Goal: Task Accomplishment & Management: Use online tool/utility

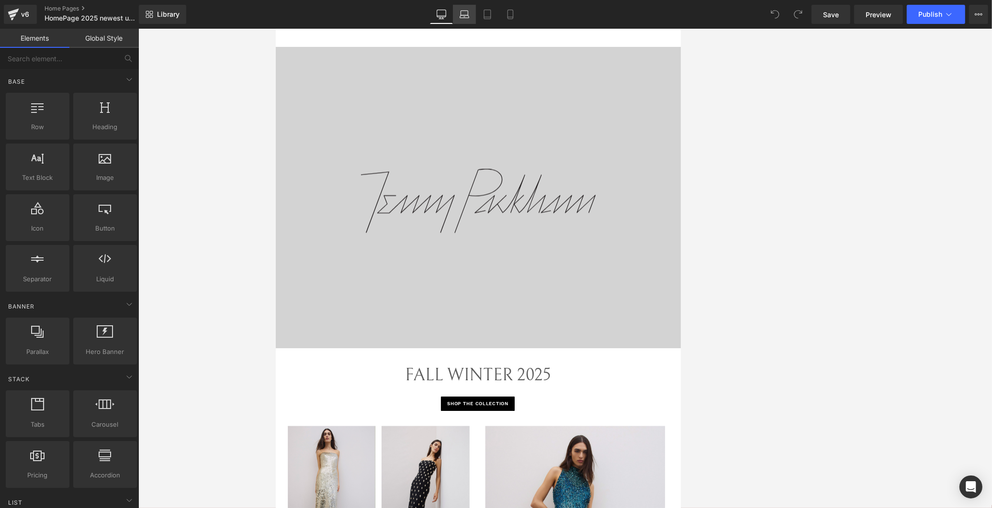
click at [474, 20] on link "Laptop" at bounding box center [464, 14] width 23 height 19
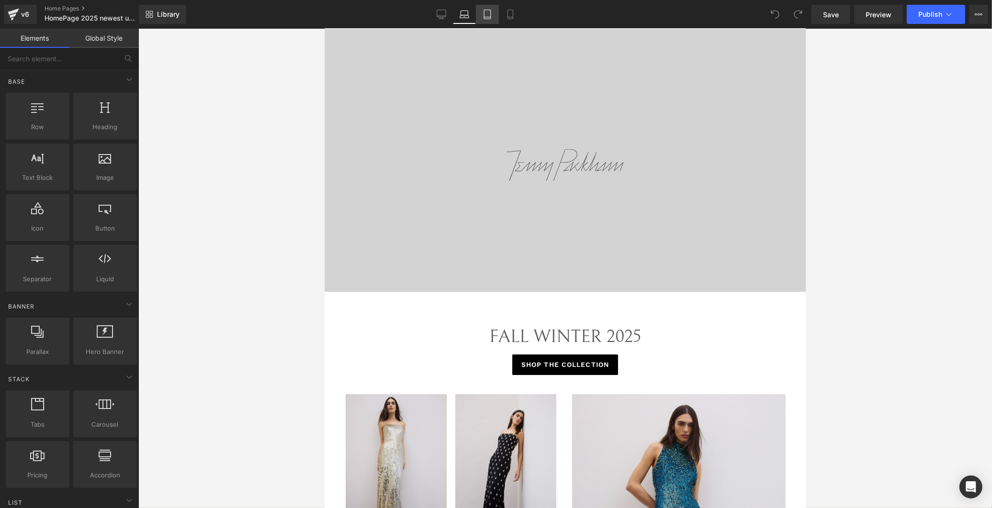
click at [485, 15] on icon at bounding box center [487, 15] width 10 height 10
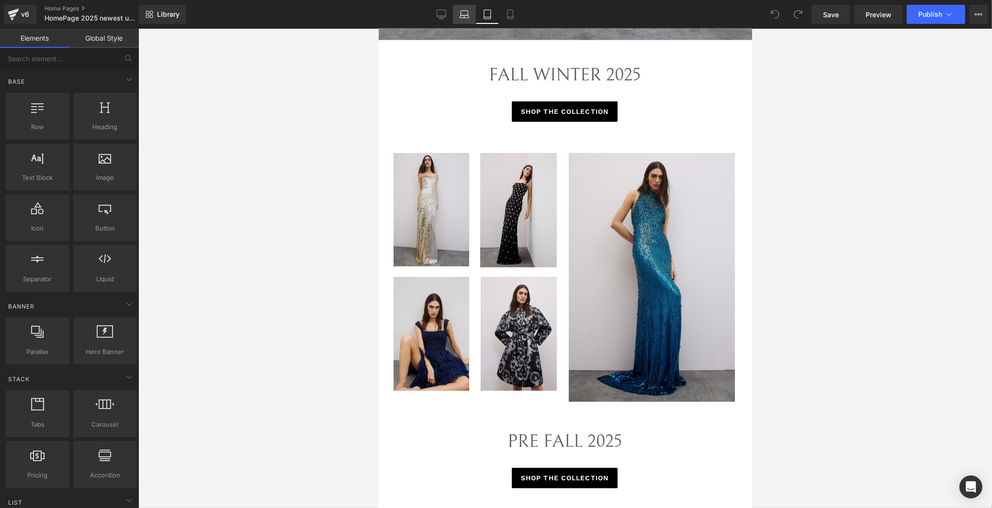
drag, startPoint x: 507, startPoint y: 11, endPoint x: 473, endPoint y: 15, distance: 34.7
click at [503, 11] on link "Mobile" at bounding box center [510, 14] width 23 height 19
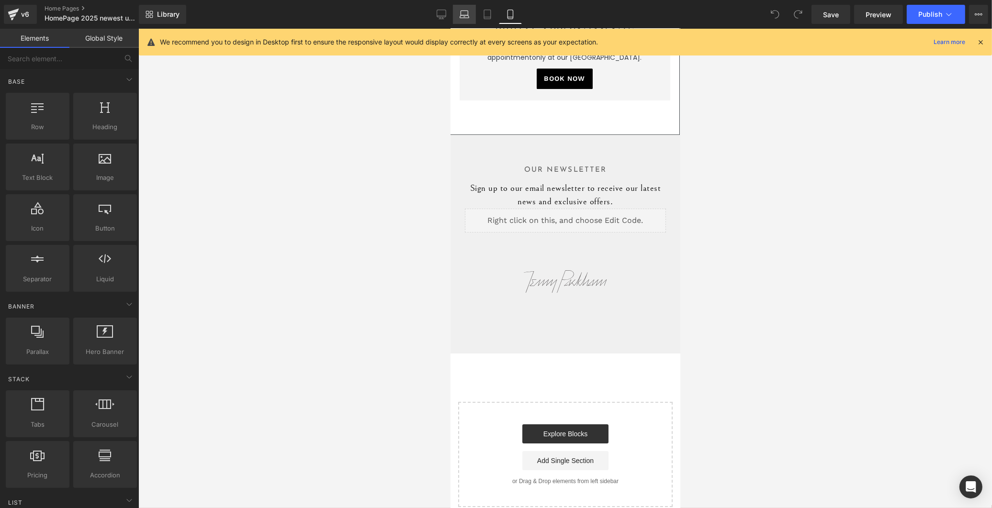
click at [456, 13] on link "Laptop" at bounding box center [464, 14] width 23 height 19
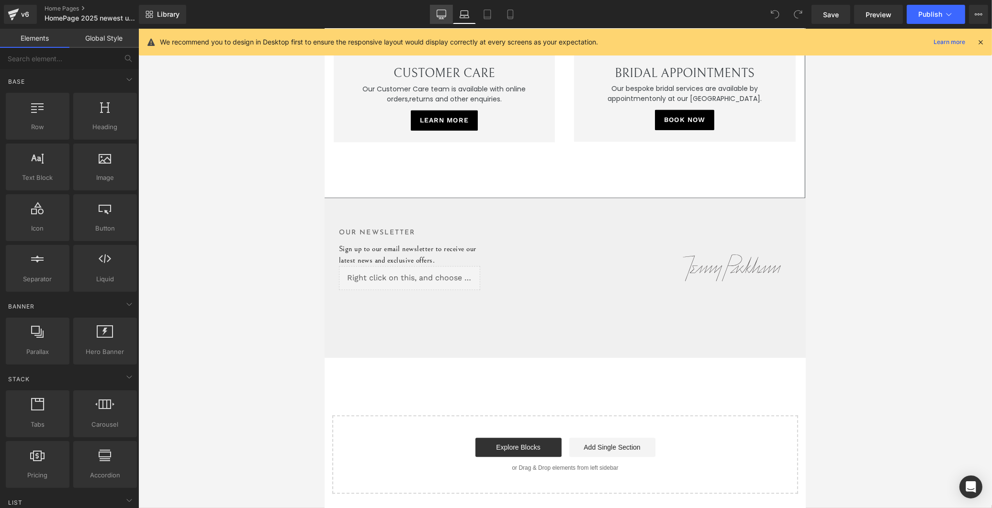
click at [443, 13] on icon at bounding box center [441, 15] width 10 height 10
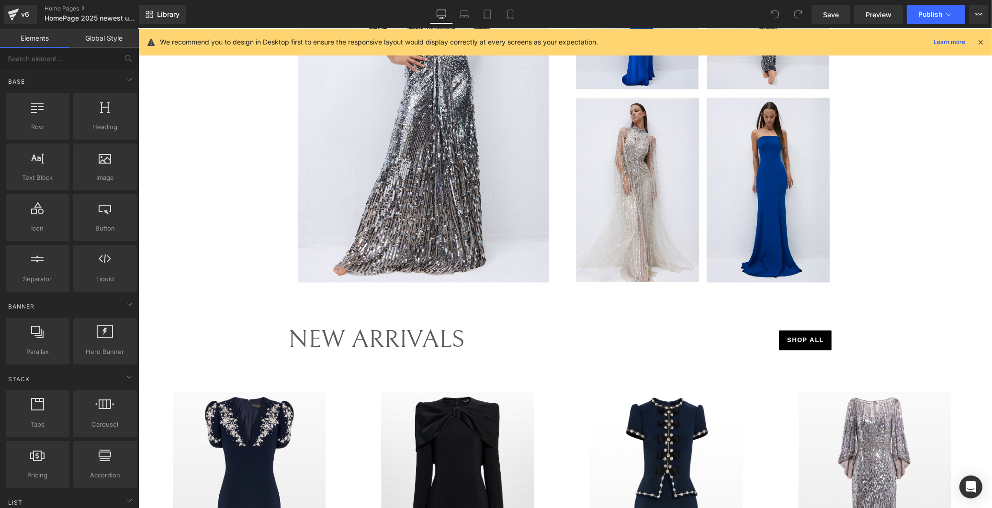
scroll to position [2021, 0]
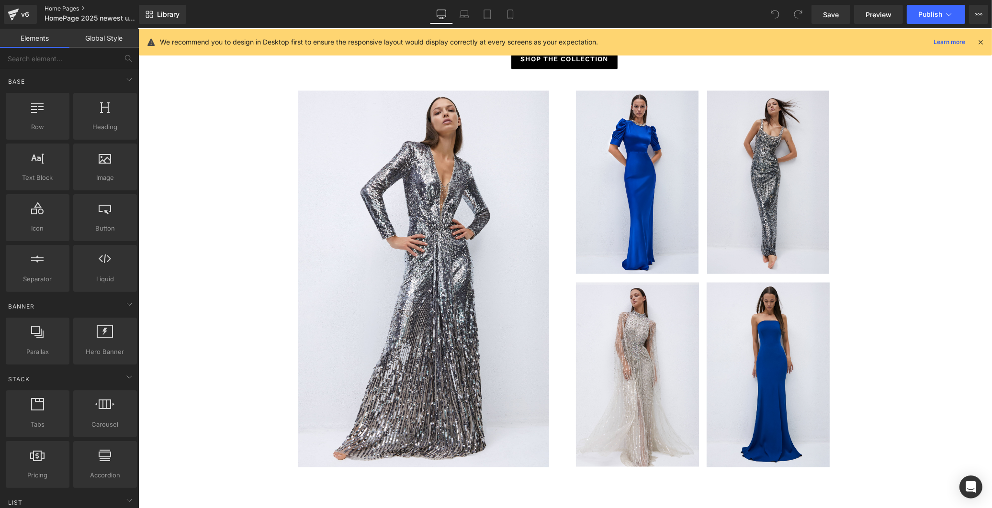
drag, startPoint x: 67, startPoint y: 4, endPoint x: 58, endPoint y: 8, distance: 10.5
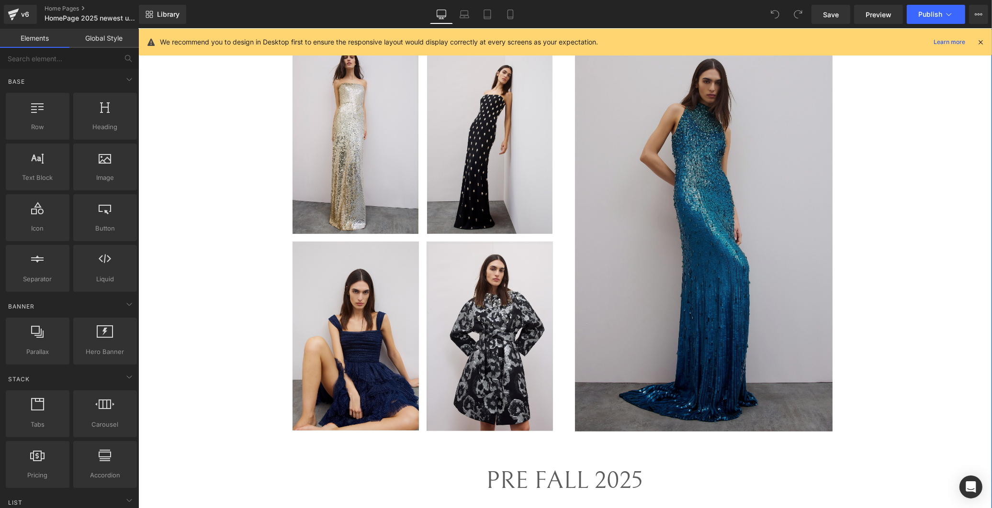
scroll to position [425, 0]
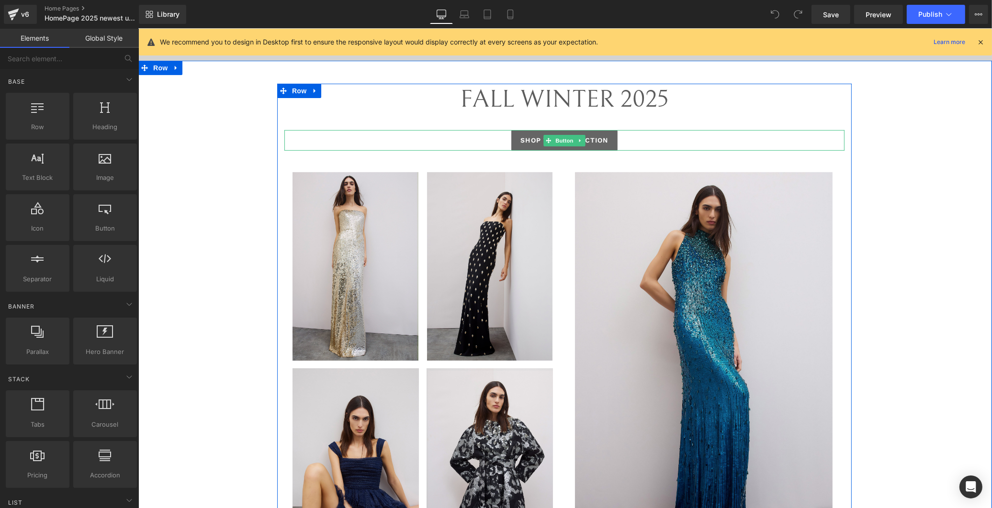
click at [528, 133] on link "SHOP THE COLLECTION" at bounding box center [564, 140] width 106 height 21
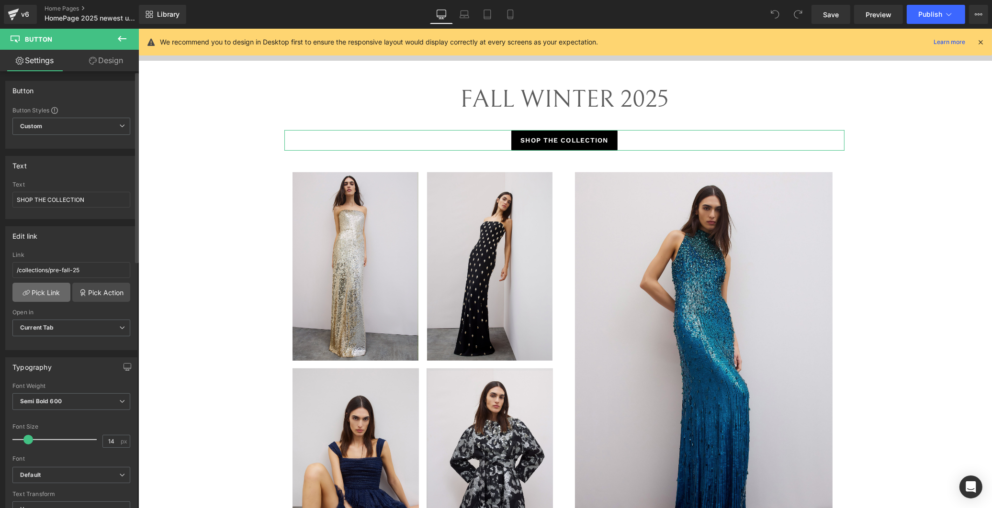
click at [55, 296] on link "Pick Link" at bounding box center [41, 292] width 58 height 19
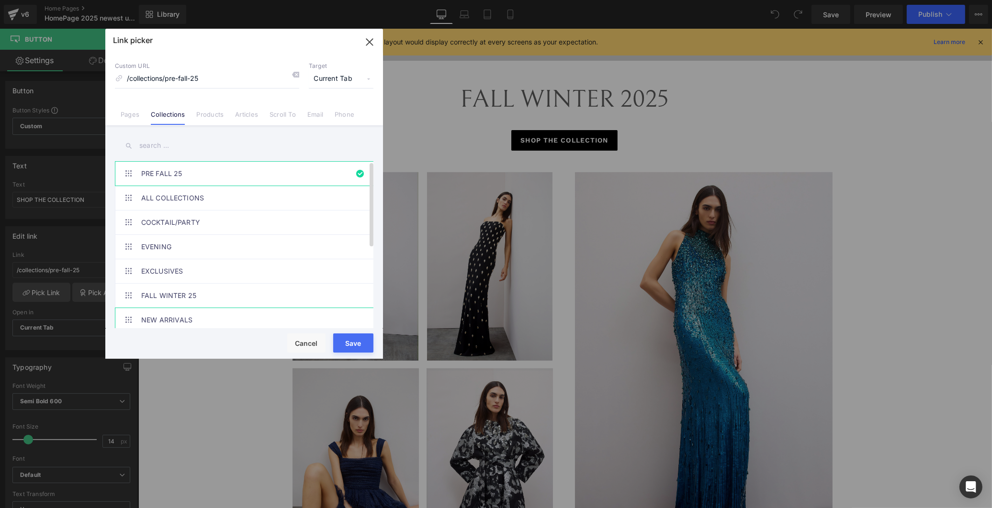
drag, startPoint x: 197, startPoint y: 301, endPoint x: 221, endPoint y: 308, distance: 25.1
click at [198, 301] on link "FALL WINTER 25" at bounding box center [246, 296] width 211 height 24
click at [362, 345] on button "Save" at bounding box center [353, 343] width 40 height 19
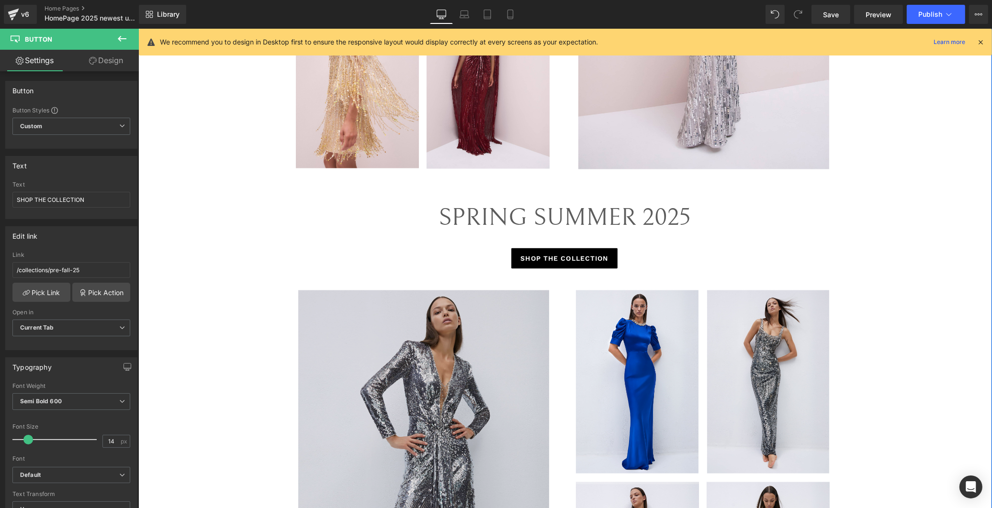
scroll to position [1914, 0]
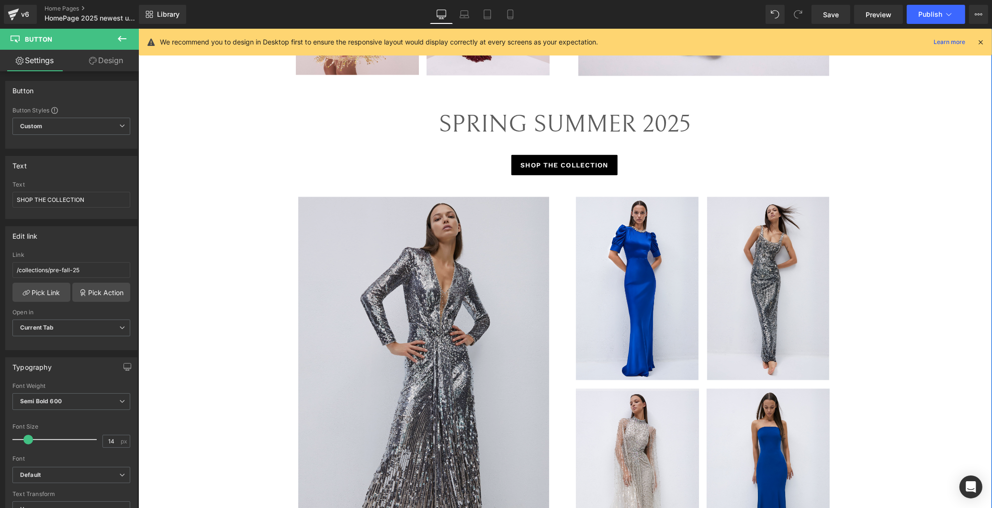
click at [455, 351] on img at bounding box center [424, 385] width 252 height 377
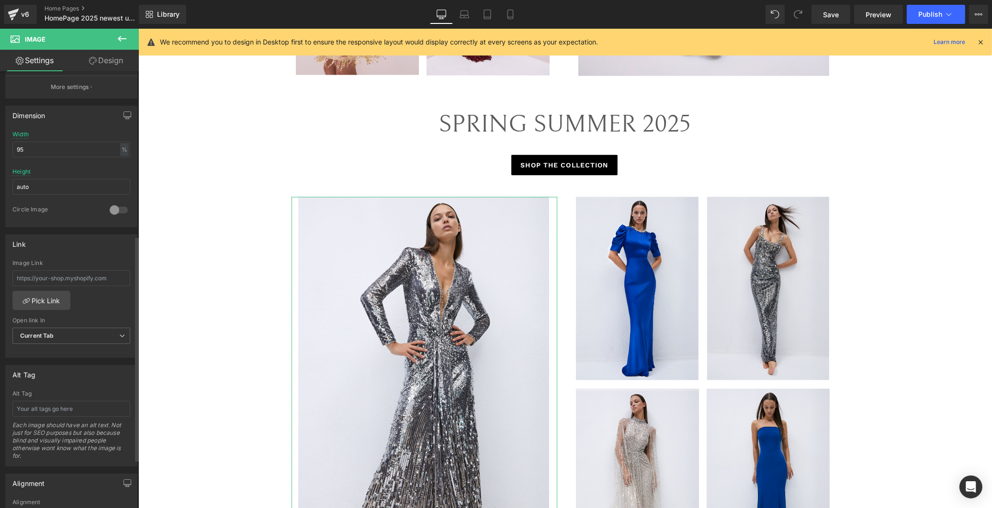
scroll to position [319, 0]
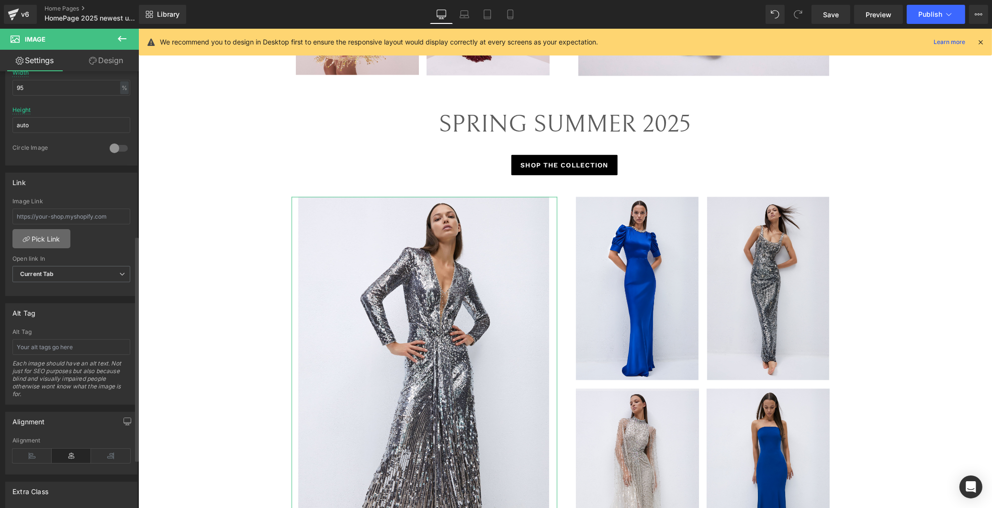
click at [51, 235] on link "Pick Link" at bounding box center [41, 238] width 58 height 19
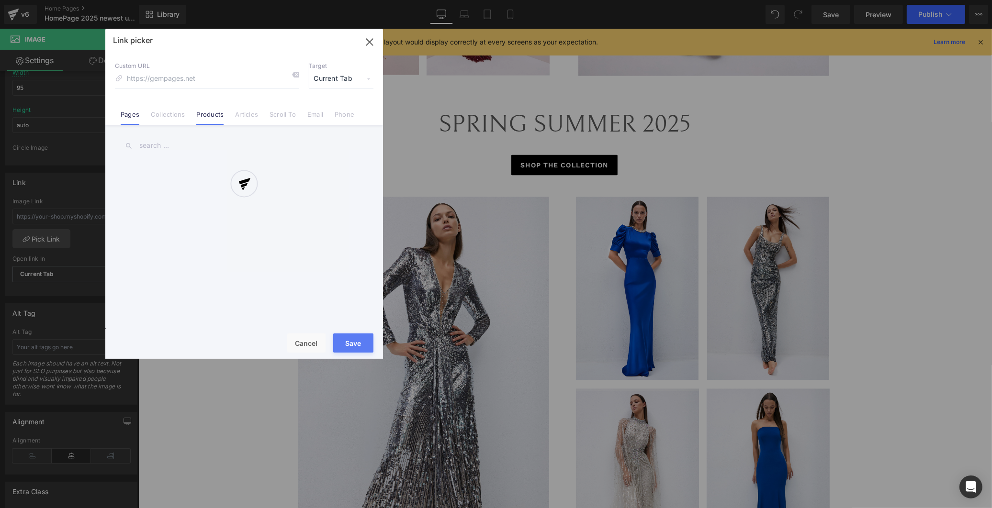
click at [215, 113] on link "Products" at bounding box center [209, 118] width 27 height 14
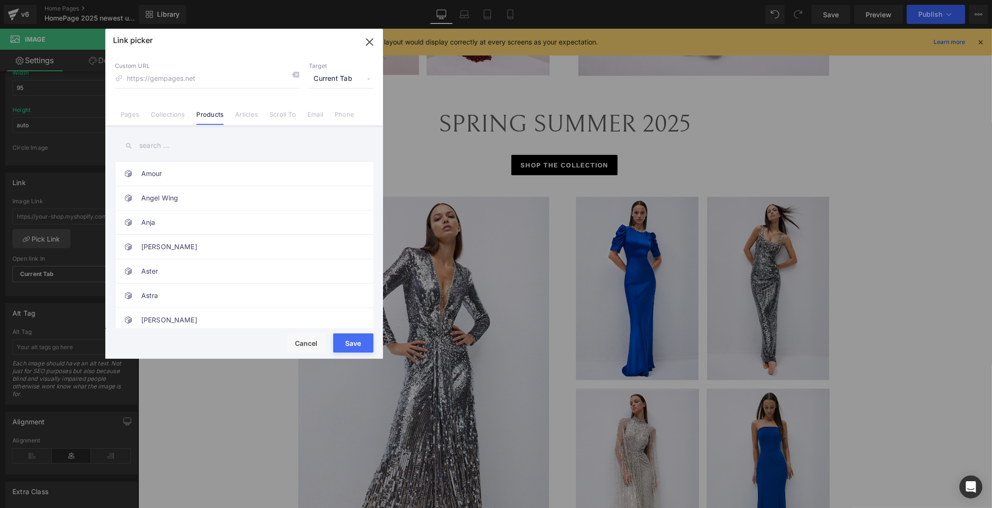
click at [173, 141] on input "text" at bounding box center [244, 146] width 258 height 22
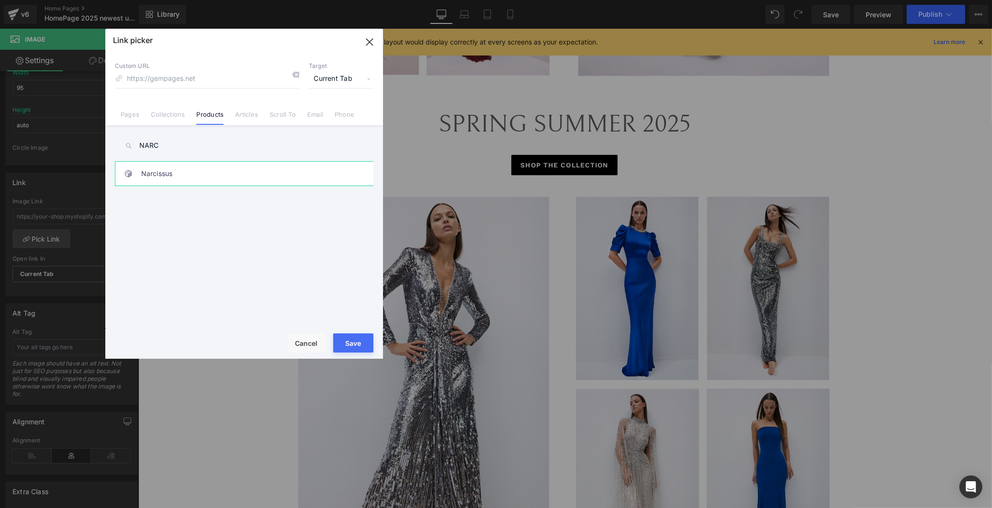
type input "NARC"
click at [197, 172] on link "Narcissus" at bounding box center [246, 174] width 211 height 24
click at [354, 345] on button "Save" at bounding box center [353, 343] width 40 height 19
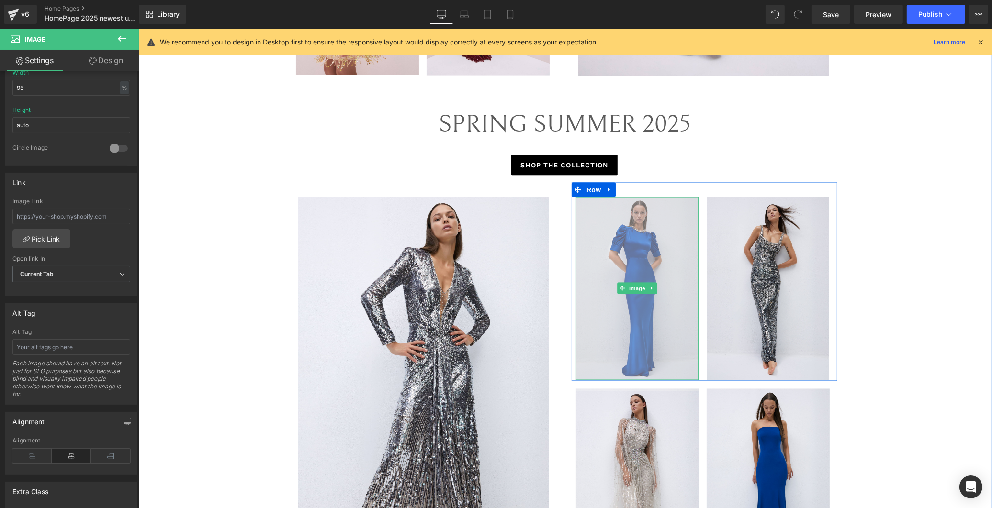
click at [528, 305] on img at bounding box center [636, 288] width 123 height 183
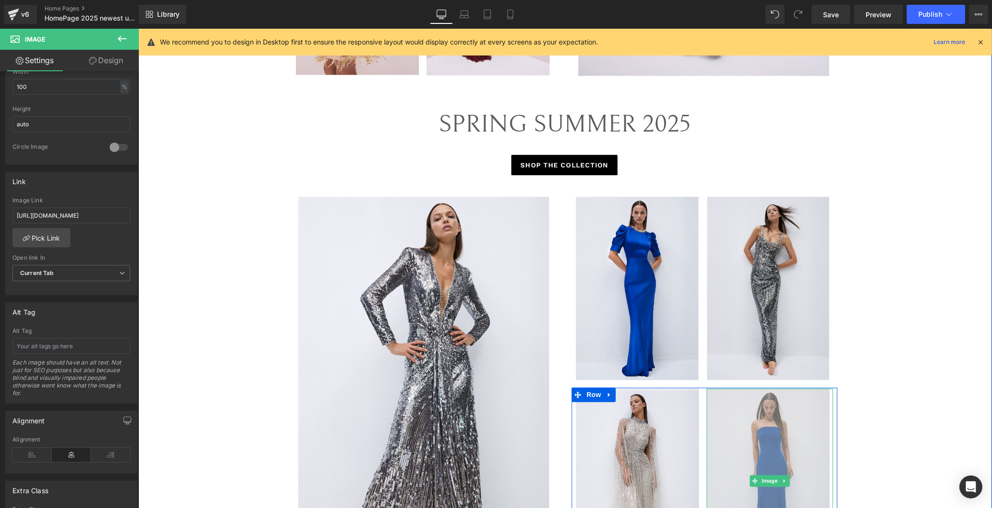
click at [528, 444] on img at bounding box center [769, 481] width 127 height 185
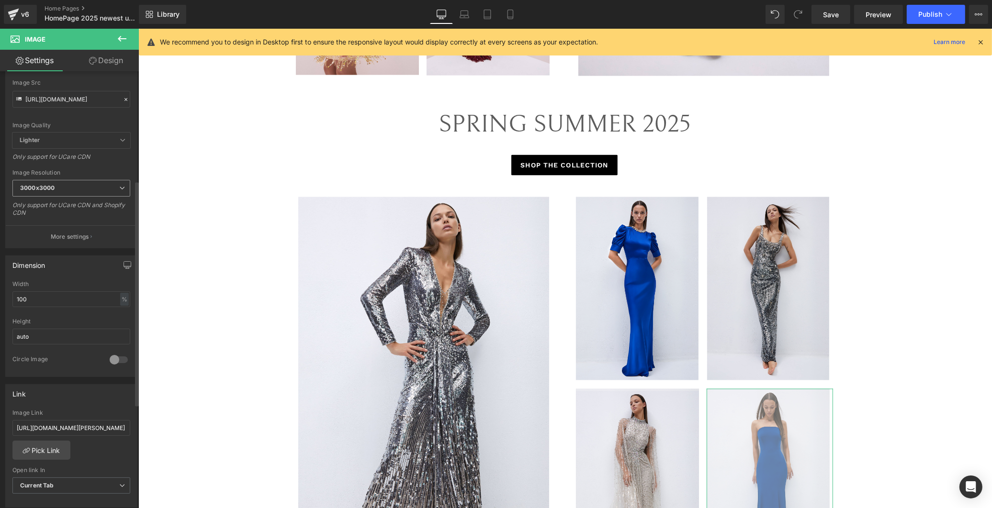
scroll to position [212, 0]
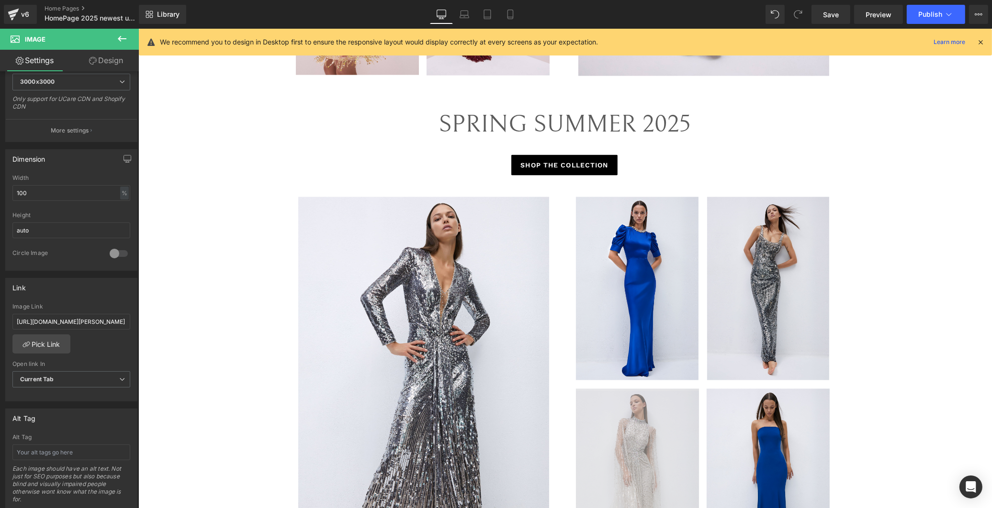
click at [528, 448] on img at bounding box center [636, 481] width 123 height 184
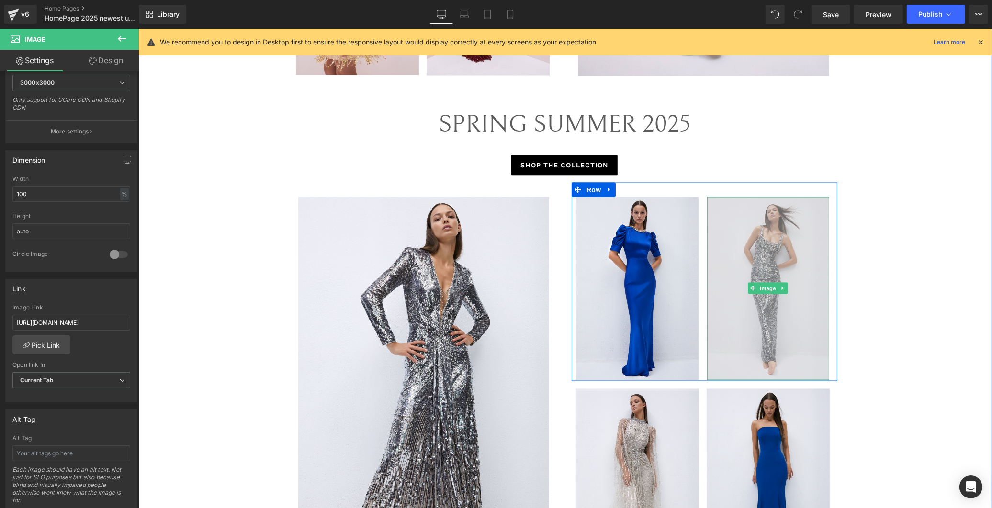
click at [528, 351] on img at bounding box center [767, 288] width 123 height 183
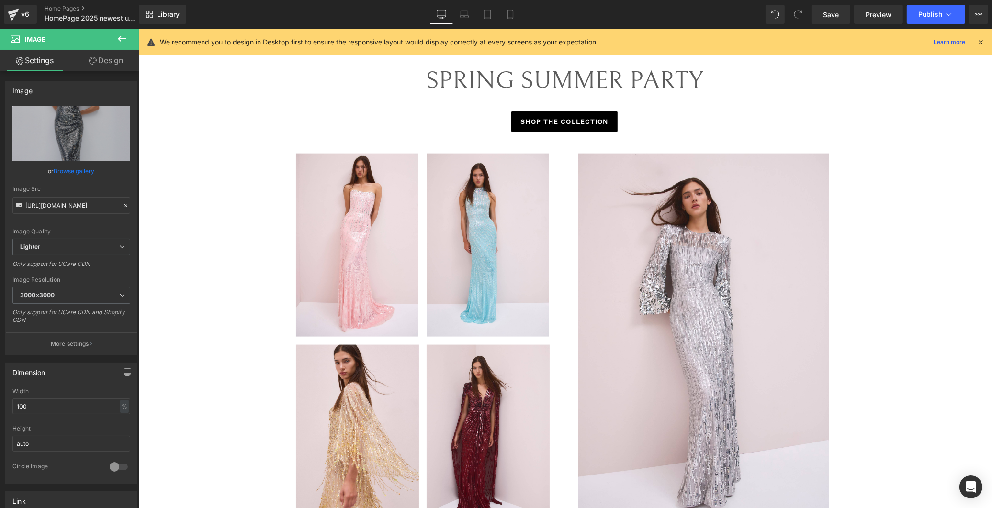
scroll to position [1382, 0]
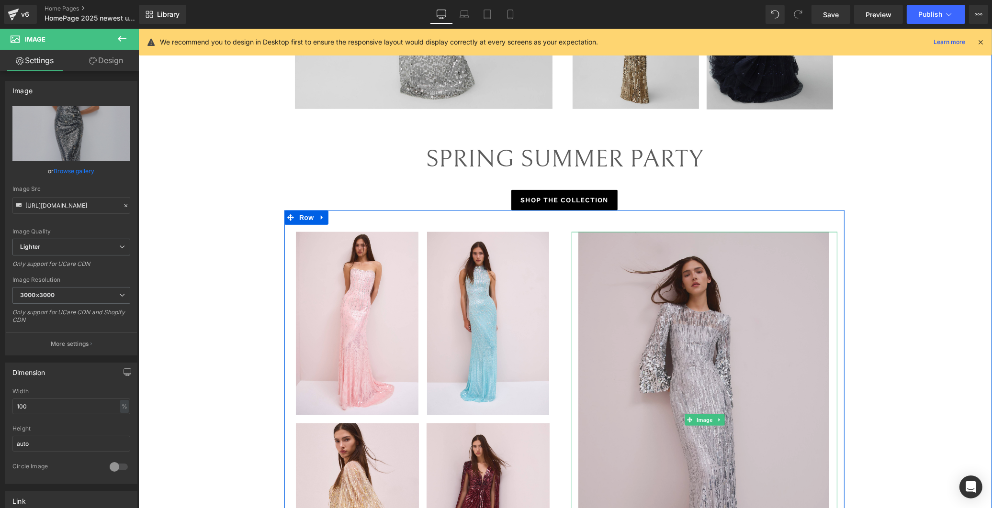
click at [528, 360] on img at bounding box center [704, 420] width 252 height 376
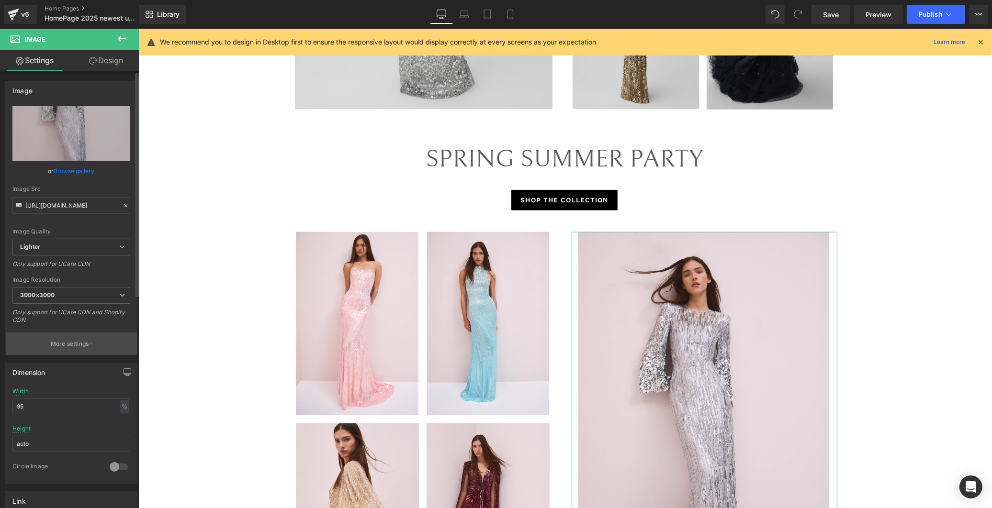
scroll to position [106, 0]
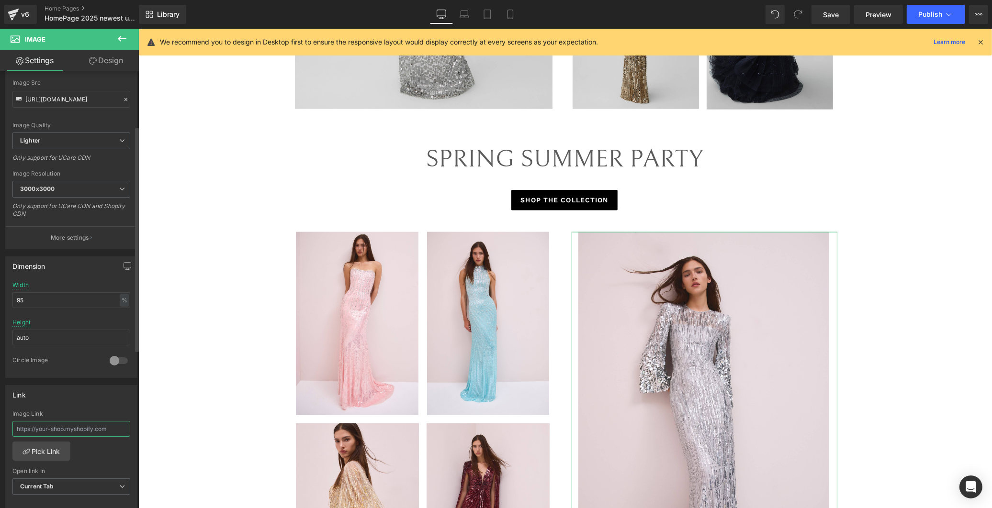
click at [88, 425] on input "text" at bounding box center [71, 429] width 118 height 16
click at [45, 449] on link "Pick Link" at bounding box center [41, 451] width 58 height 19
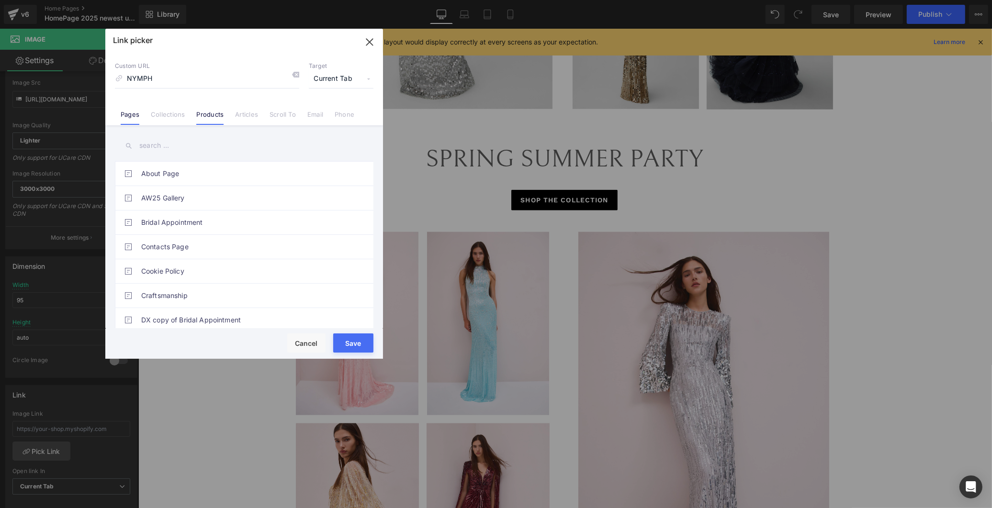
click at [211, 119] on link "Products" at bounding box center [209, 118] width 27 height 14
drag, startPoint x: 165, startPoint y: 74, endPoint x: 72, endPoint y: 77, distance: 92.4
click at [72, 77] on div "Link picker Back to Library Insert Custom URL NYMPH Target Current Tab Current …" at bounding box center [496, 254] width 992 height 508
type input "="
click at [167, 142] on input "text" at bounding box center [244, 146] width 258 height 22
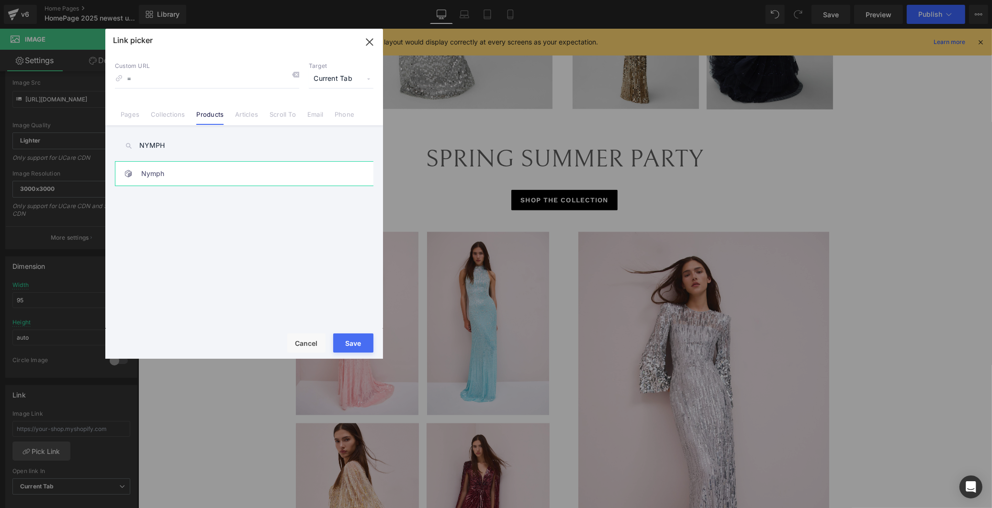
type input "NYMPH"
click at [193, 171] on link "Nymph" at bounding box center [246, 174] width 211 height 24
drag, startPoint x: 351, startPoint y: 342, endPoint x: 221, endPoint y: 313, distance: 133.8
click at [351, 342] on button "Save" at bounding box center [353, 343] width 40 height 19
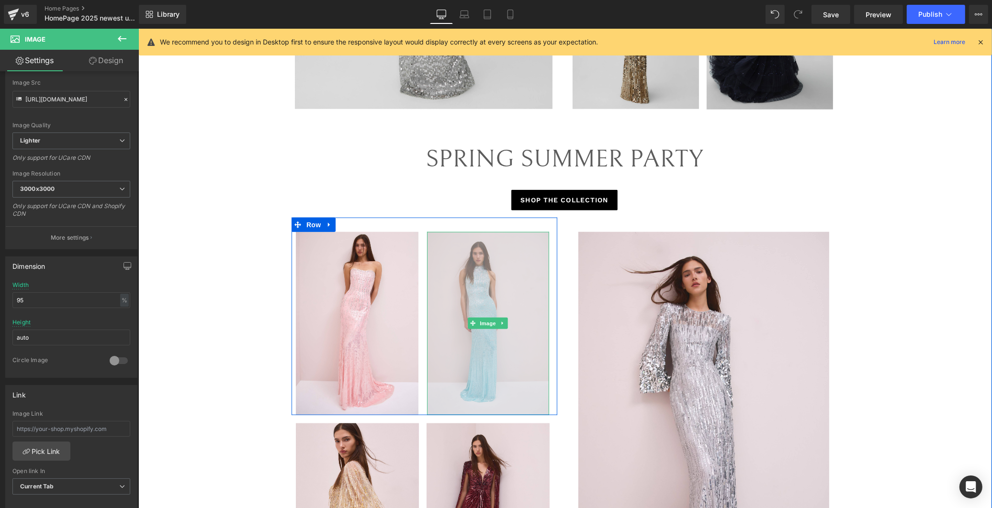
click at [471, 342] on img at bounding box center [487, 323] width 123 height 183
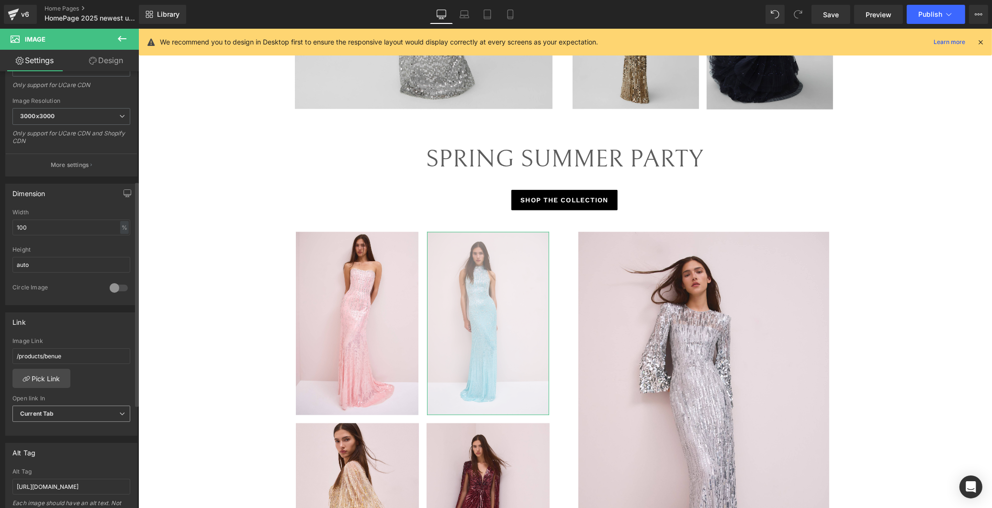
scroll to position [212, 0]
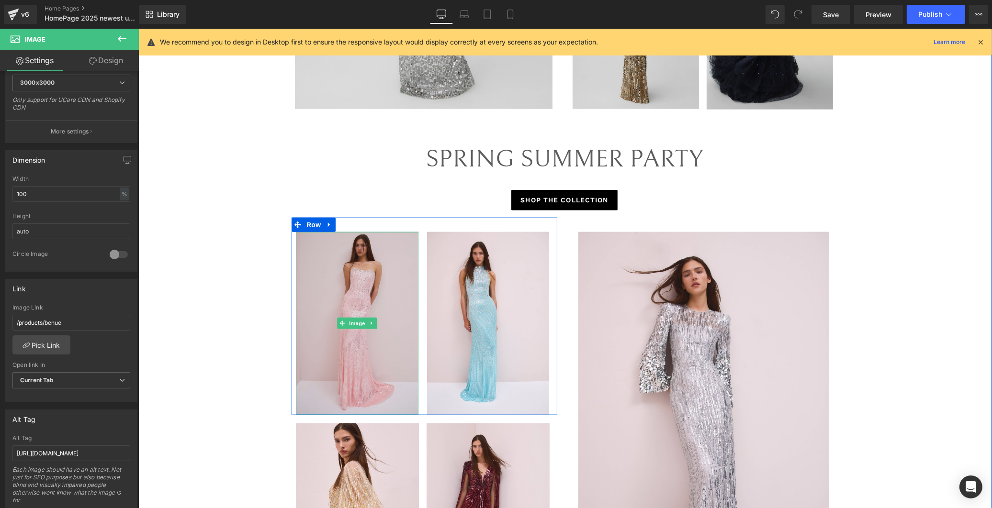
click at [406, 349] on img at bounding box center [356, 323] width 123 height 183
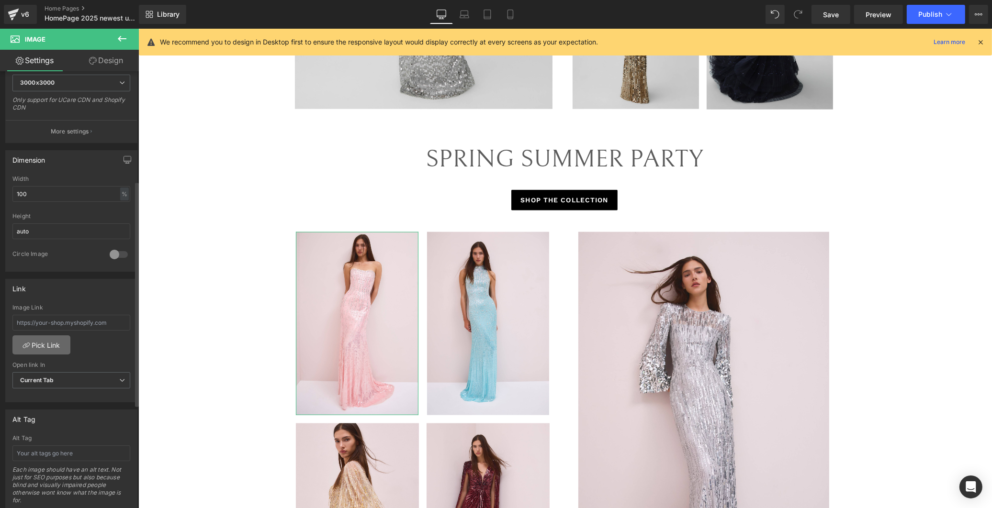
click at [46, 343] on link "Pick Link" at bounding box center [41, 344] width 58 height 19
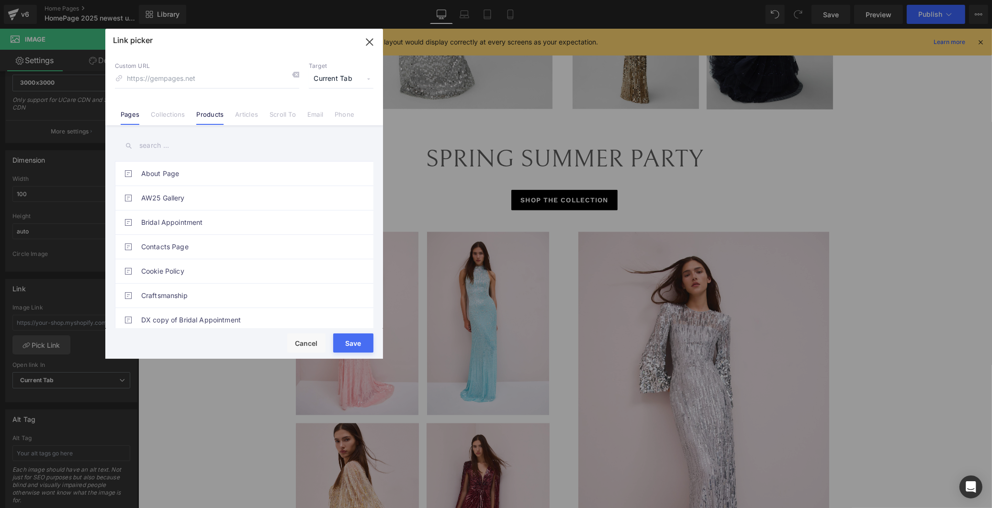
click at [200, 117] on link "Products" at bounding box center [209, 118] width 27 height 14
click at [171, 153] on input "text" at bounding box center [244, 146] width 258 height 22
type input "D"
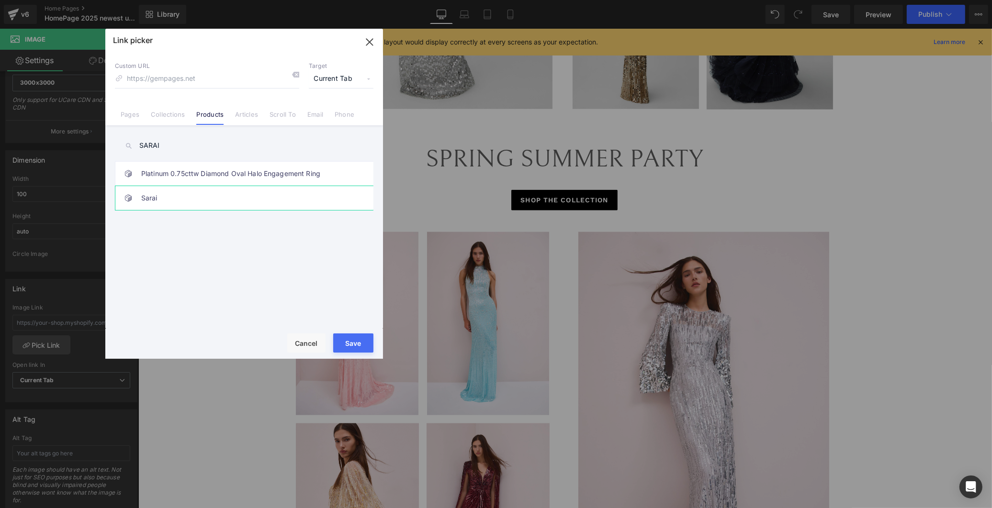
type input "SARAI"
click at [194, 199] on link "Sarai" at bounding box center [246, 198] width 211 height 24
click at [362, 343] on button "Save" at bounding box center [353, 343] width 40 height 19
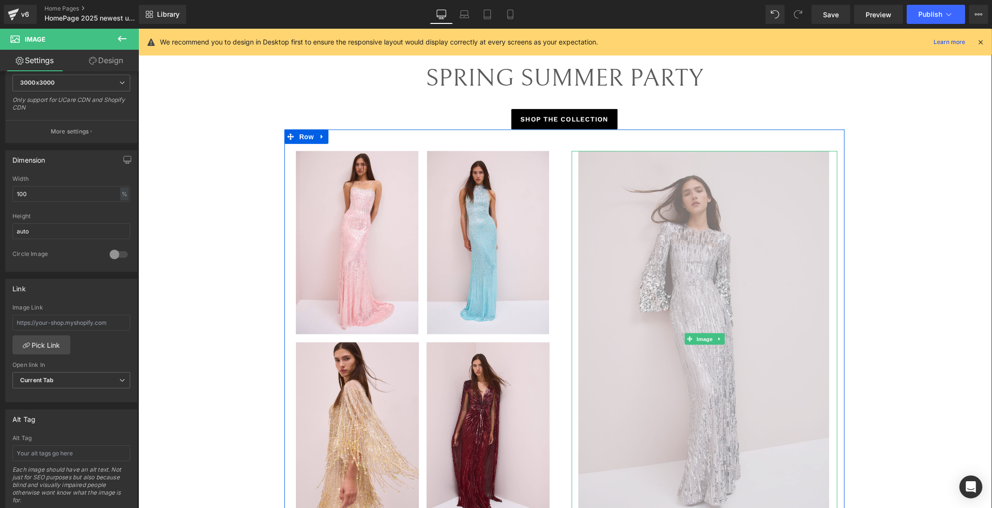
scroll to position [1489, 0]
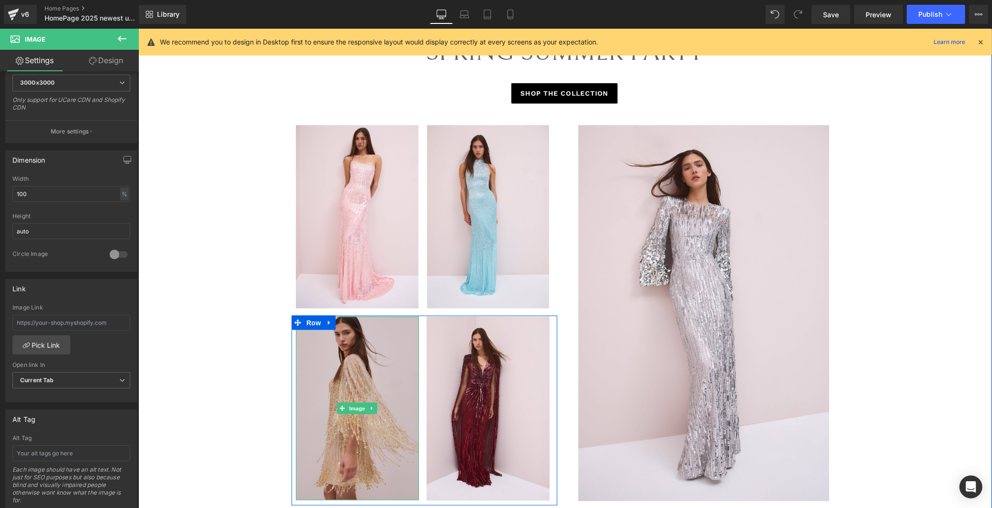
click at [363, 389] on img at bounding box center [356, 409] width 123 height 184
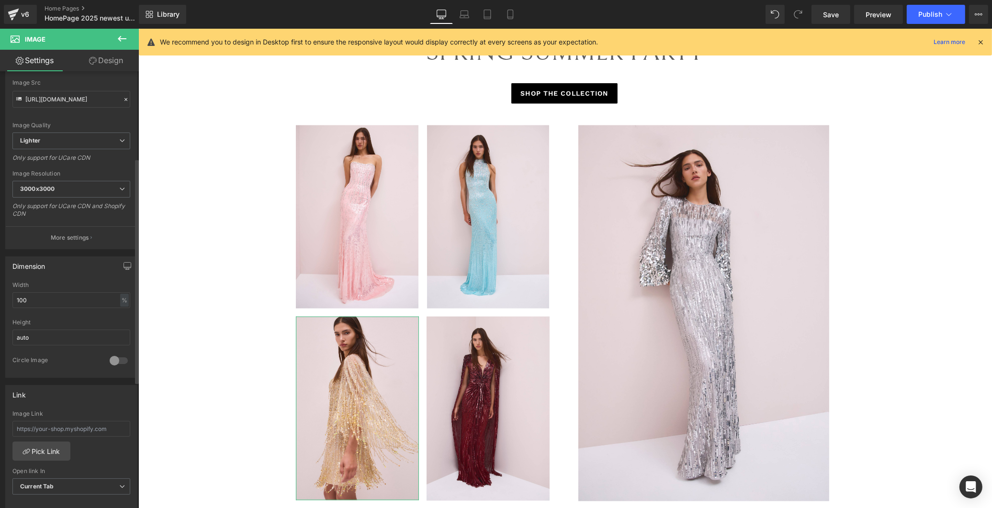
scroll to position [212, 0]
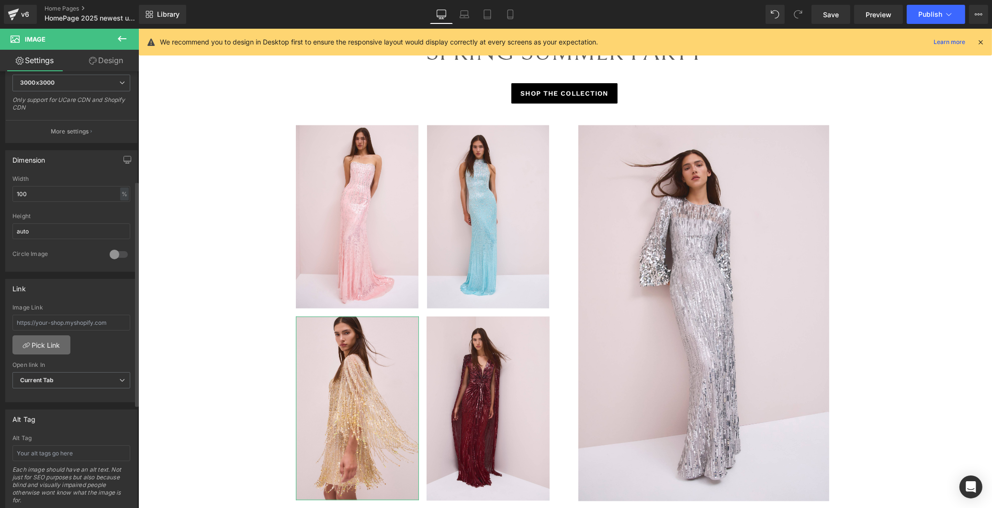
click at [64, 340] on link "Pick Link" at bounding box center [41, 344] width 58 height 19
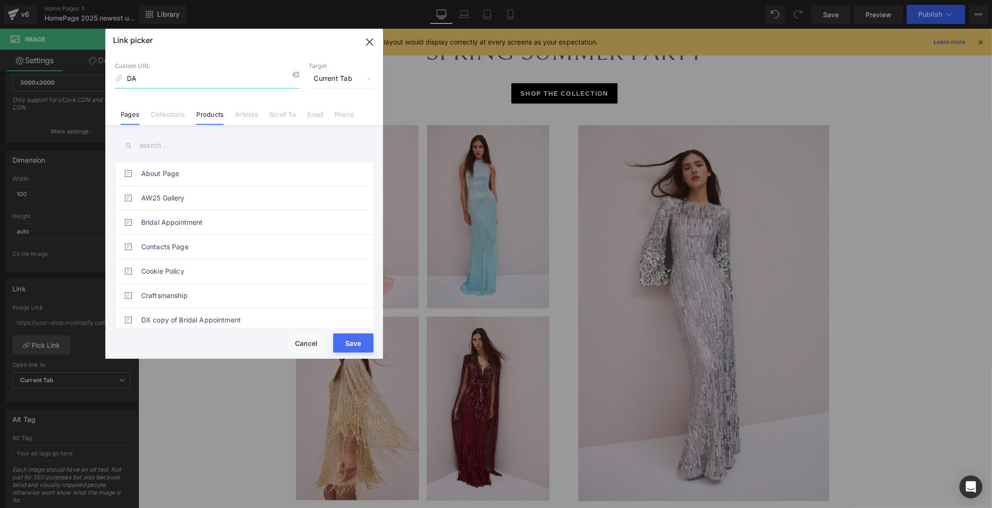
type input "DA"
click at [206, 115] on link "Products" at bounding box center [209, 118] width 27 height 14
click at [191, 146] on input "text" at bounding box center [244, 146] width 258 height 22
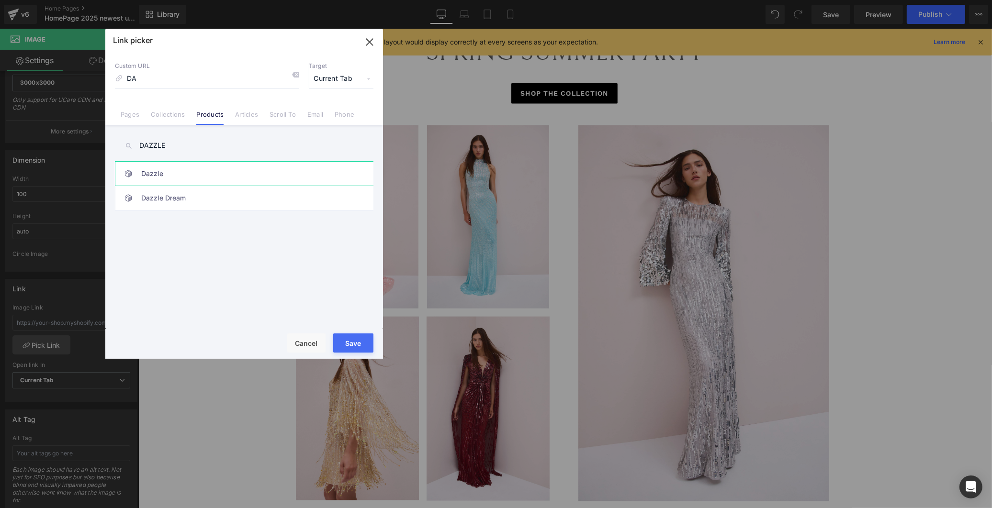
type input "DAZZLE"
click at [199, 170] on link "Dazzle" at bounding box center [246, 174] width 211 height 24
click at [350, 338] on button "Save" at bounding box center [353, 343] width 40 height 19
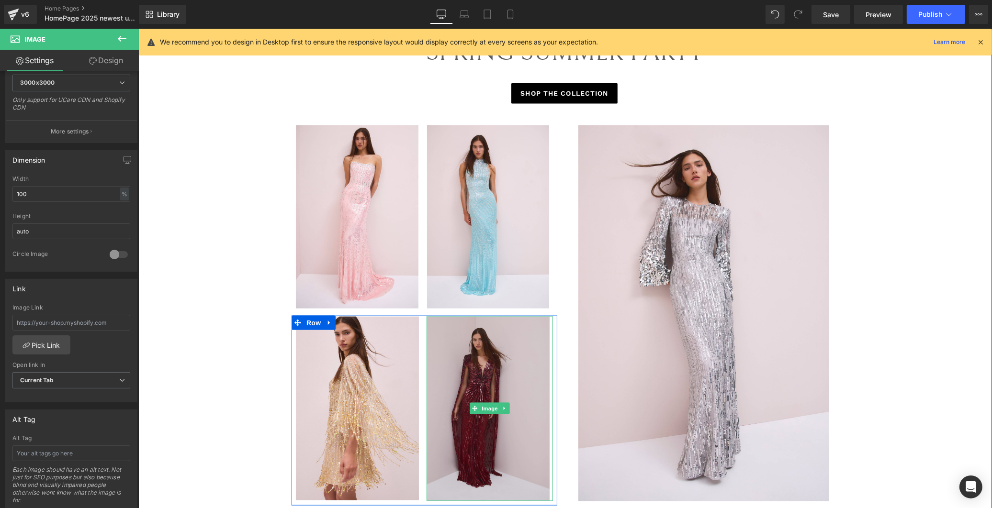
click at [474, 375] on img at bounding box center [489, 409] width 127 height 184
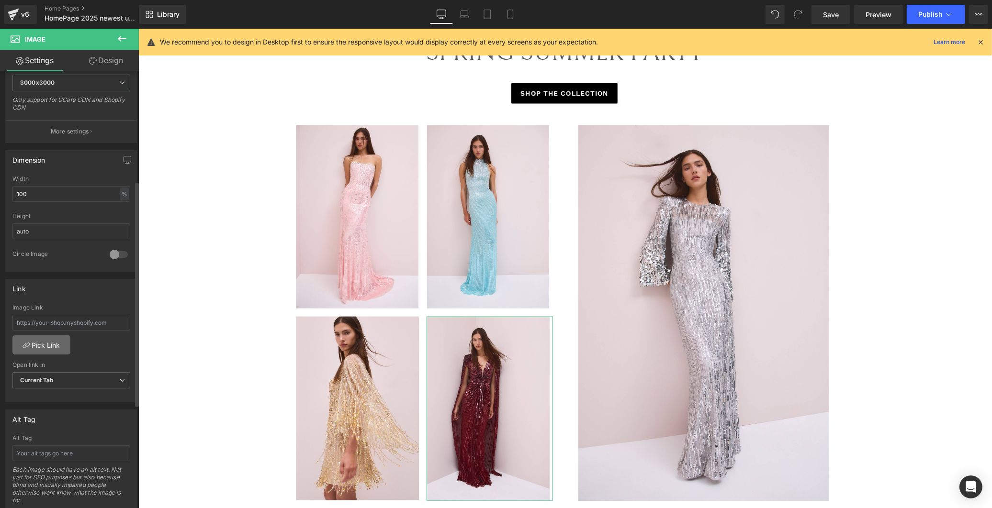
click at [42, 346] on link "Pick Link" at bounding box center [41, 344] width 58 height 19
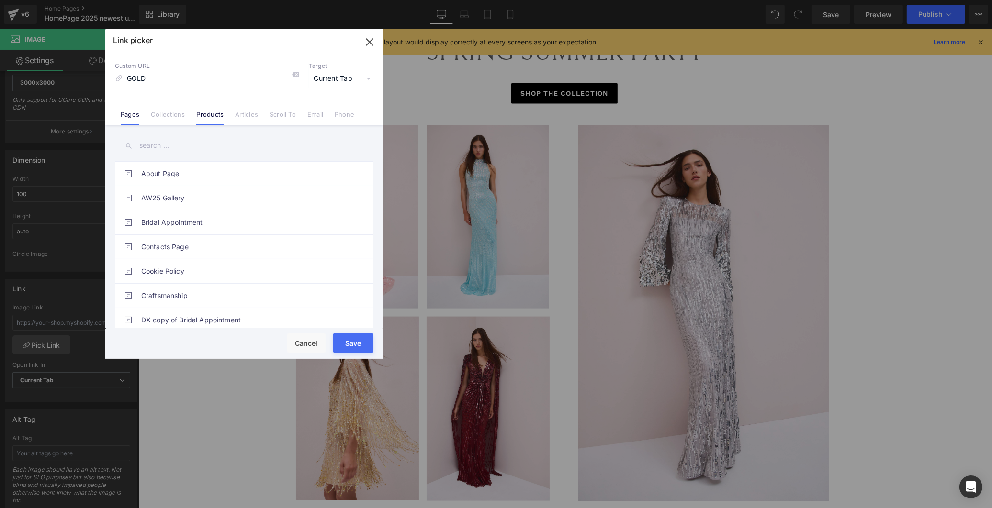
type input "GOLD"
click at [213, 116] on link "Products" at bounding box center [209, 118] width 27 height 14
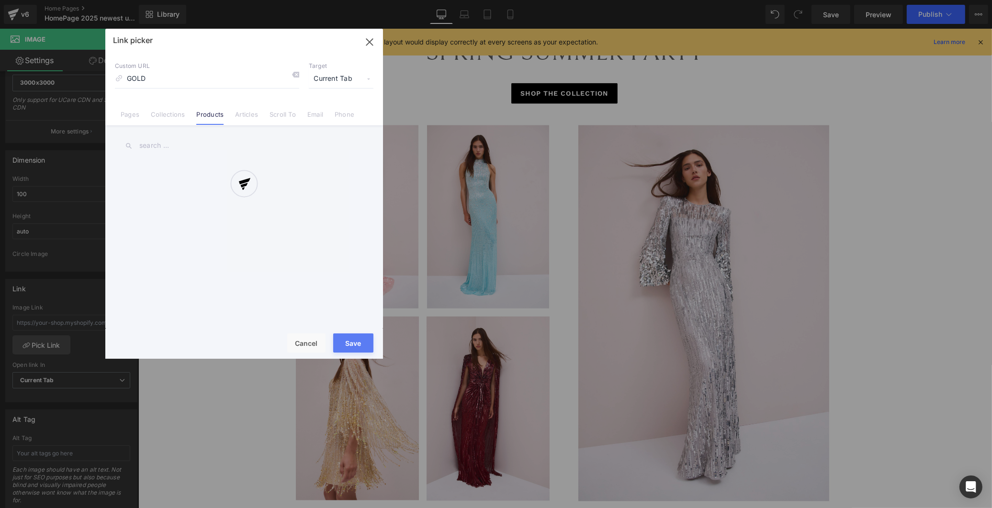
click at [175, 156] on div at bounding box center [244, 194] width 278 height 330
click at [177, 145] on div at bounding box center [244, 194] width 278 height 330
click at [149, 144] on div at bounding box center [244, 194] width 278 height 330
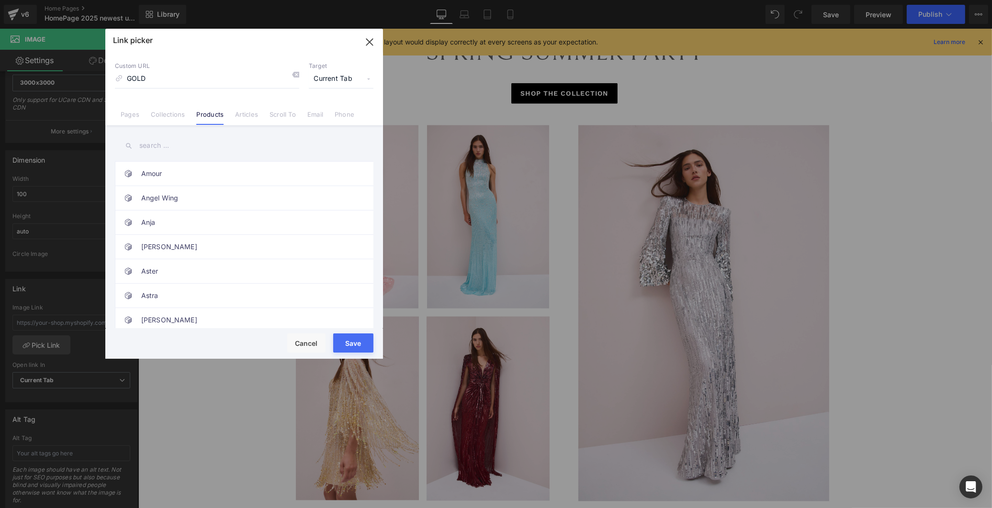
click at [151, 142] on input "text" at bounding box center [244, 146] width 258 height 22
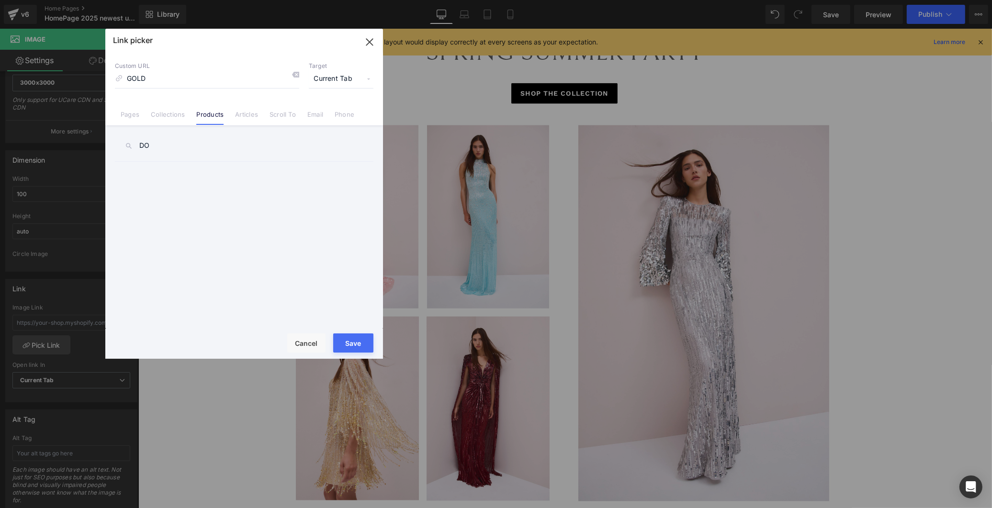
type input "D"
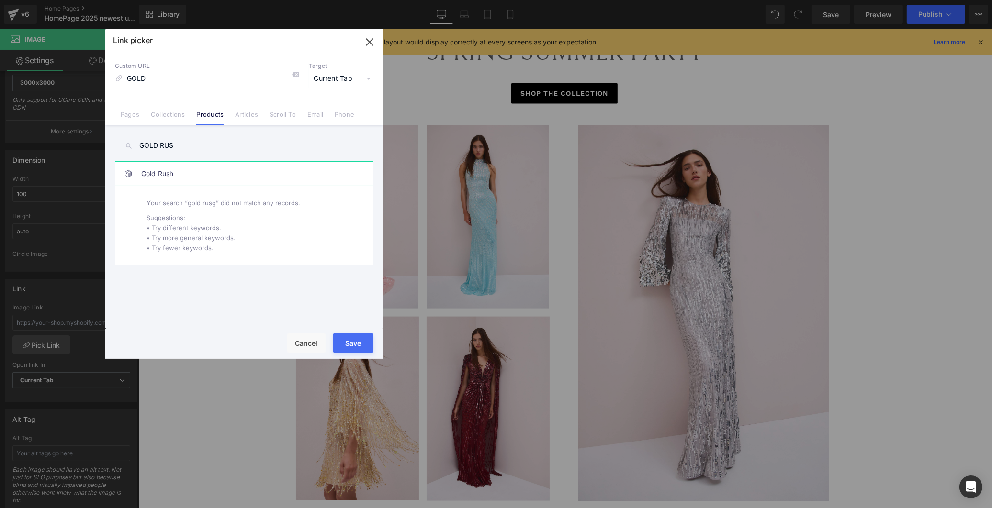
type input "GOLD RUS"
click at [169, 165] on link "Gold Rush" at bounding box center [246, 174] width 211 height 24
click at [367, 345] on button "Save" at bounding box center [353, 343] width 40 height 19
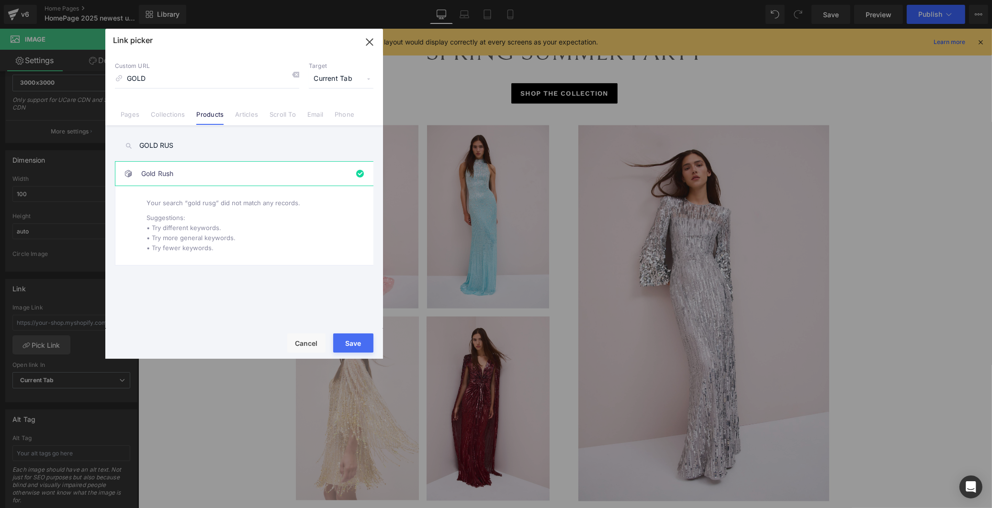
click at [366, 345] on img at bounding box center [356, 409] width 123 height 184
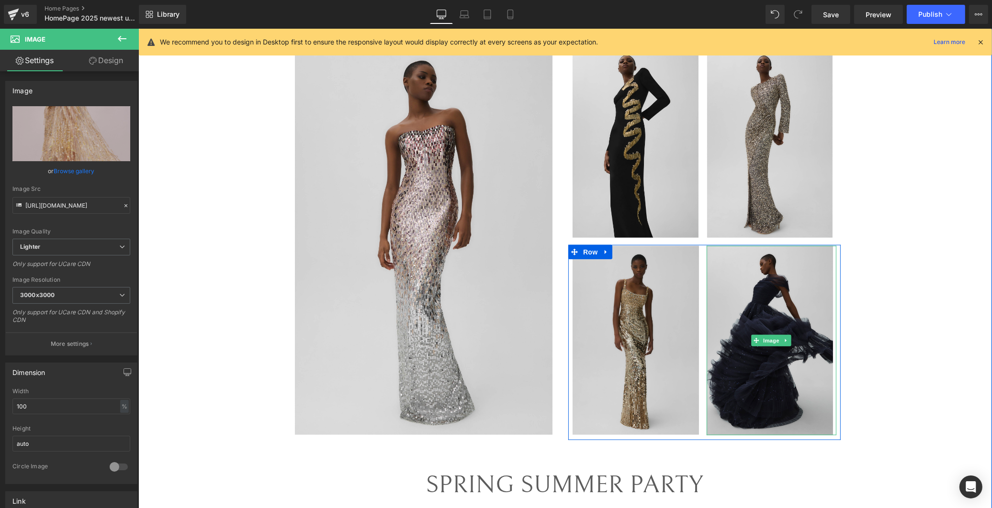
scroll to position [1170, 0]
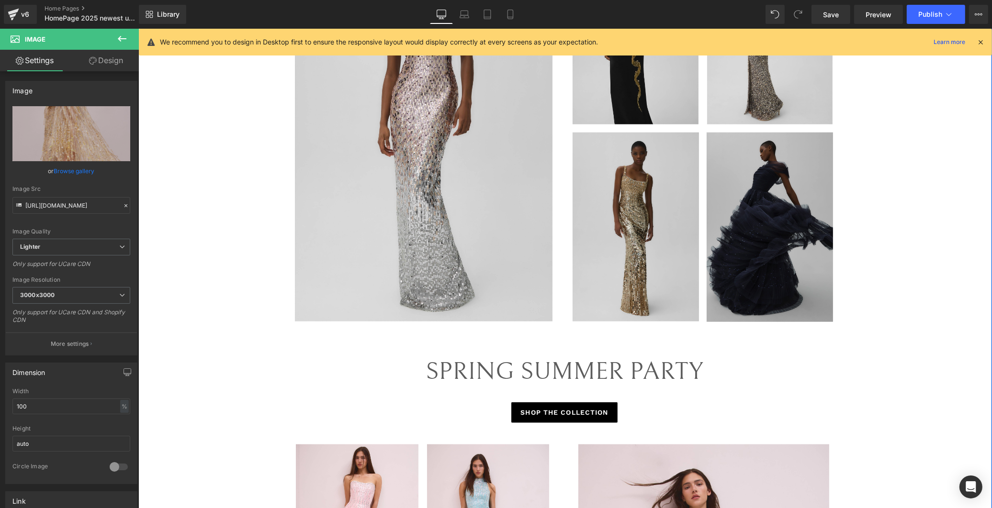
drag, startPoint x: 769, startPoint y: 278, endPoint x: 744, endPoint y: 279, distance: 24.4
click at [528, 278] on img at bounding box center [771, 228] width 130 height 190
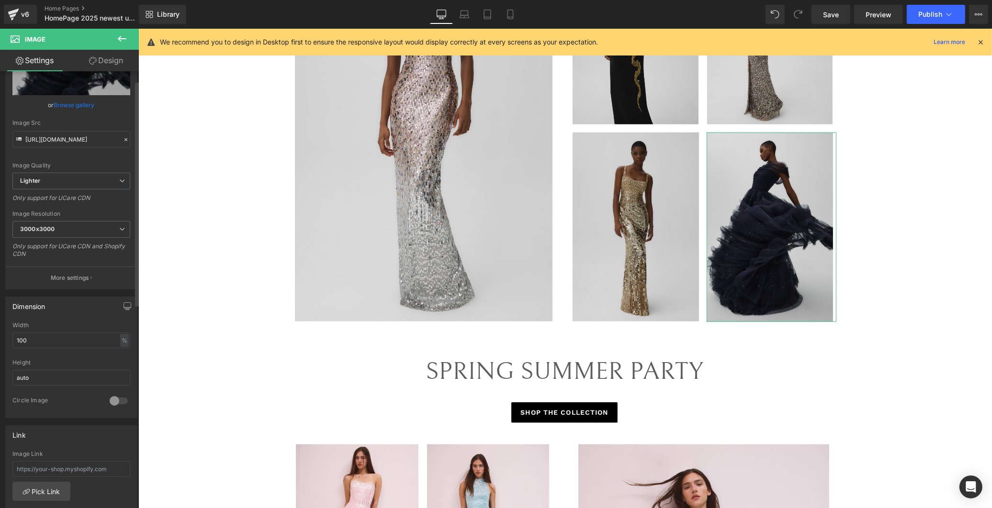
scroll to position [106, 0]
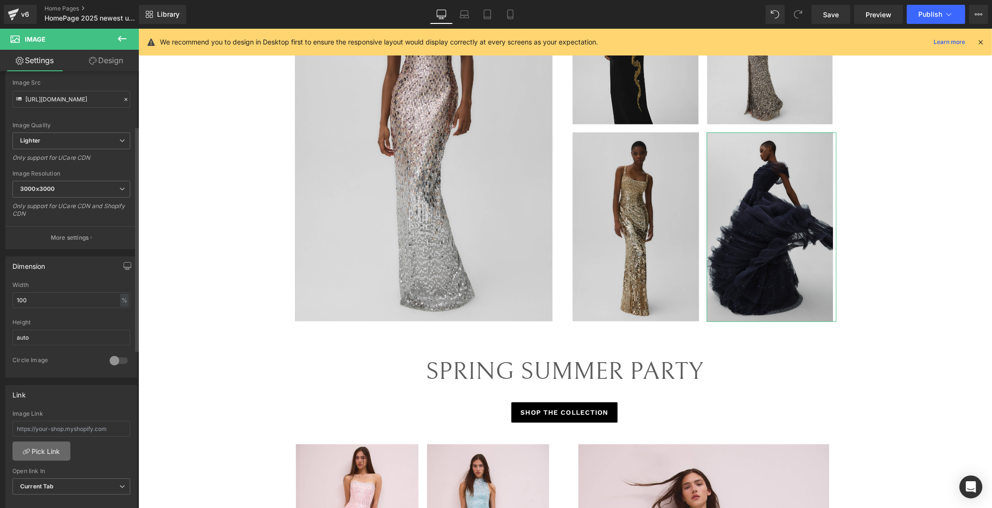
click at [45, 446] on link "Pick Link" at bounding box center [41, 451] width 58 height 19
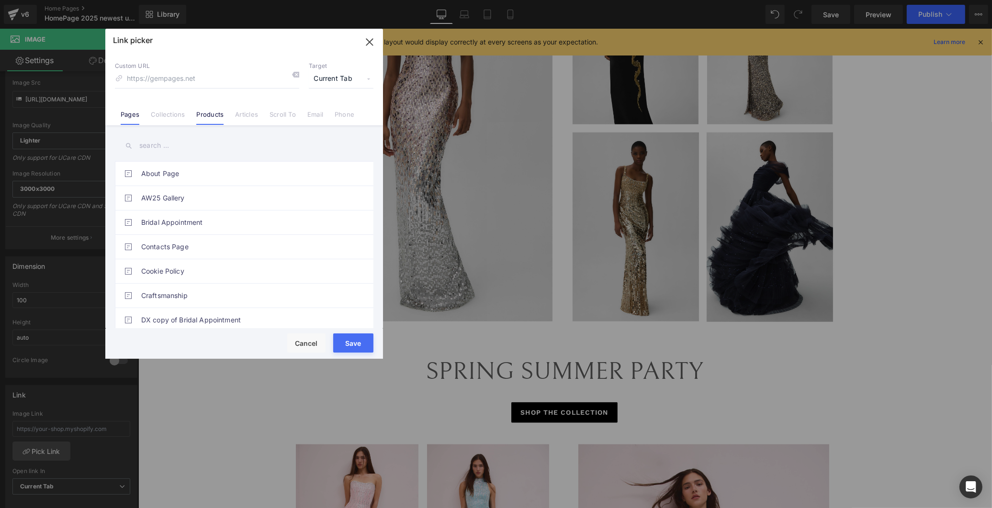
click at [212, 111] on link "Products" at bounding box center [209, 118] width 27 height 14
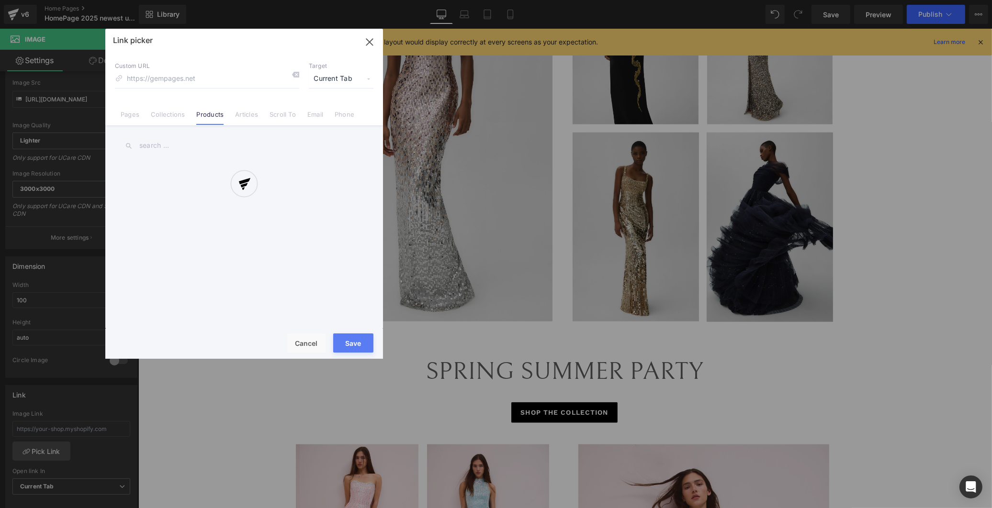
click at [192, 145] on div at bounding box center [244, 194] width 278 height 330
drag, startPoint x: 149, startPoint y: 148, endPoint x: 153, endPoint y: 145, distance: 5.2
click at [149, 147] on div at bounding box center [244, 194] width 278 height 330
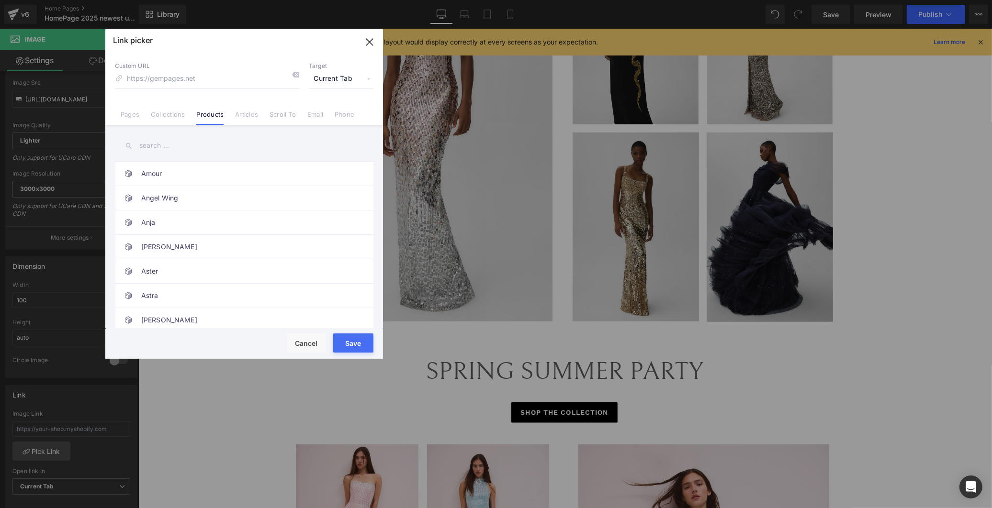
click at [153, 144] on input "text" at bounding box center [244, 146] width 258 height 22
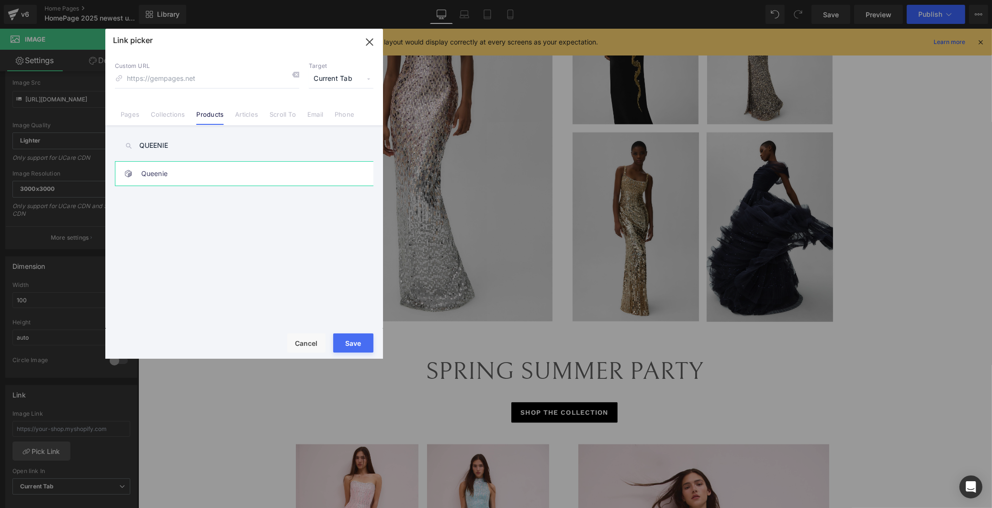
type input "QUEENIE"
click at [212, 174] on link "Queenie" at bounding box center [246, 174] width 211 height 24
click at [357, 340] on button "Save" at bounding box center [353, 343] width 40 height 19
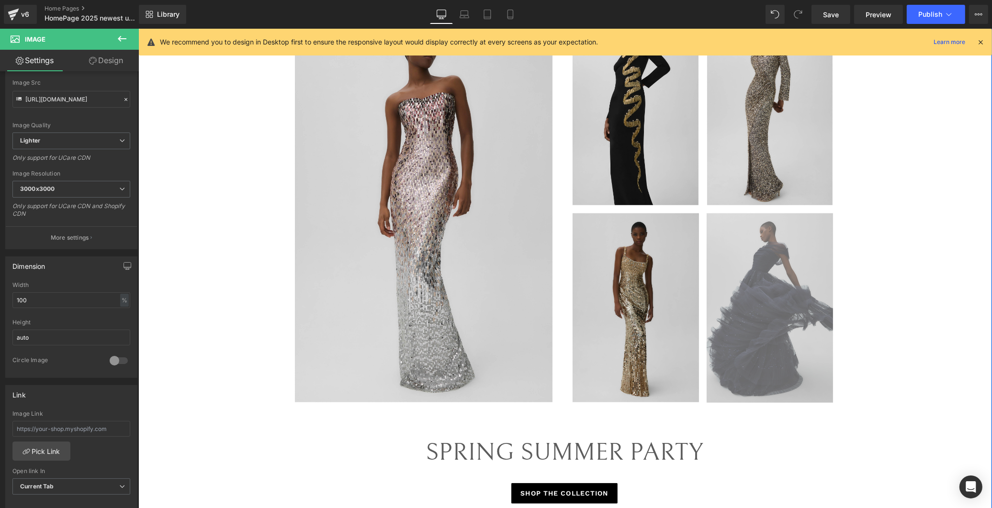
scroll to position [1063, 0]
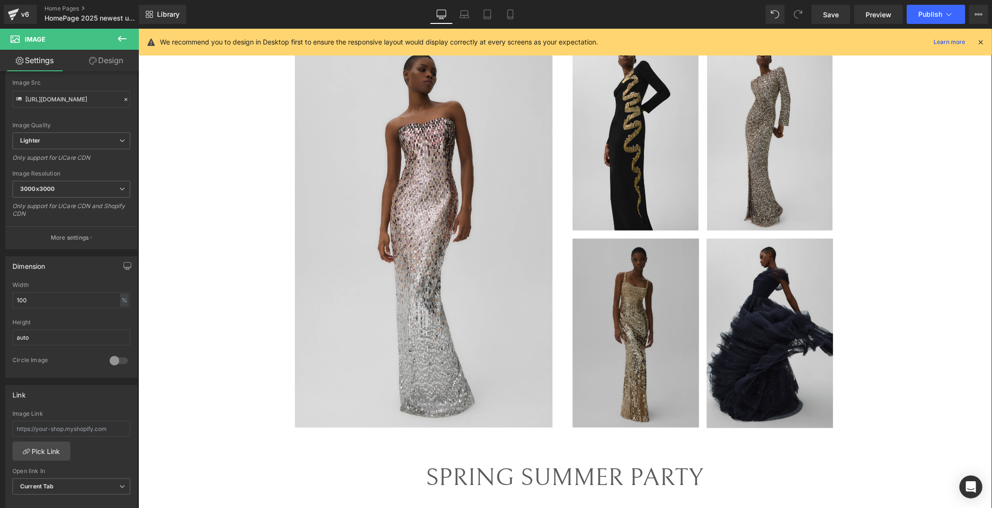
click at [528, 326] on img at bounding box center [635, 333] width 126 height 189
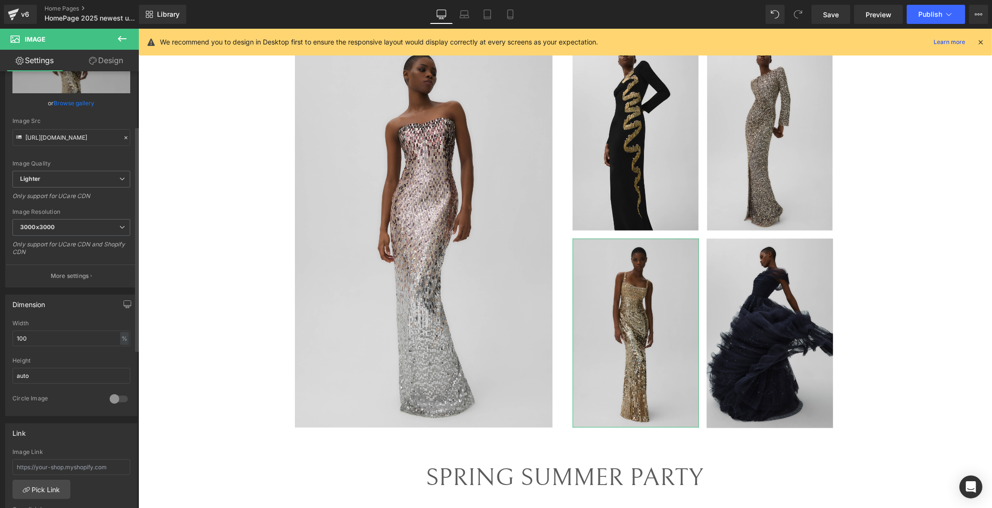
scroll to position [106, 0]
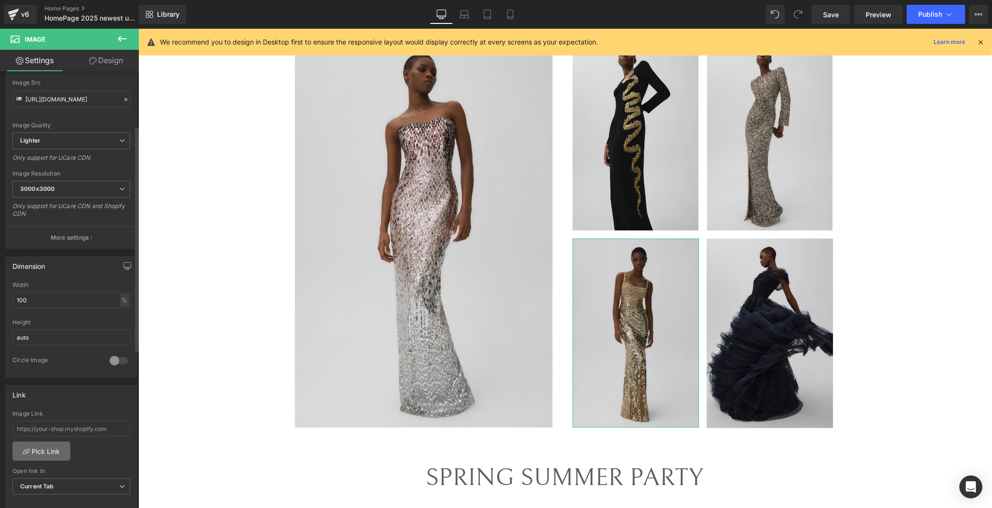
click at [45, 446] on link "Pick Link" at bounding box center [41, 451] width 58 height 19
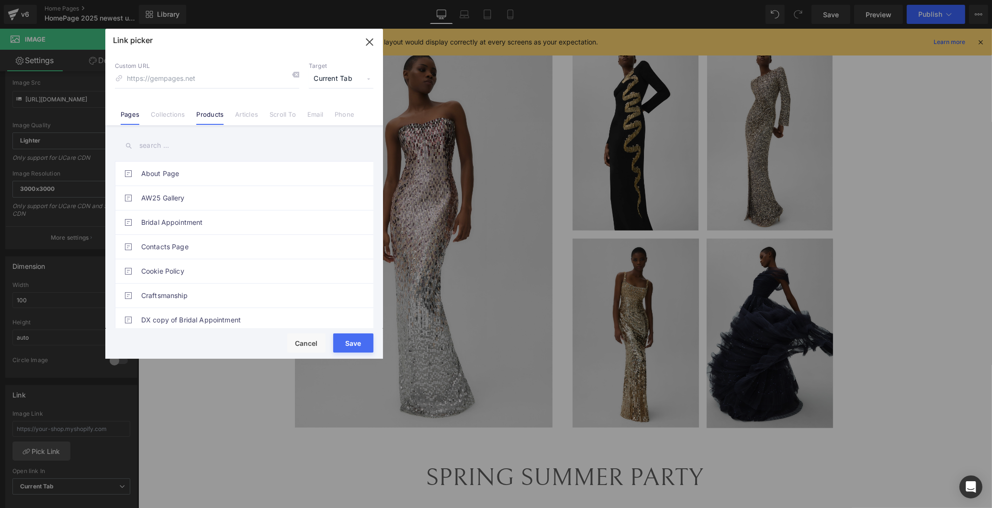
click at [213, 117] on link "Products" at bounding box center [209, 118] width 27 height 14
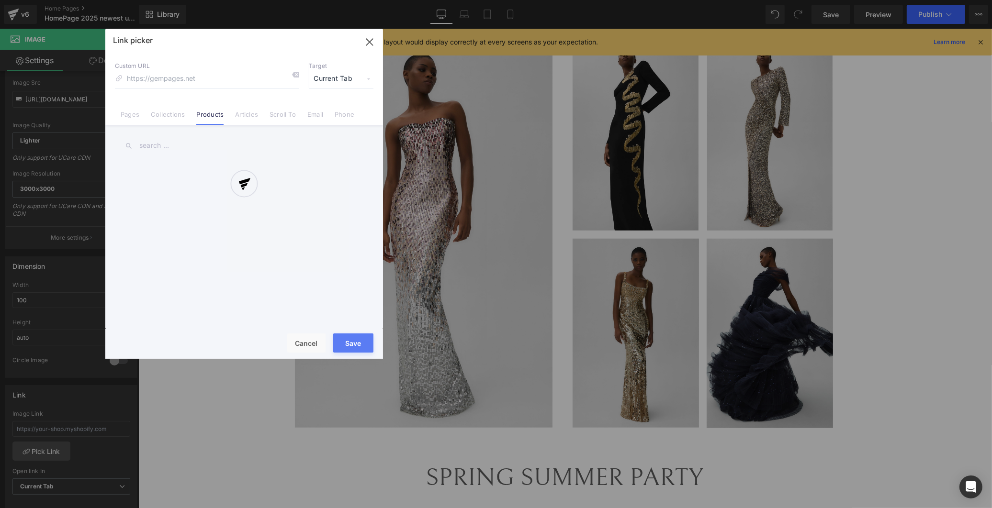
click at [164, 145] on div at bounding box center [244, 194] width 278 height 330
click at [153, 145] on input "text" at bounding box center [244, 146] width 258 height 22
type input "MIRA"
click at [185, 178] on link "Mirabeau" at bounding box center [246, 174] width 211 height 24
click at [357, 345] on button "Save" at bounding box center [353, 343] width 40 height 19
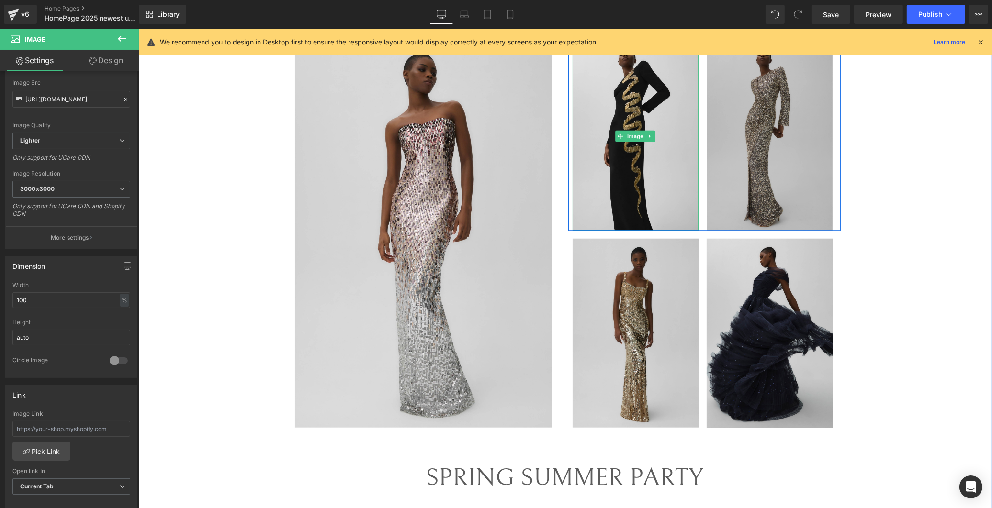
click at [528, 161] on img at bounding box center [769, 136] width 126 height 189
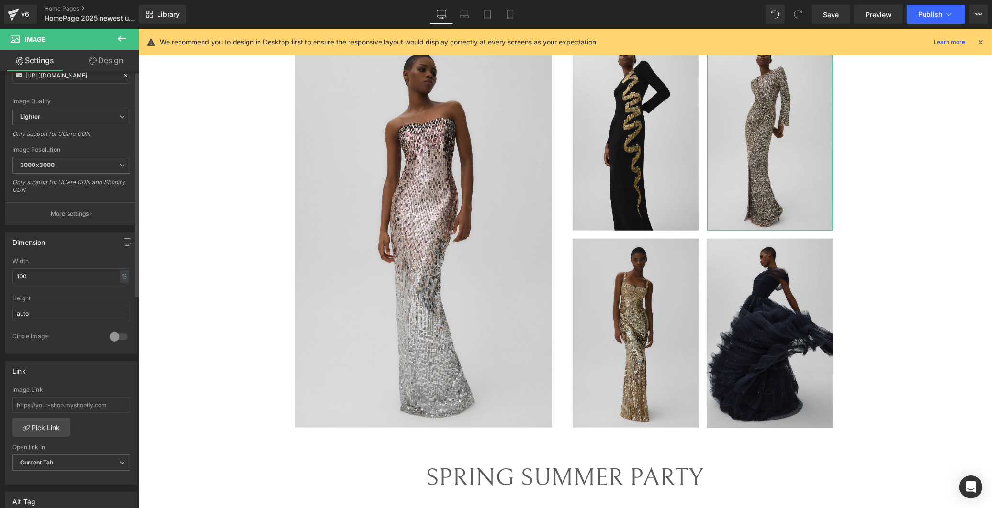
scroll to position [212, 0]
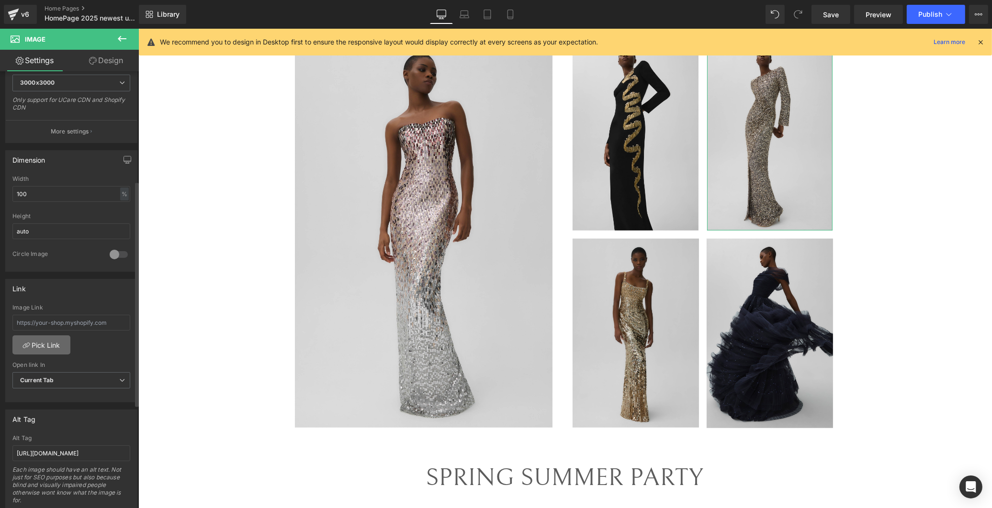
click at [51, 345] on link "Pick Link" at bounding box center [41, 344] width 58 height 19
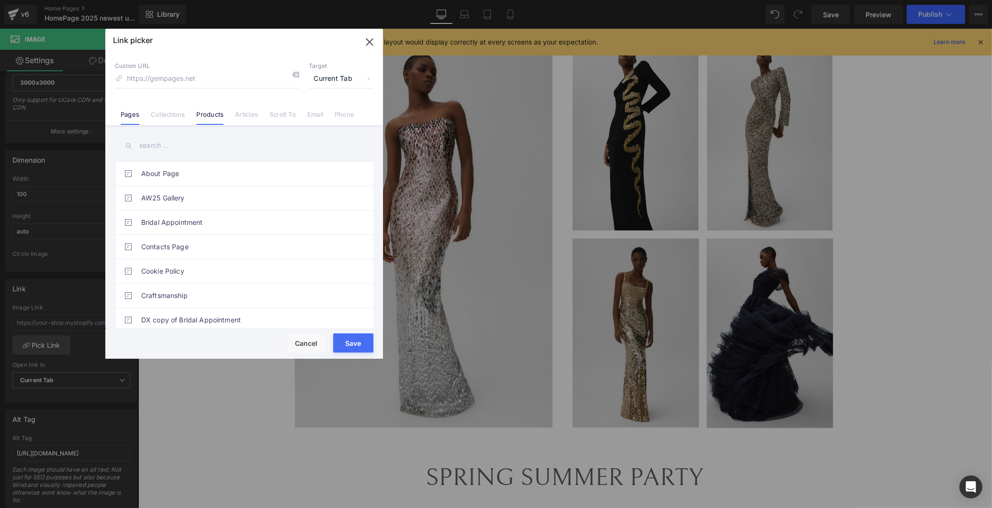
click at [209, 115] on link "Products" at bounding box center [209, 118] width 27 height 14
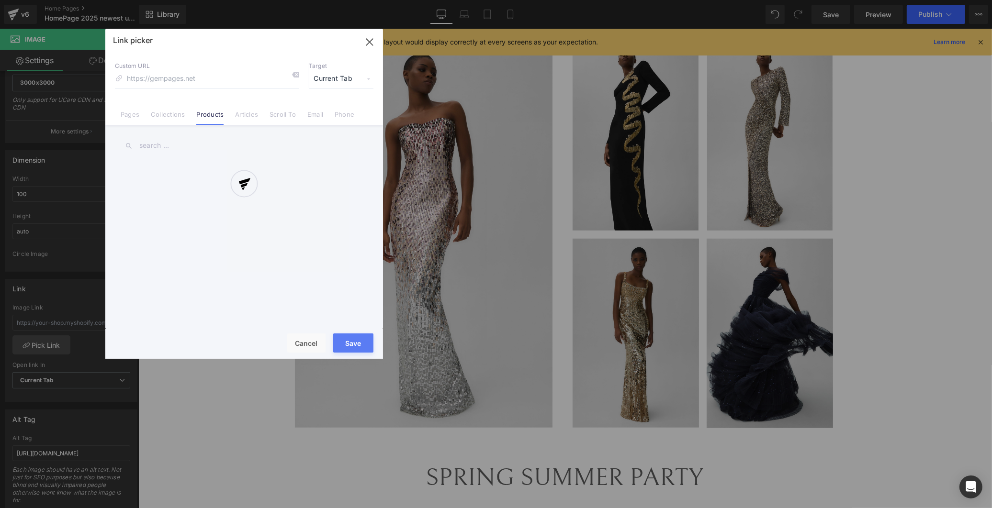
click at [179, 148] on div at bounding box center [244, 194] width 278 height 330
click at [164, 144] on div at bounding box center [244, 194] width 278 height 330
click at [156, 144] on div at bounding box center [244, 194] width 278 height 330
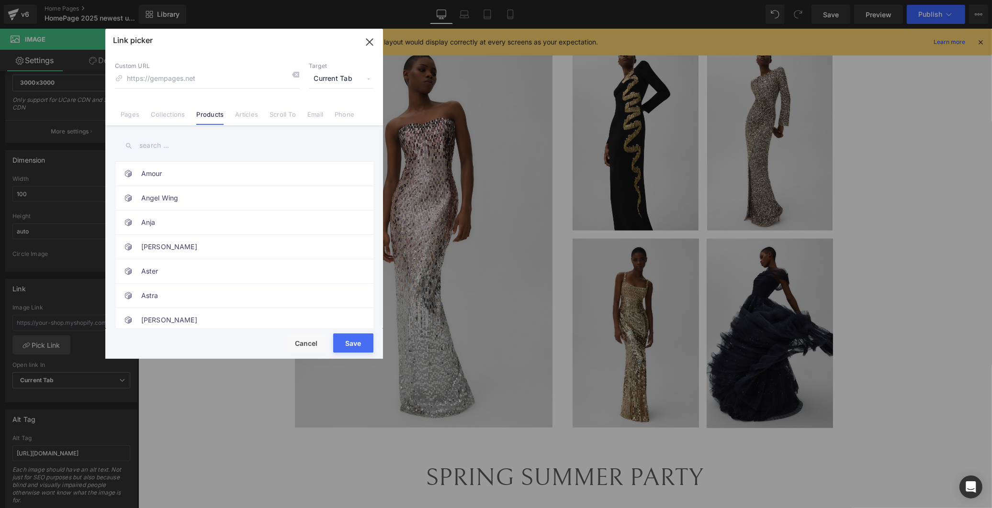
click at [156, 145] on input "text" at bounding box center [244, 146] width 258 height 22
type input "[PERSON_NAME]"
click at [181, 228] on link "[PERSON_NAME]" at bounding box center [246, 223] width 211 height 24
click at [357, 342] on button "Save" at bounding box center [353, 343] width 40 height 19
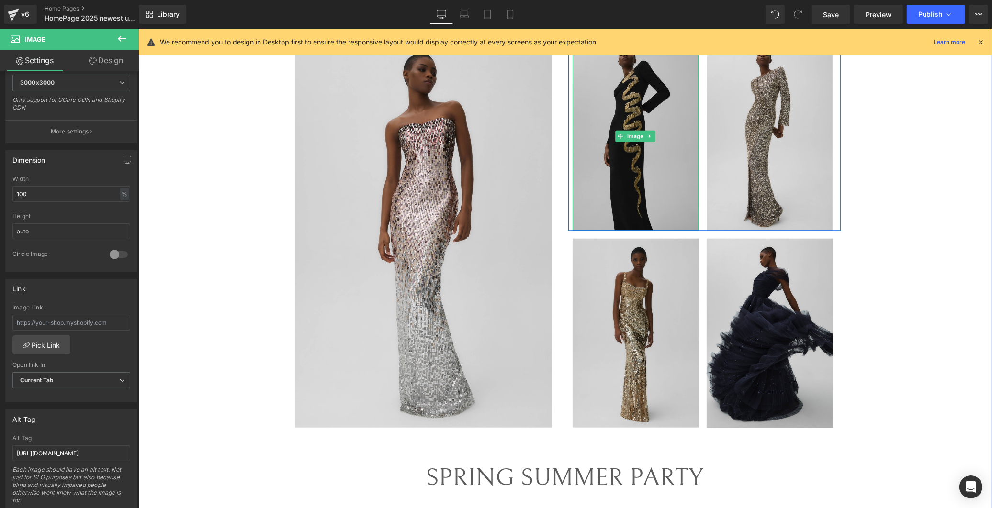
click at [528, 174] on img at bounding box center [635, 136] width 126 height 189
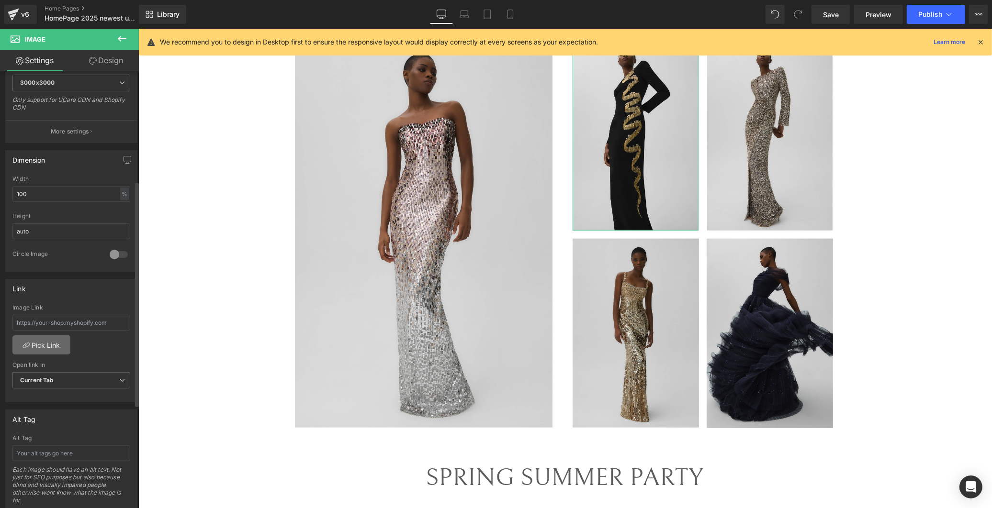
click at [41, 343] on link "Pick Link" at bounding box center [41, 344] width 58 height 19
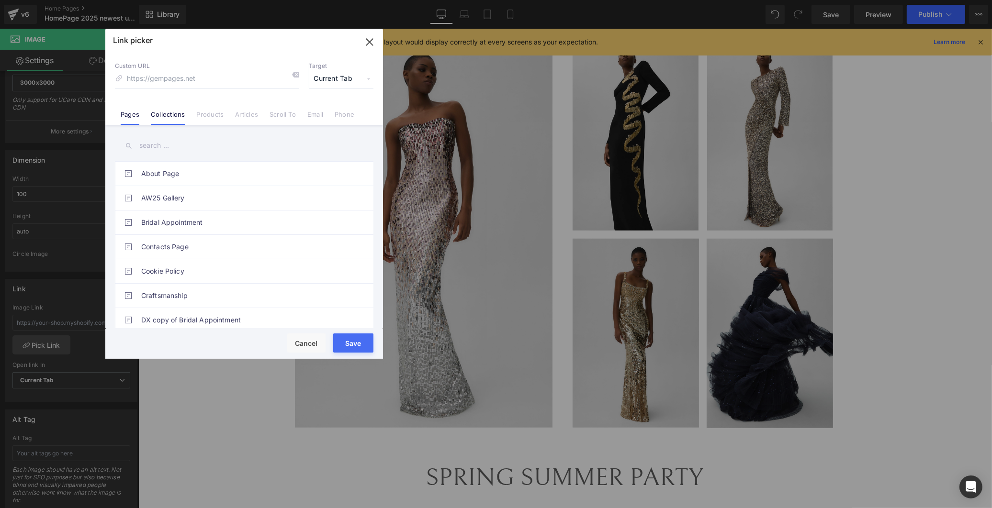
drag, startPoint x: 165, startPoint y: 113, endPoint x: 221, endPoint y: 114, distance: 56.0
click at [165, 113] on link "Collections" at bounding box center [168, 118] width 34 height 14
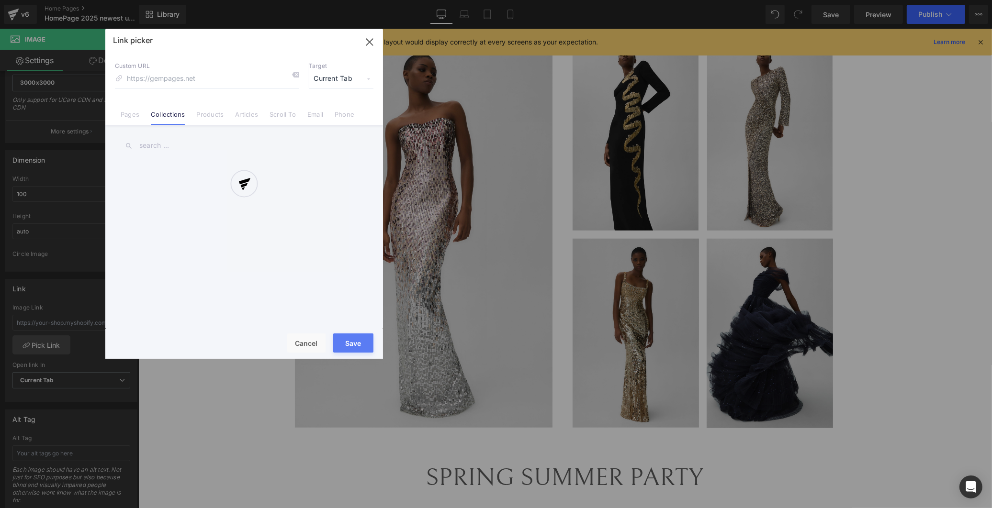
click at [223, 113] on div at bounding box center [244, 194] width 278 height 330
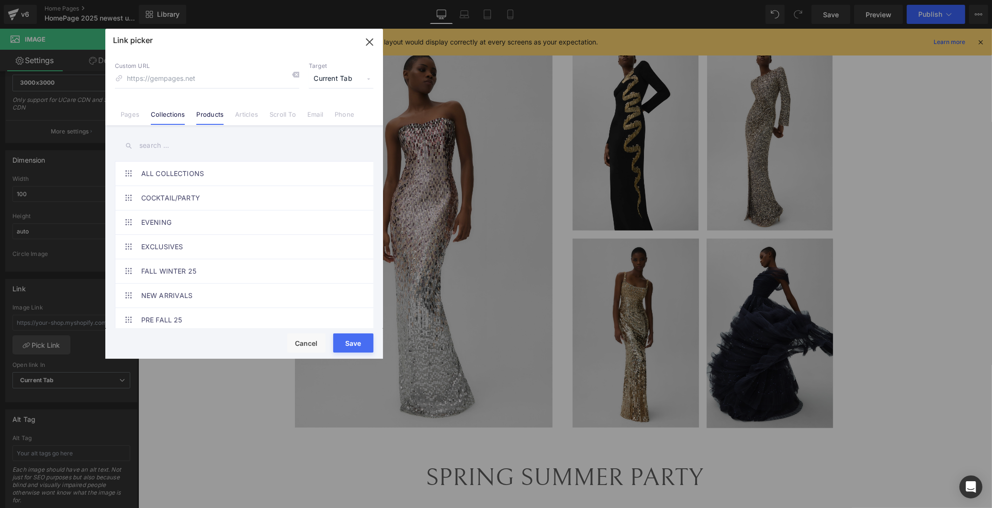
click at [209, 116] on link "Products" at bounding box center [209, 118] width 27 height 14
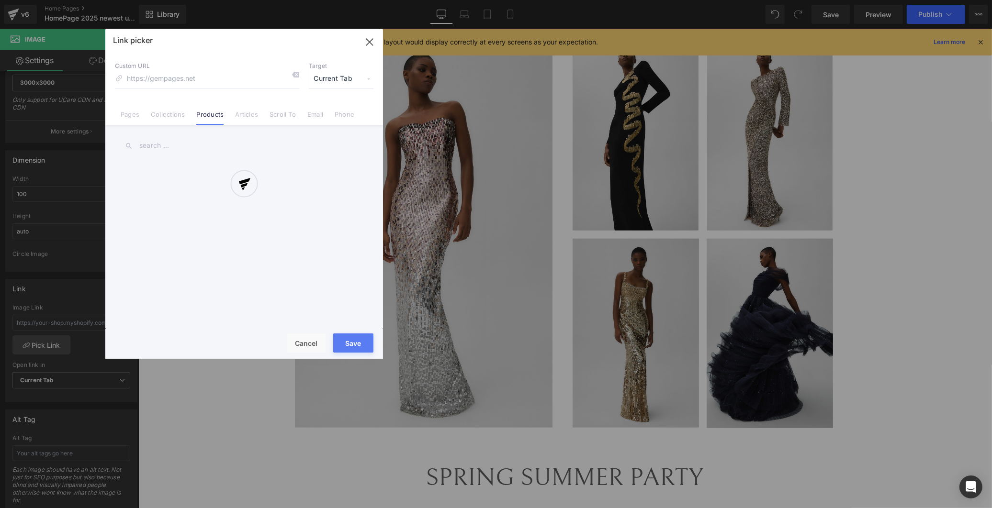
click at [193, 88] on div at bounding box center [244, 194] width 278 height 330
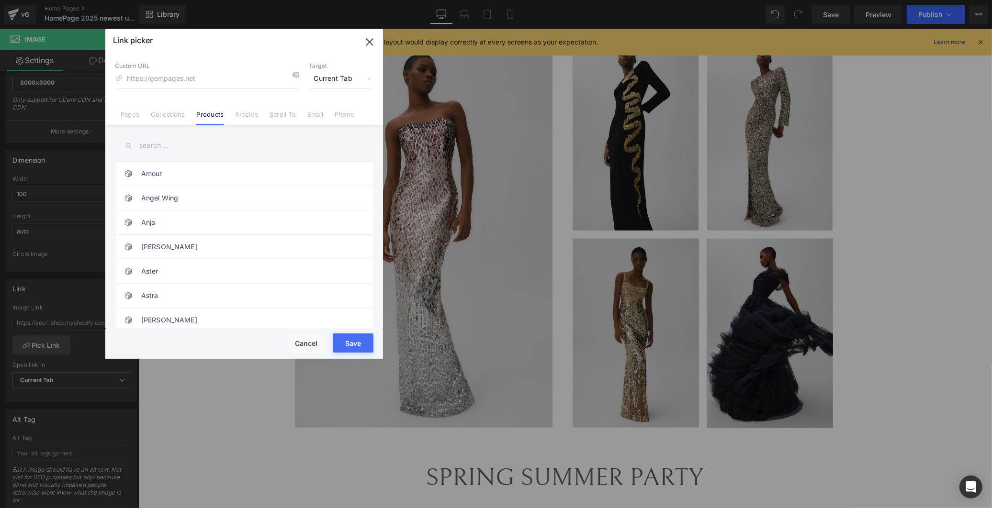
click at [167, 140] on div "Link picker Back to Library Insert Custom URL Target Current Tab Current Tab Ne…" at bounding box center [244, 194] width 278 height 330
click at [169, 147] on input "text" at bounding box center [244, 146] width 258 height 22
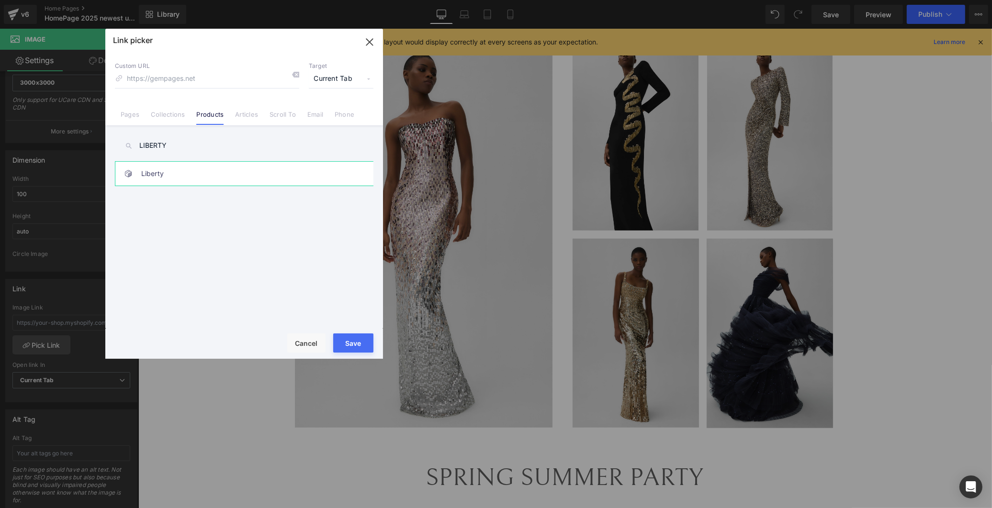
type input "LIBERTY"
click at [179, 175] on link "Liberty" at bounding box center [246, 174] width 211 height 24
click at [351, 344] on button "Save" at bounding box center [353, 343] width 40 height 19
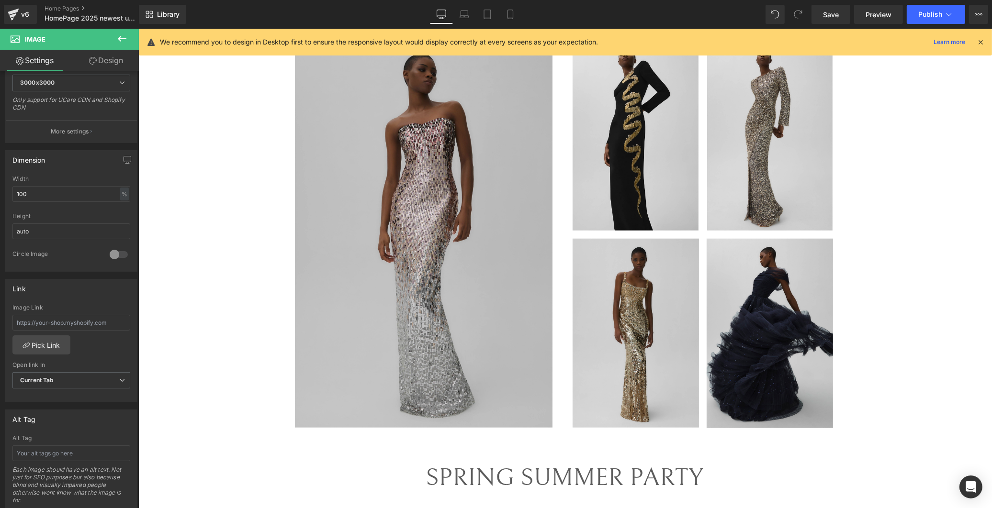
click at [433, 251] on img at bounding box center [423, 235] width 259 height 386
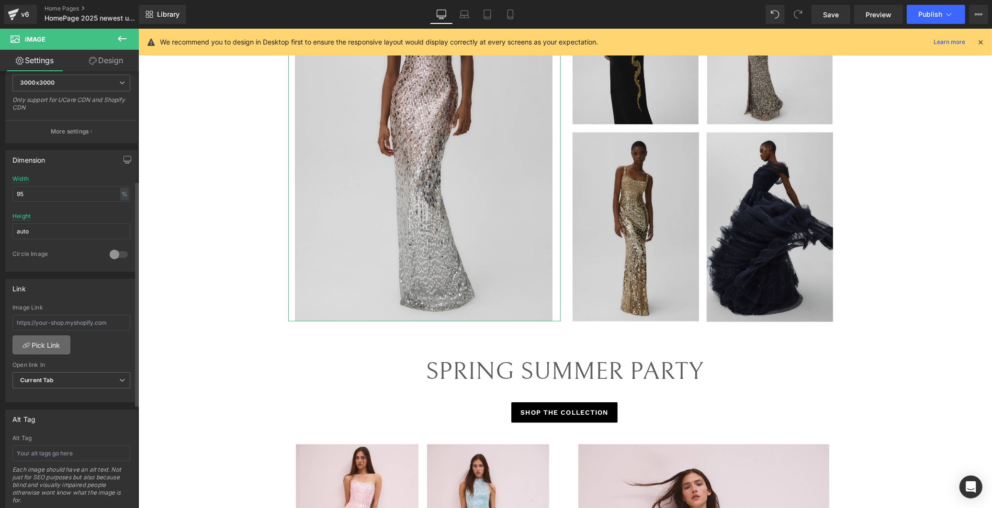
click at [48, 342] on link "Pick Link" at bounding box center [41, 344] width 58 height 19
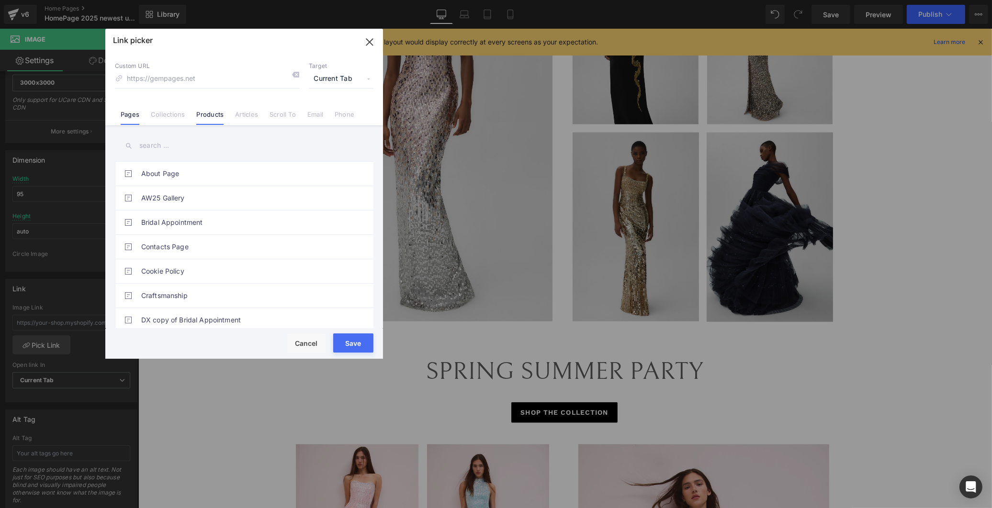
click at [214, 111] on link "Products" at bounding box center [209, 118] width 27 height 14
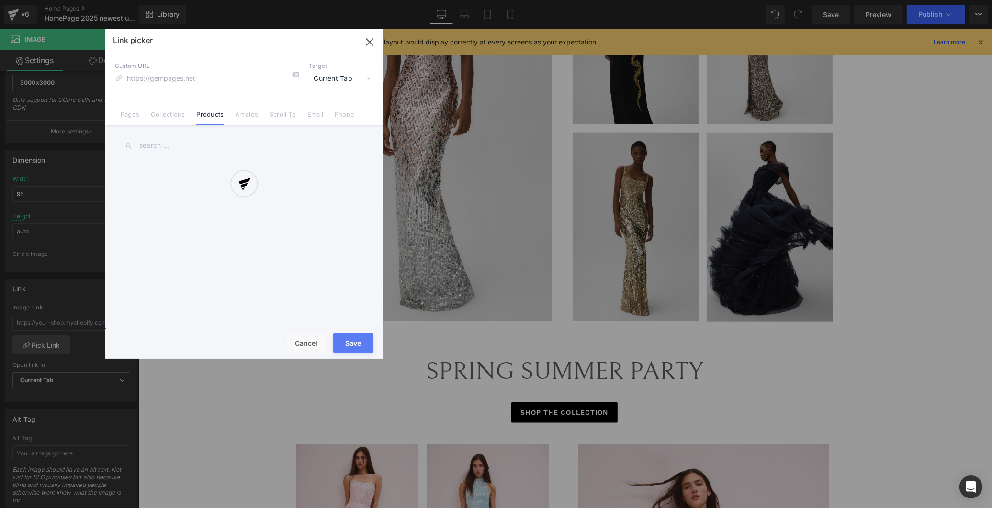
click at [164, 147] on div at bounding box center [244, 194] width 278 height 330
click at [147, 145] on div at bounding box center [244, 194] width 278 height 330
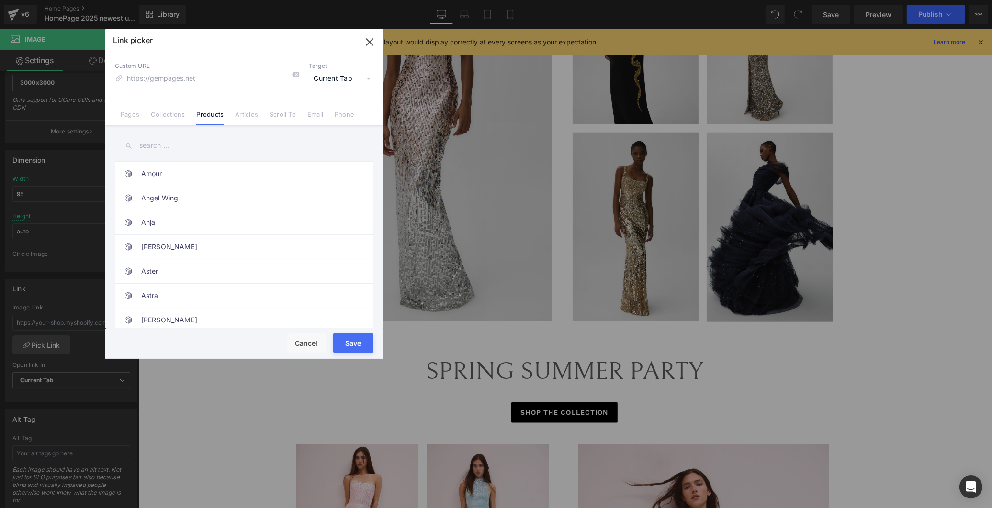
click at [161, 145] on input "text" at bounding box center [244, 146] width 258 height 22
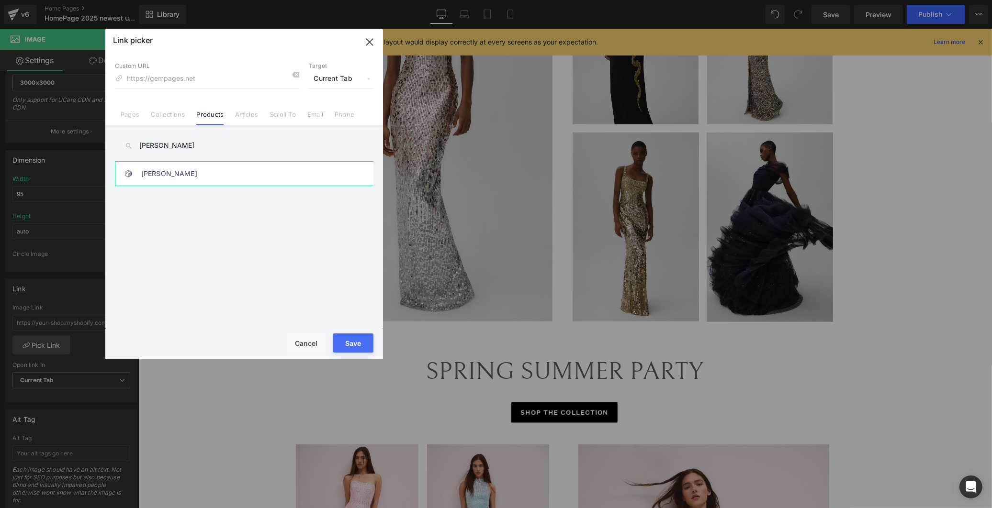
type input "[PERSON_NAME]"
click at [191, 175] on link "[PERSON_NAME]" at bounding box center [246, 174] width 211 height 24
click at [346, 345] on button "Save" at bounding box center [353, 343] width 40 height 19
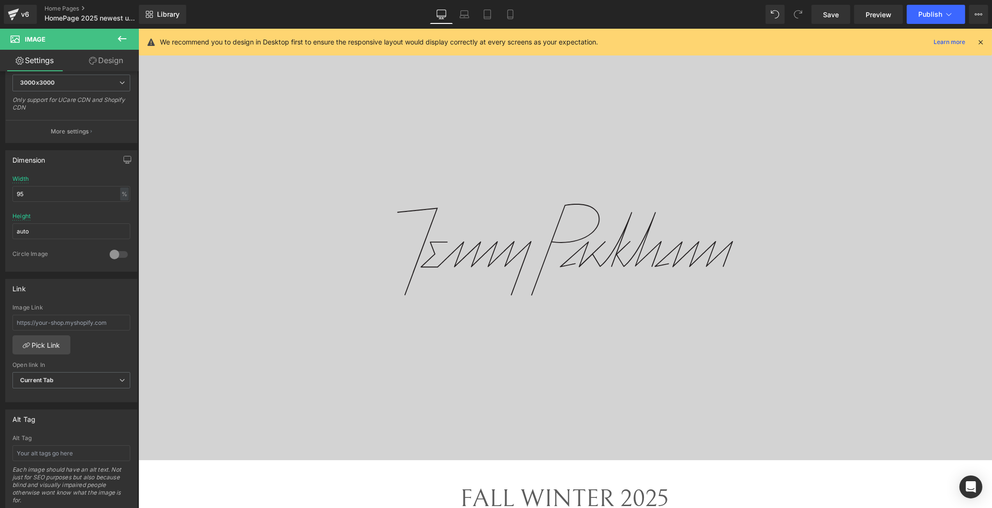
scroll to position [0, 0]
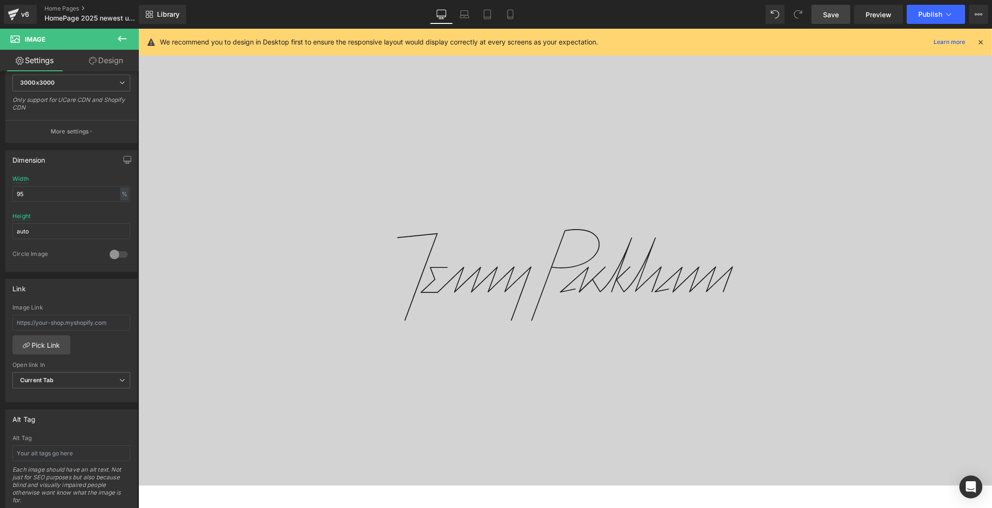
click at [528, 18] on span "Save" at bounding box center [831, 15] width 16 height 10
click at [508, 12] on icon at bounding box center [510, 15] width 10 height 10
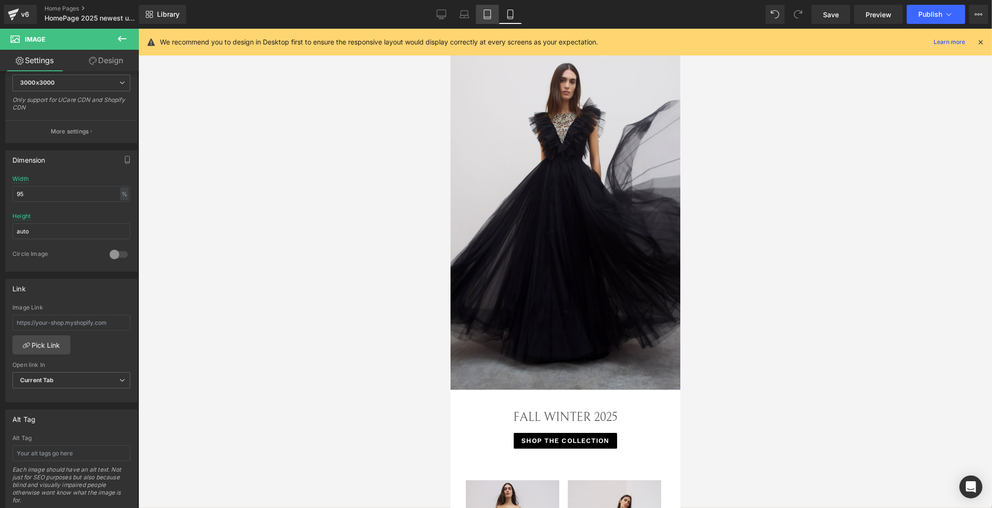
click at [486, 11] on icon at bounding box center [487, 15] width 10 height 10
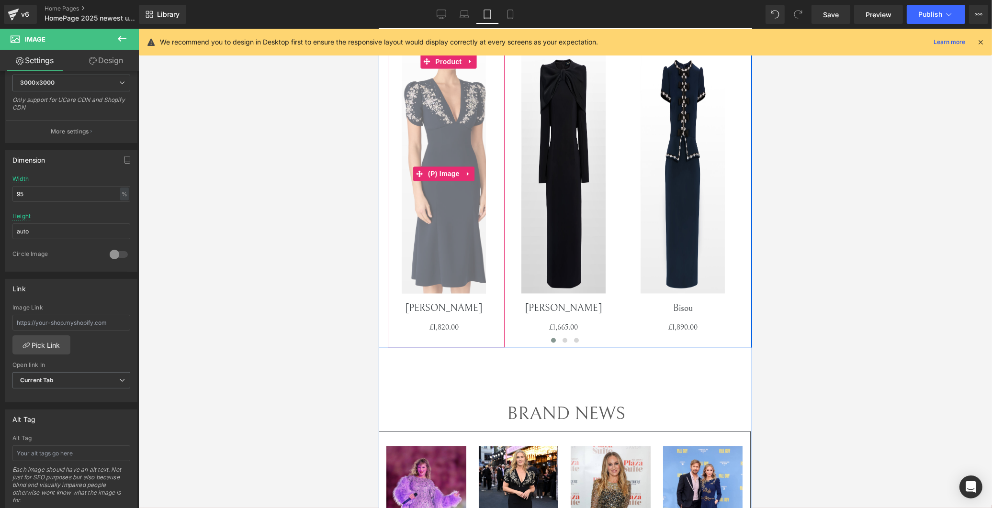
scroll to position [2021, 0]
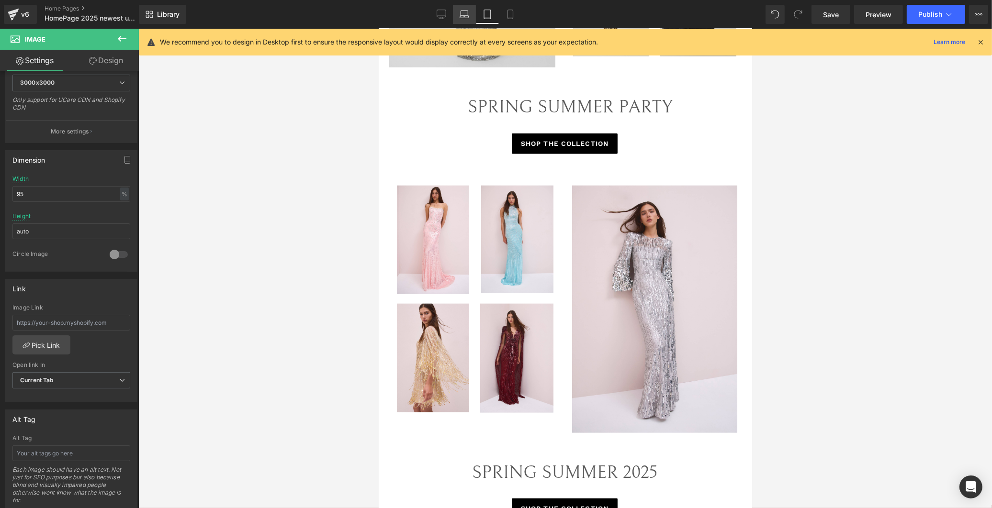
click at [462, 13] on icon at bounding box center [464, 15] width 10 height 10
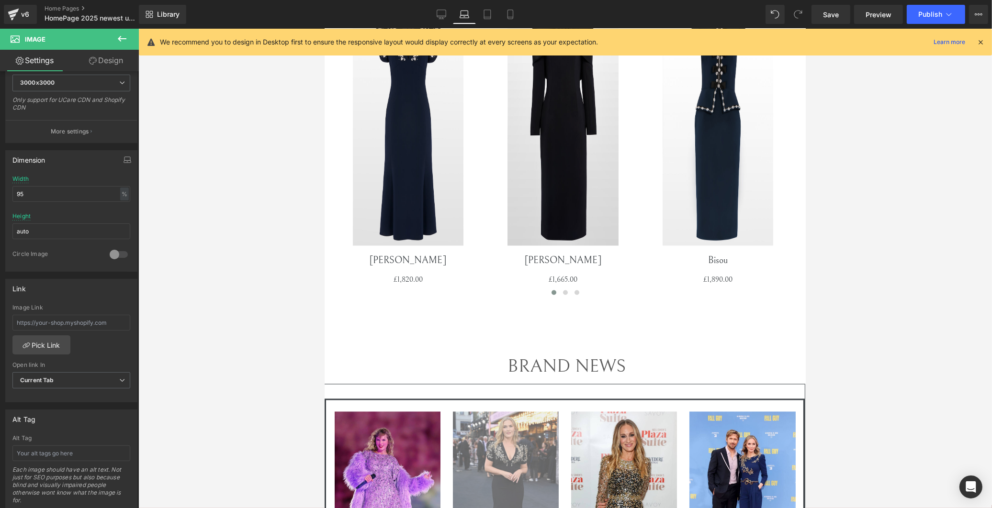
scroll to position [1925, 0]
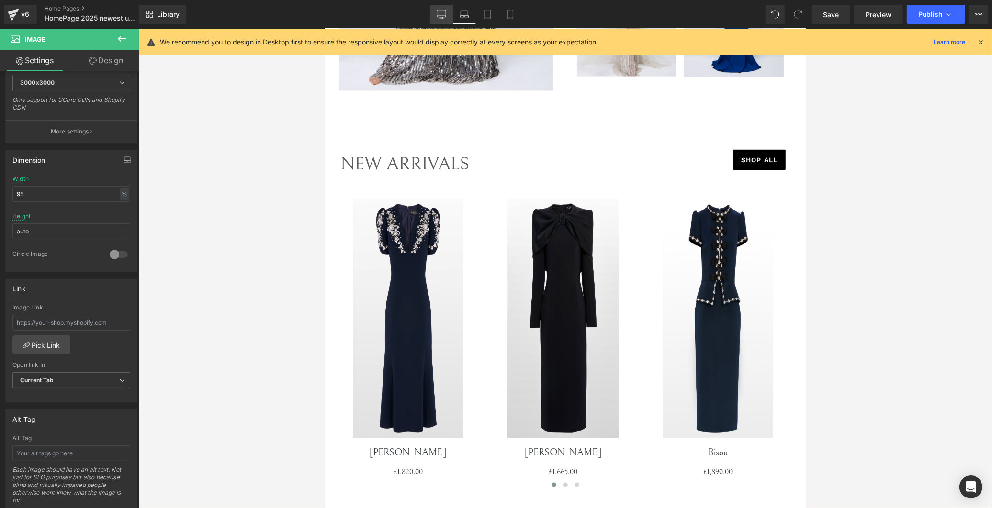
click at [441, 13] on icon at bounding box center [441, 15] width 10 height 10
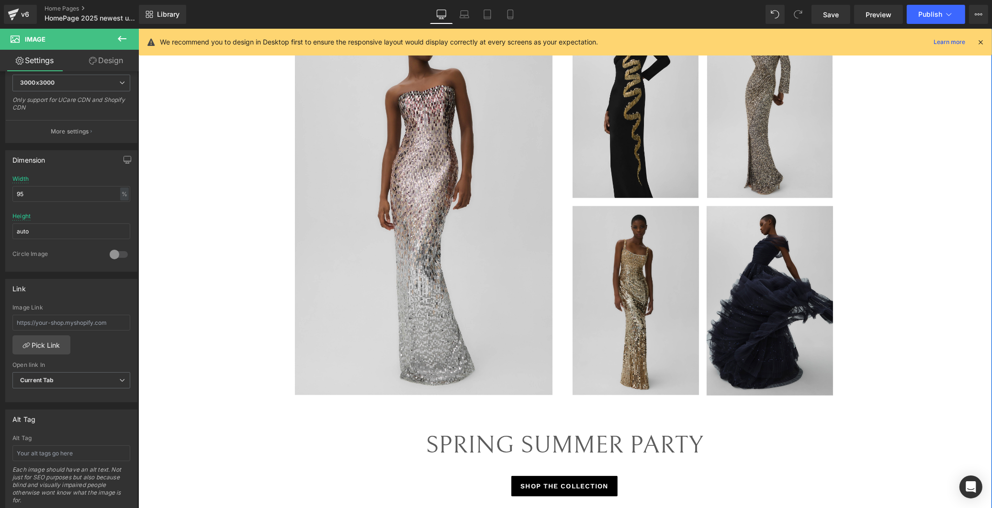
scroll to position [957, 0]
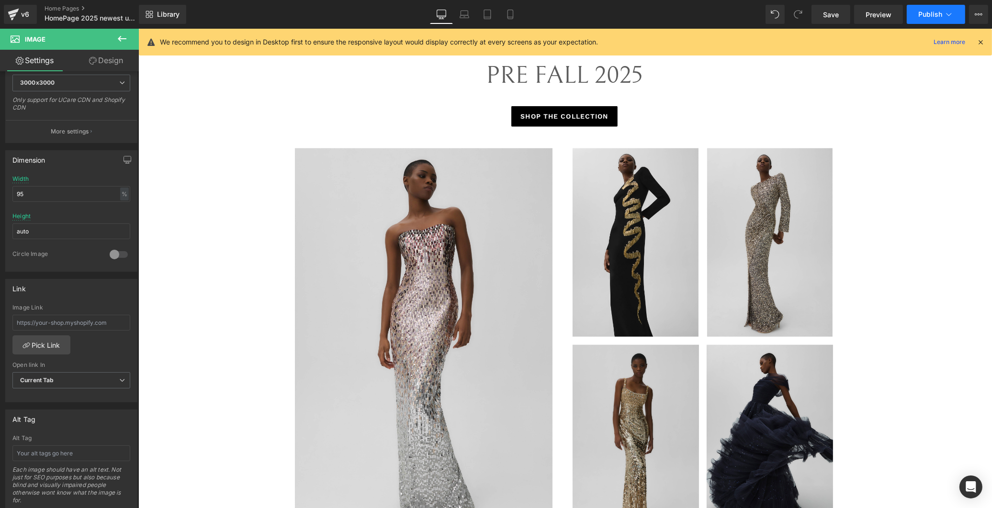
click at [528, 12] on span "Publish" at bounding box center [930, 15] width 24 height 8
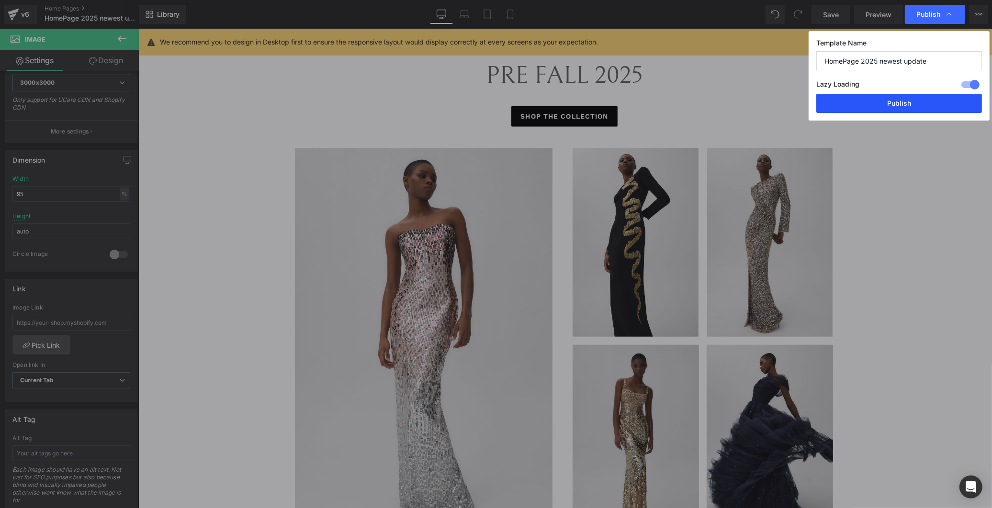
drag, startPoint x: 767, startPoint y: 70, endPoint x: 905, endPoint y: 100, distance: 142.0
click at [528, 100] on button "Publish" at bounding box center [899, 103] width 166 height 19
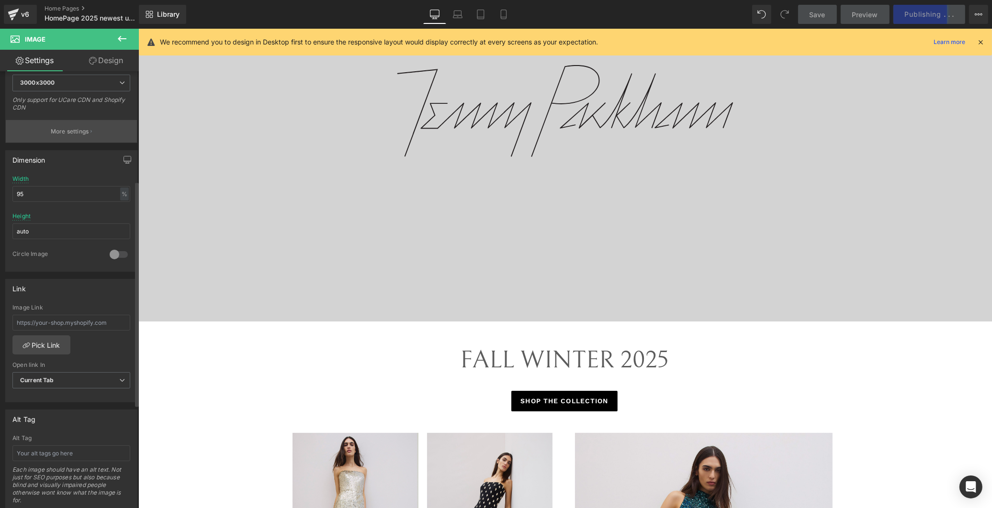
scroll to position [212, 0]
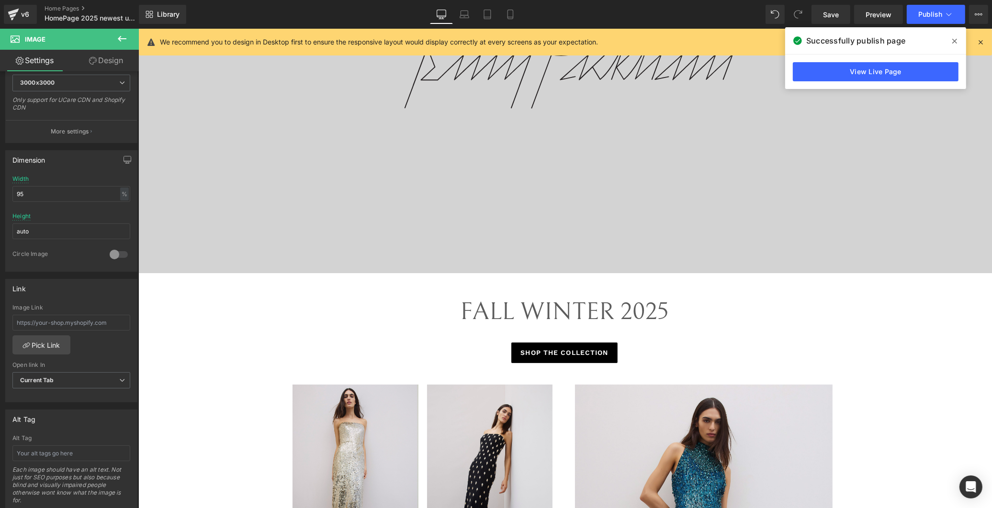
click at [528, 37] on icon at bounding box center [954, 41] width 5 height 8
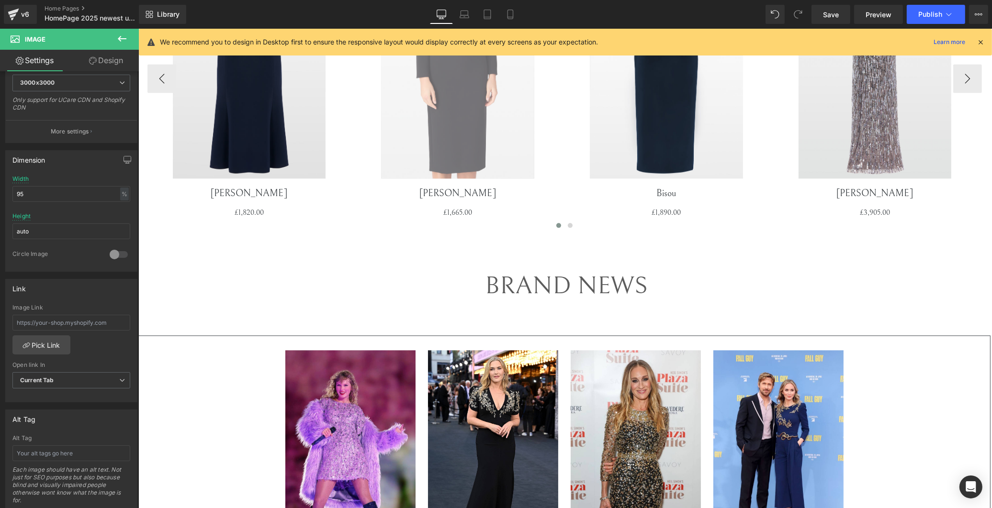
scroll to position [2446, 0]
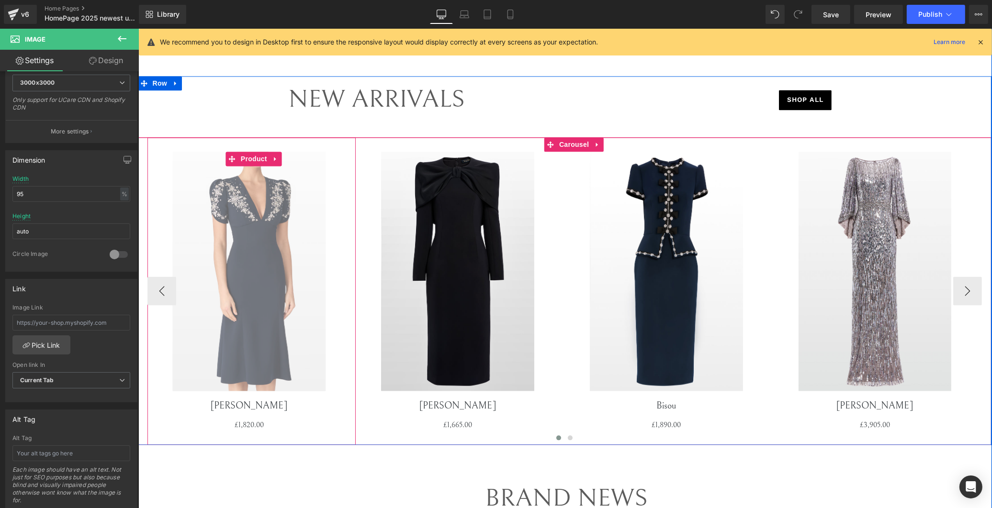
click at [265, 206] on img at bounding box center [248, 271] width 153 height 239
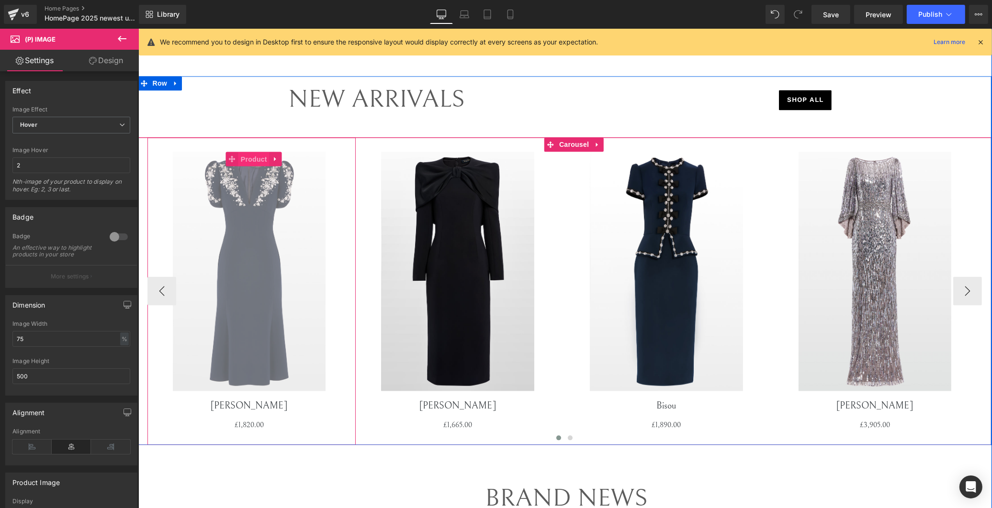
click at [254, 157] on span "Product" at bounding box center [253, 159] width 31 height 14
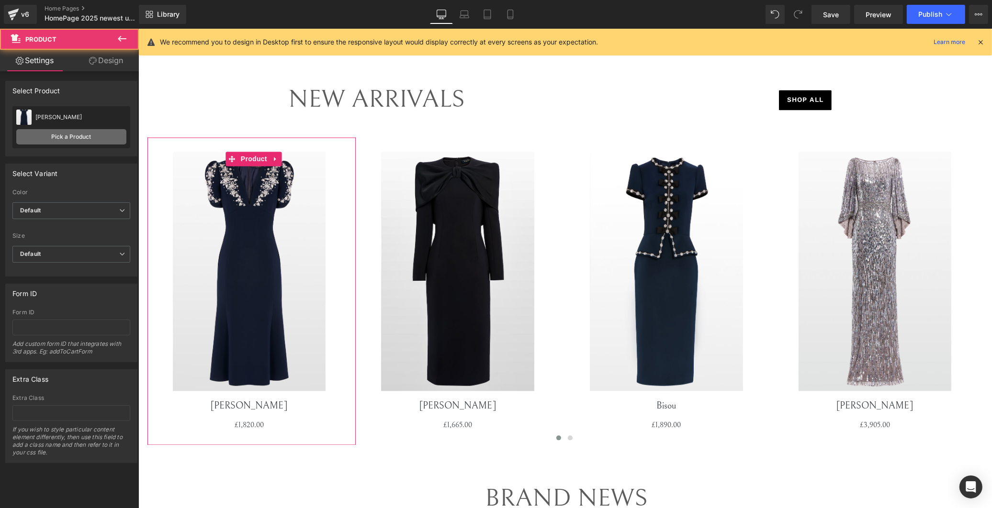
click at [67, 135] on link "Pick a Product" at bounding box center [71, 136] width 110 height 15
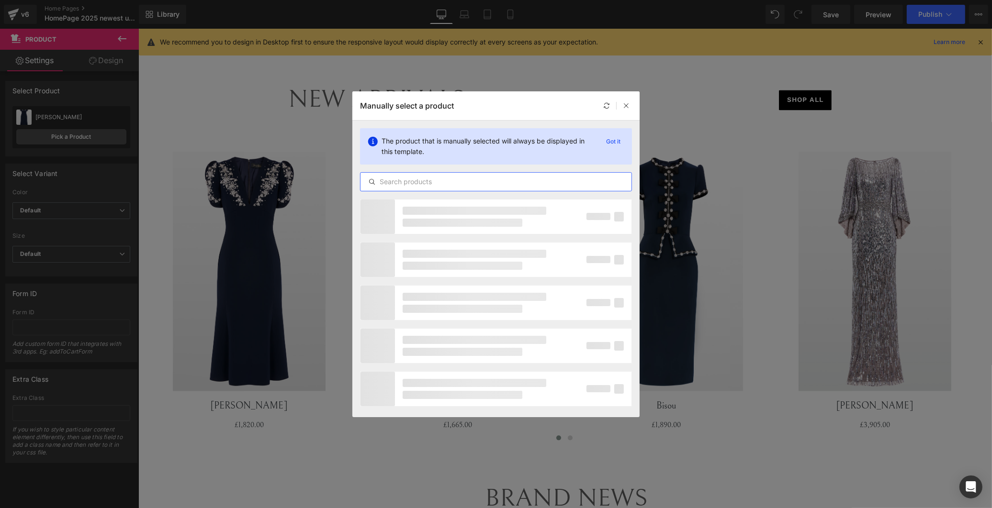
click at [414, 178] on input "text" at bounding box center [495, 181] width 271 height 11
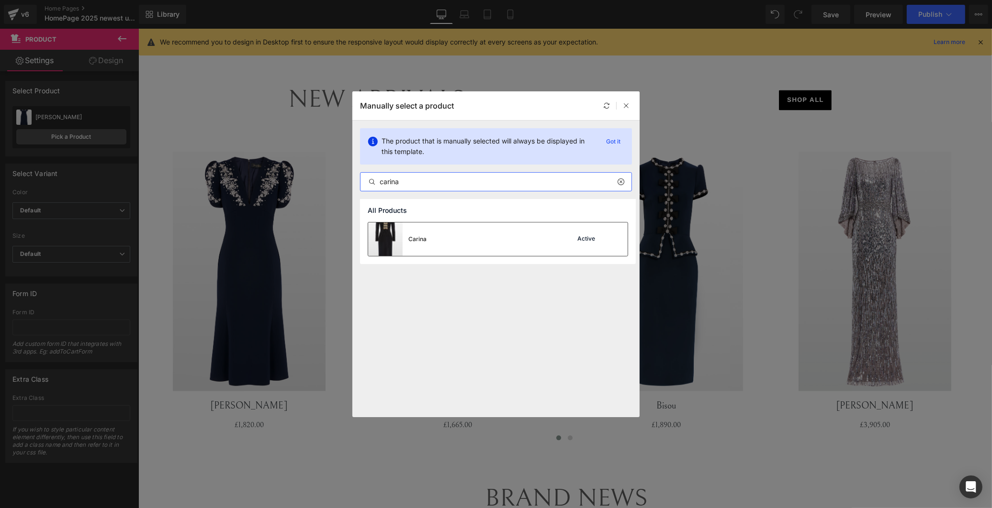
type input "carina"
click at [510, 245] on div "Carina Active" at bounding box center [497, 239] width 259 height 33
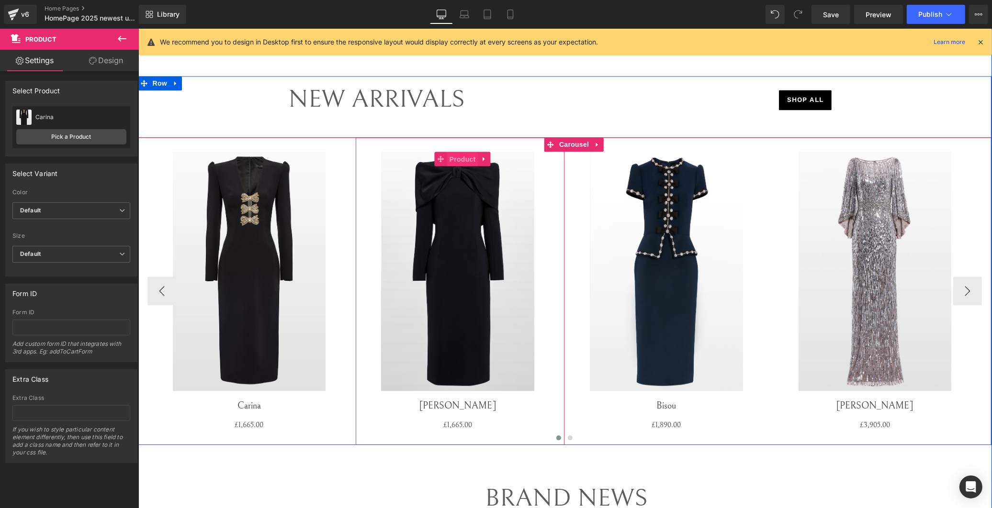
click at [452, 163] on span "Product" at bounding box center [462, 159] width 31 height 14
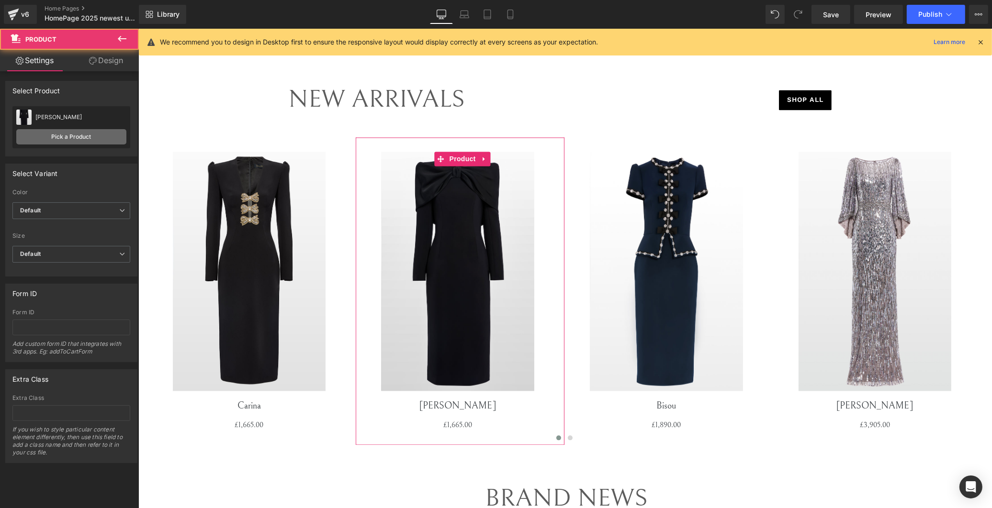
click at [82, 133] on link "Pick a Product" at bounding box center [71, 136] width 110 height 15
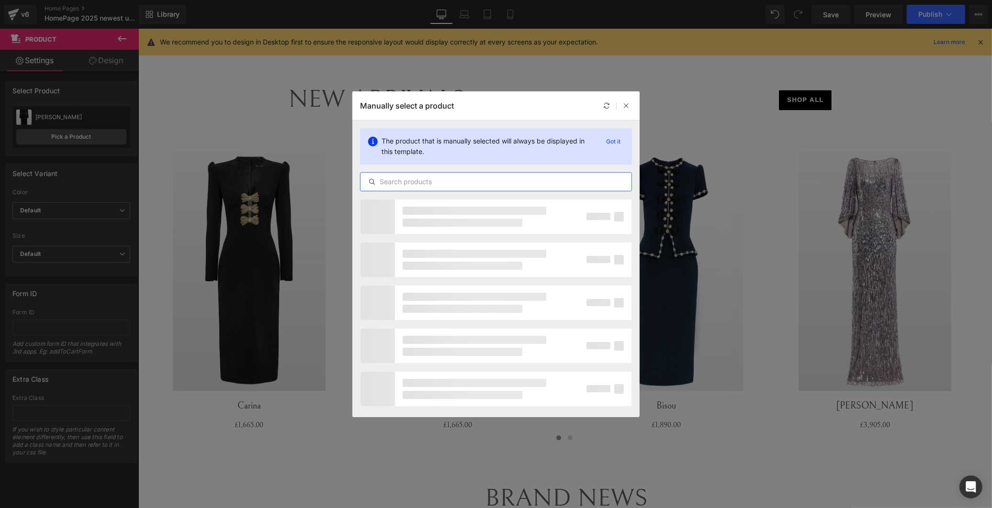
click at [449, 185] on input "text" at bounding box center [495, 181] width 271 height 11
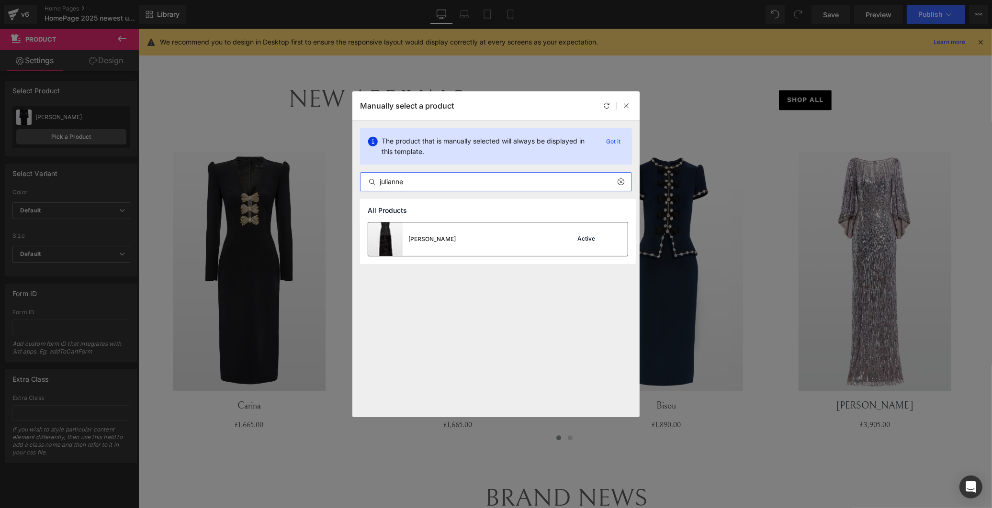
type input "julianne"
click at [492, 243] on div "Julianne Active" at bounding box center [497, 239] width 259 height 33
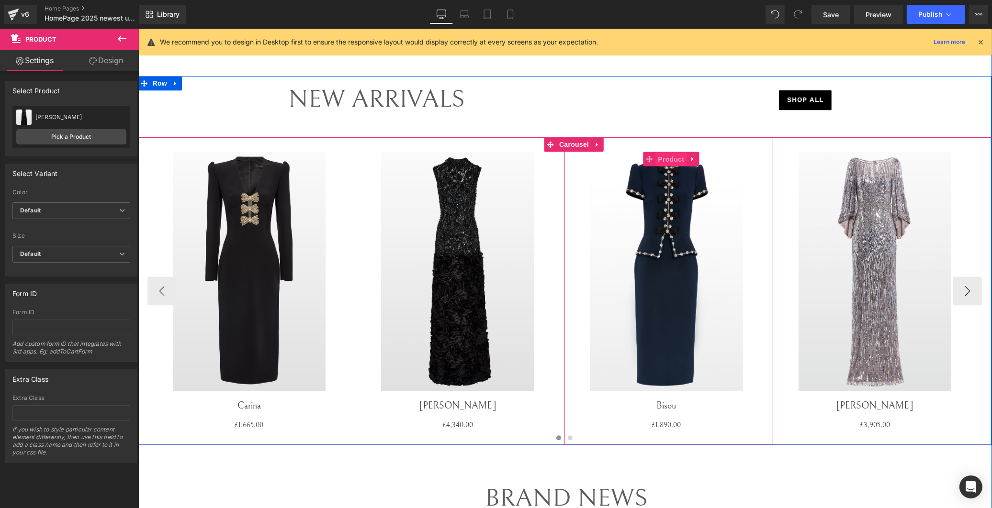
click at [528, 160] on span "Product" at bounding box center [670, 159] width 31 height 14
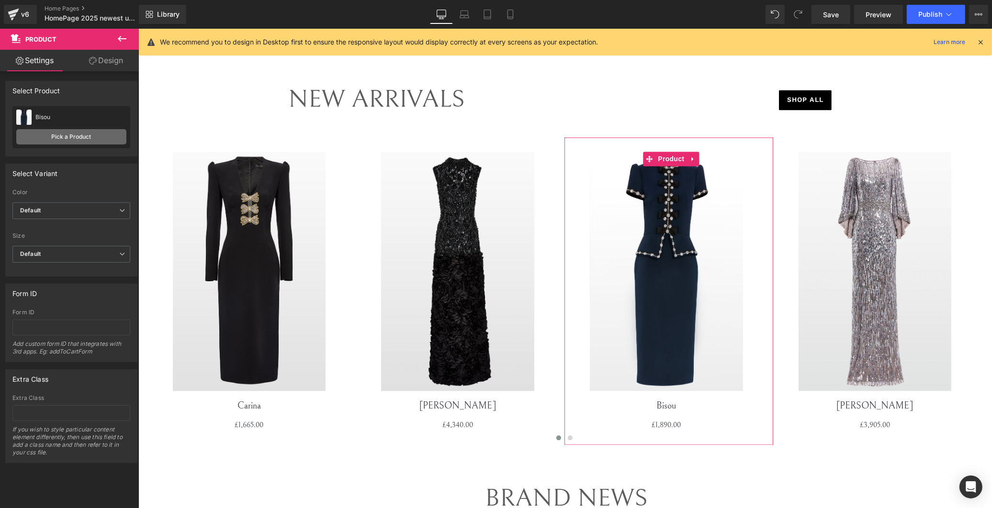
click at [66, 137] on link "Pick a Product" at bounding box center [71, 136] width 110 height 15
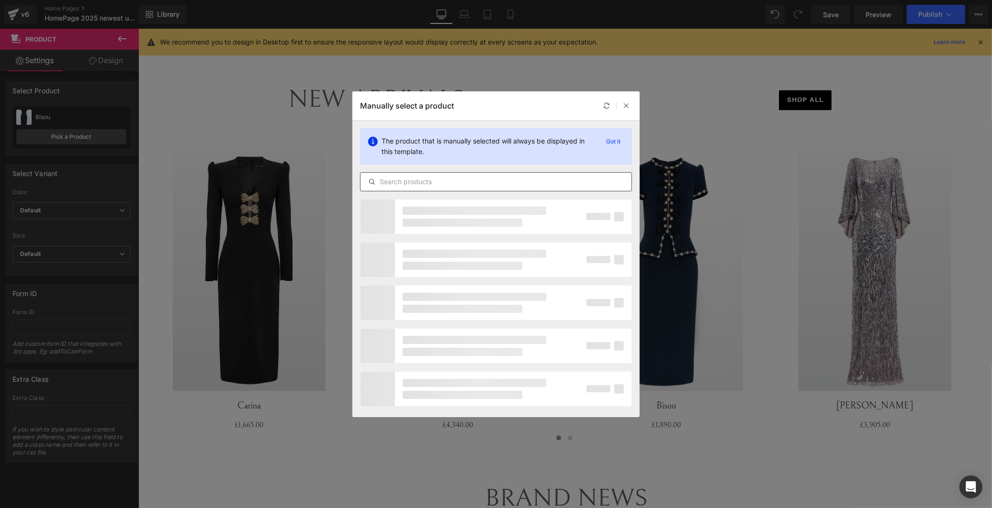
click at [491, 188] on div at bounding box center [496, 181] width 272 height 19
click at [491, 181] on input "text" at bounding box center [495, 181] width 271 height 11
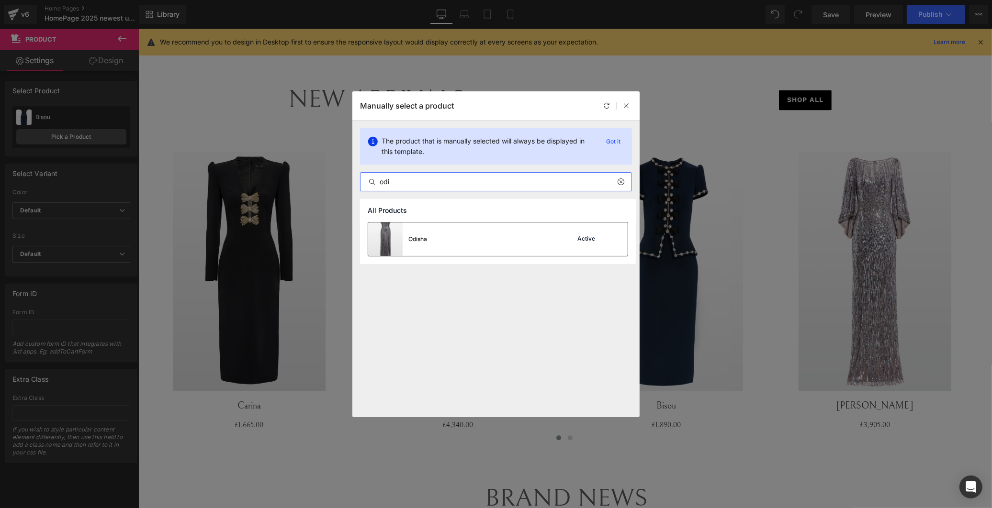
type input "odi"
click at [498, 245] on div "Odisha Active" at bounding box center [497, 239] width 259 height 33
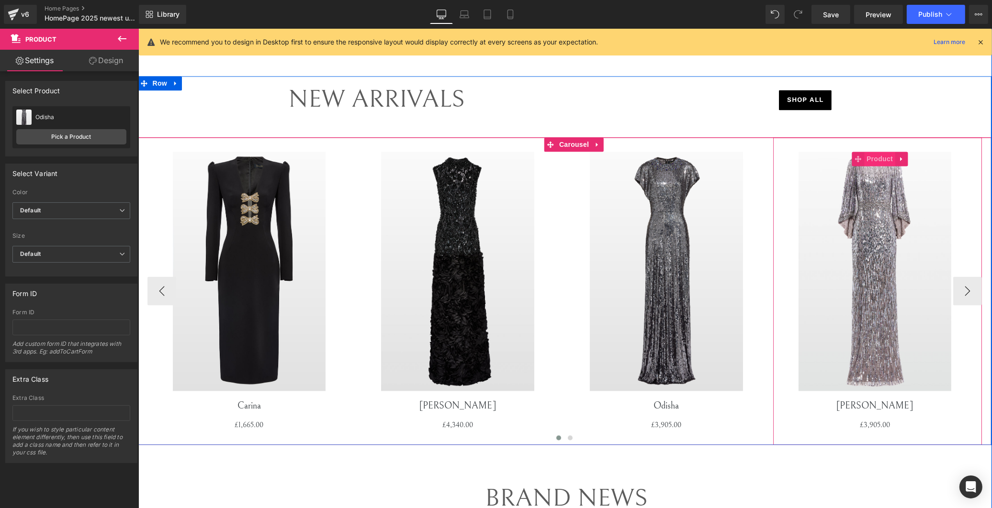
click at [528, 158] on span "Product" at bounding box center [878, 159] width 31 height 14
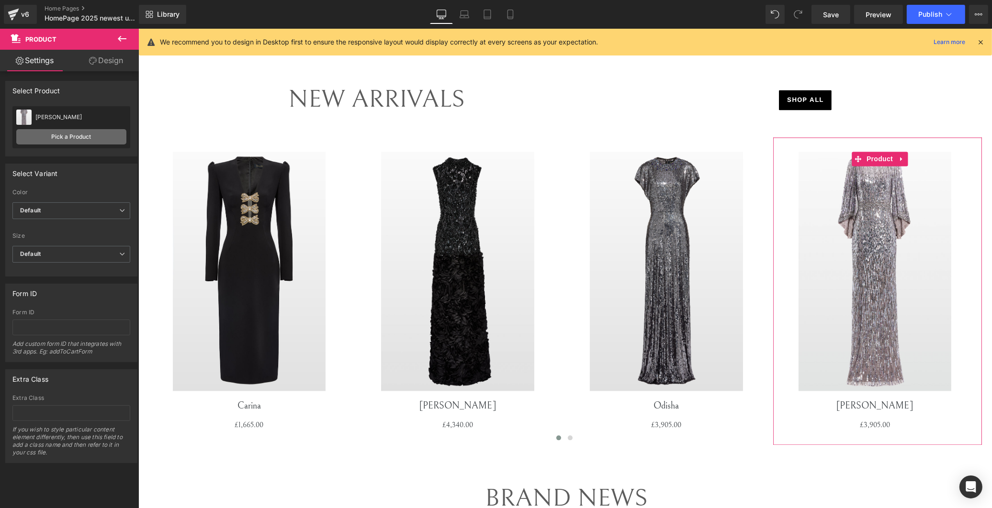
click at [82, 135] on link "Pick a Product" at bounding box center [71, 136] width 110 height 15
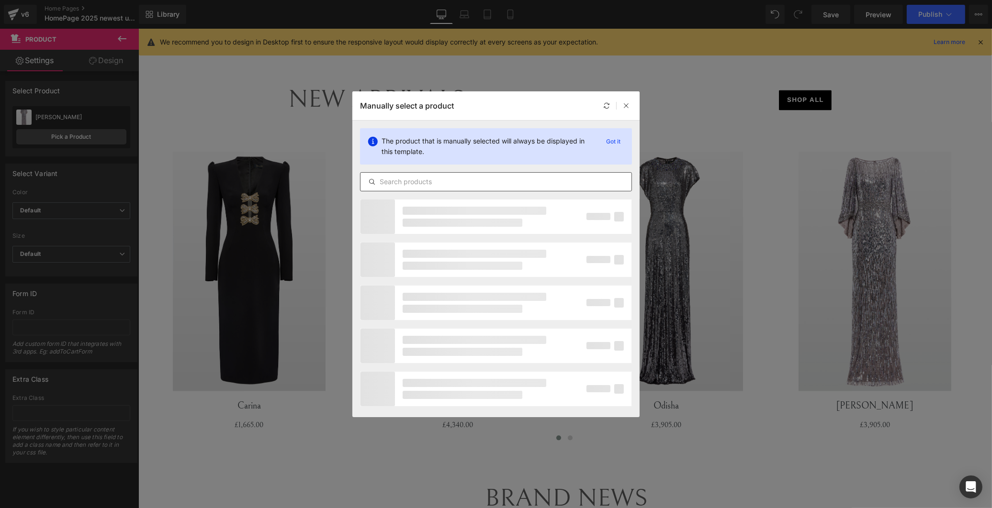
click at [421, 187] on input "text" at bounding box center [495, 181] width 271 height 11
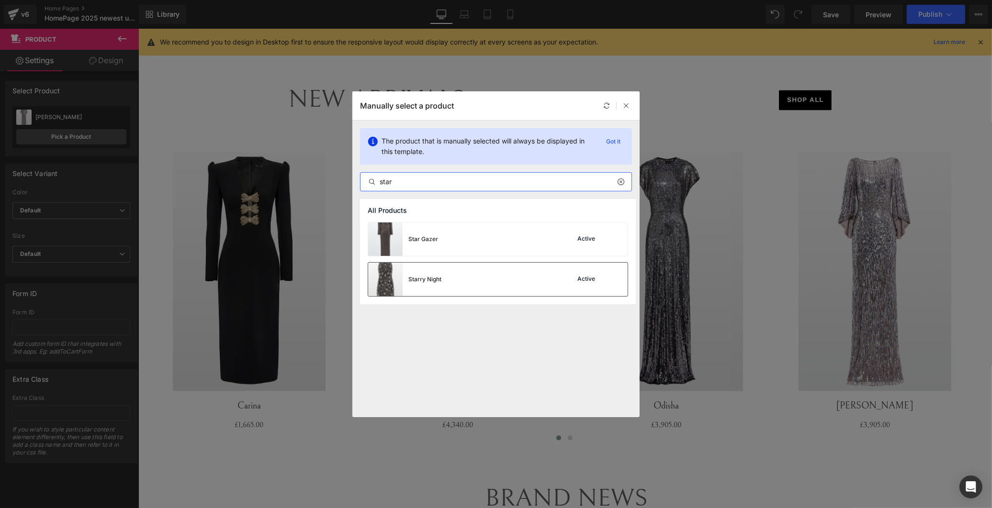
type input "star"
click at [452, 275] on div "Starry Night Active" at bounding box center [497, 279] width 259 height 33
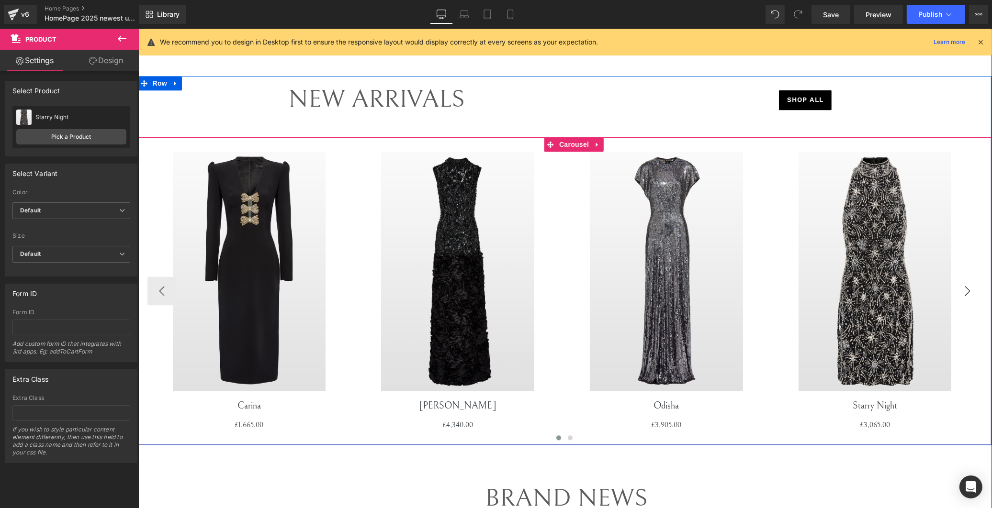
click at [528, 289] on button "›" at bounding box center [966, 291] width 29 height 29
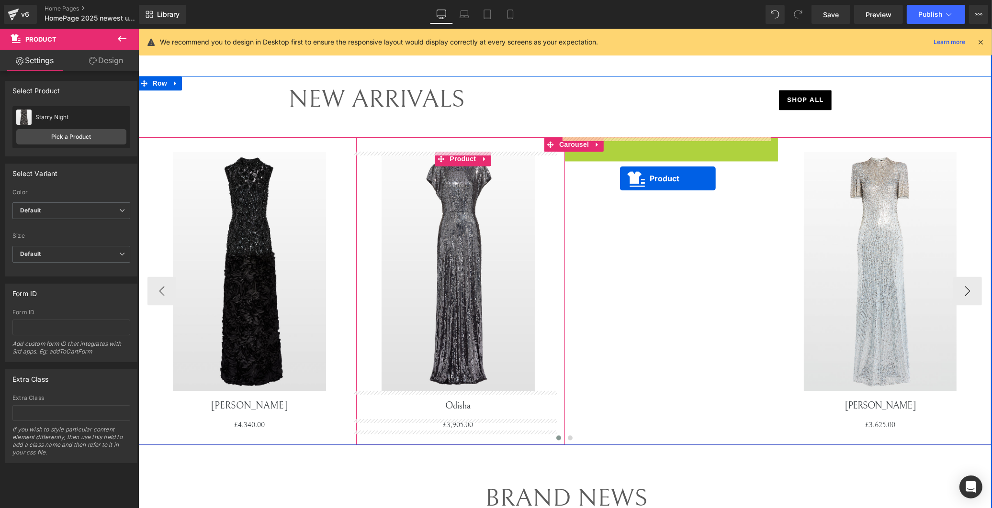
drag, startPoint x: 664, startPoint y: 160, endPoint x: 619, endPoint y: 179, distance: 48.5
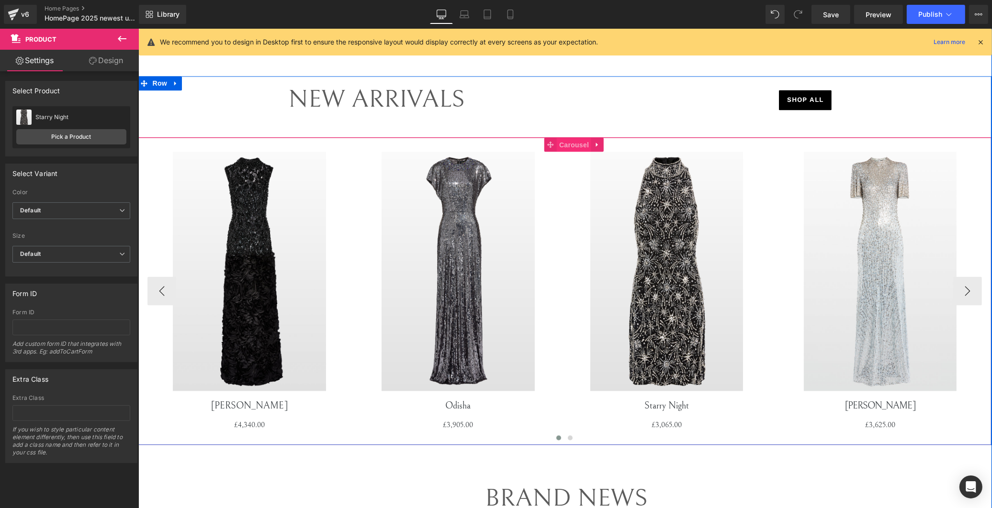
click at [528, 144] on span "Carousel" at bounding box center [573, 145] width 34 height 14
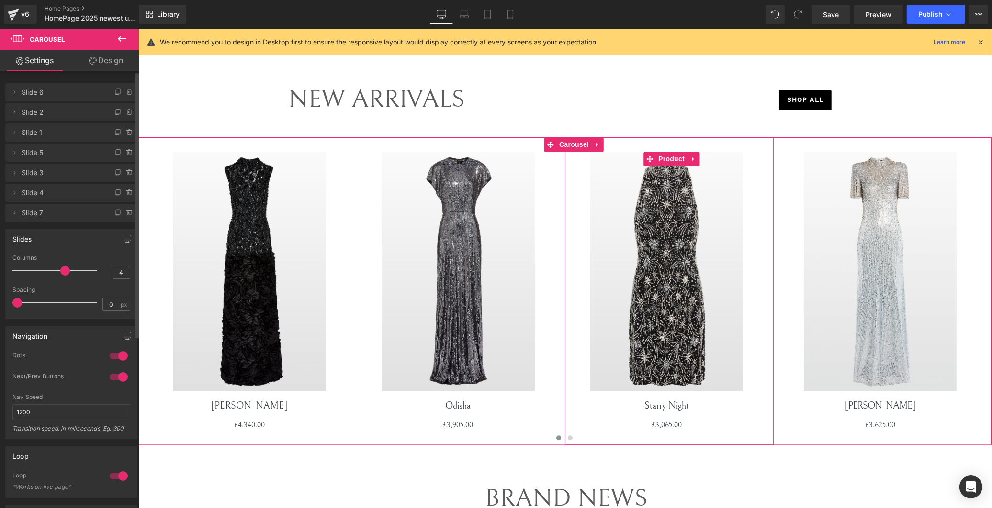
drag, startPoint x: 13, startPoint y: 150, endPoint x: 107, endPoint y: 150, distance: 93.8
click at [93, 149] on li "Delete Cancel Slide 5 Slide 5 Name Slide 5" at bounding box center [71, 153] width 132 height 18
drag, startPoint x: 112, startPoint y: 151, endPoint x: 108, endPoint y: 132, distance: 19.1
click at [108, 81] on ul "Delete Cancel Slide 6 Slide 6 Name Slide 6 Delete Cancel Slide 2 Slide 2 Name S…" at bounding box center [71, 81] width 132 height 0
click at [30, 152] on span "Slide 5" at bounding box center [62, 153] width 80 height 18
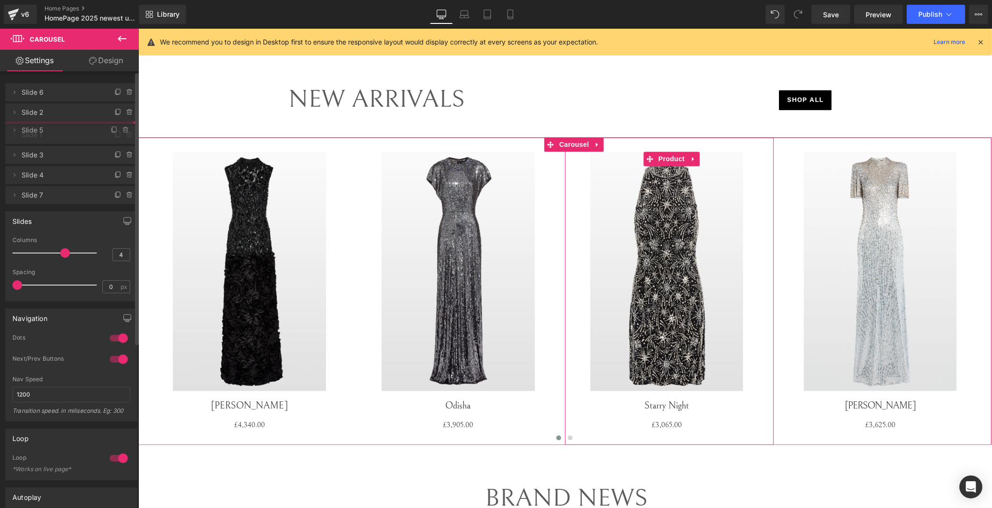
drag, startPoint x: 32, startPoint y: 152, endPoint x: 37, endPoint y: 128, distance: 24.0
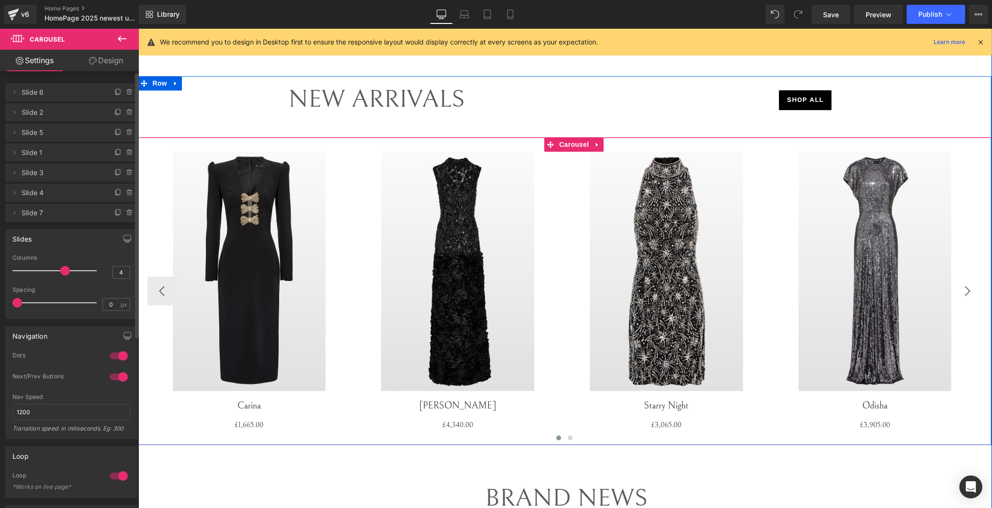
click at [528, 294] on button "›" at bounding box center [966, 291] width 29 height 29
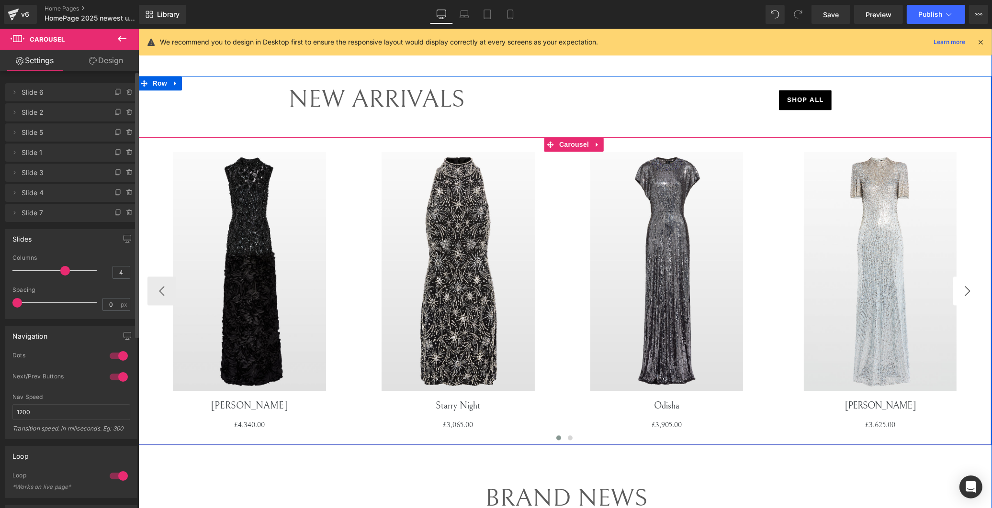
click at [528, 294] on button "›" at bounding box center [966, 291] width 29 height 29
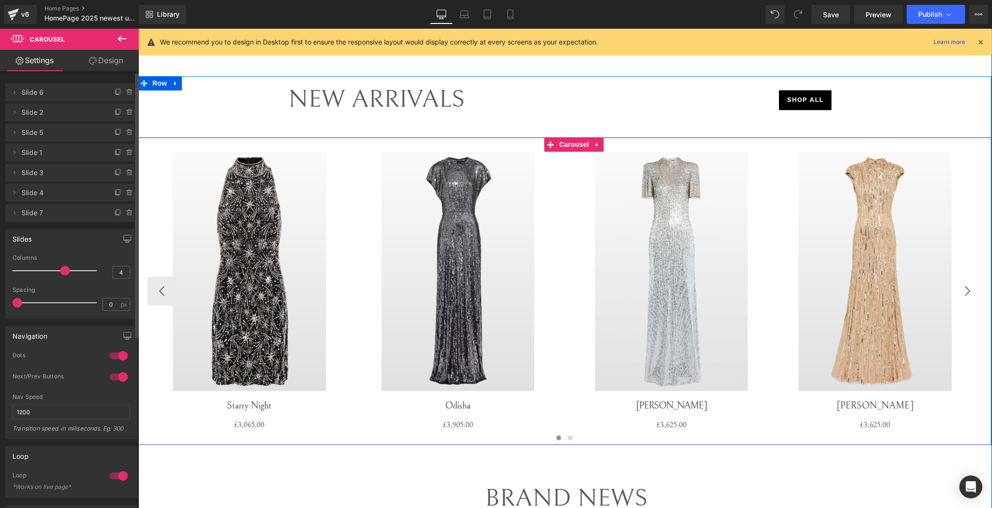
click at [528, 294] on button "›" at bounding box center [966, 291] width 29 height 29
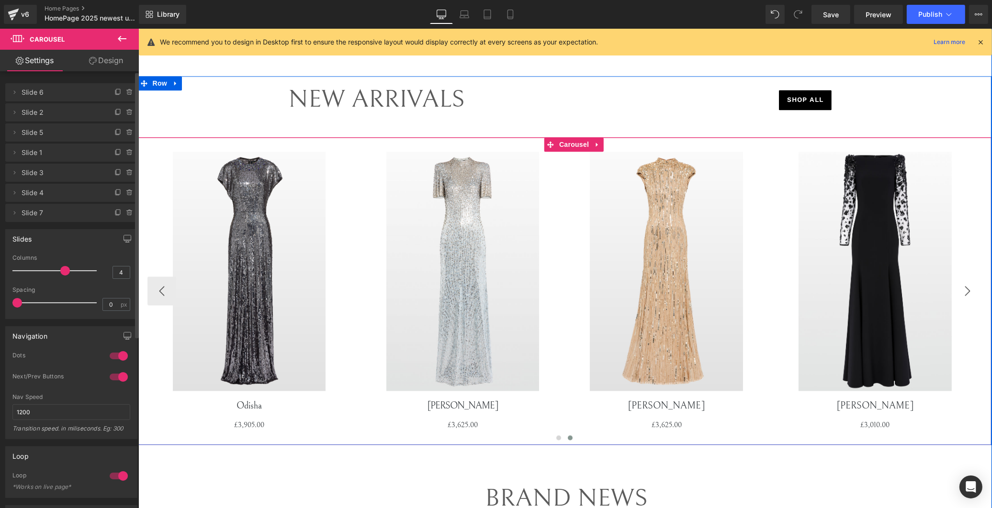
click at [528, 294] on button "›" at bounding box center [966, 291] width 29 height 29
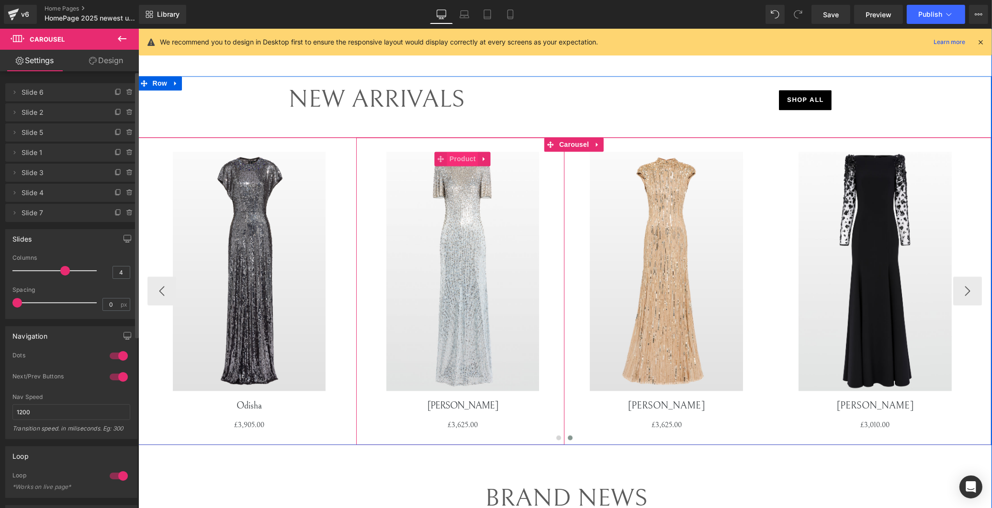
click at [464, 159] on span "Product" at bounding box center [462, 159] width 31 height 14
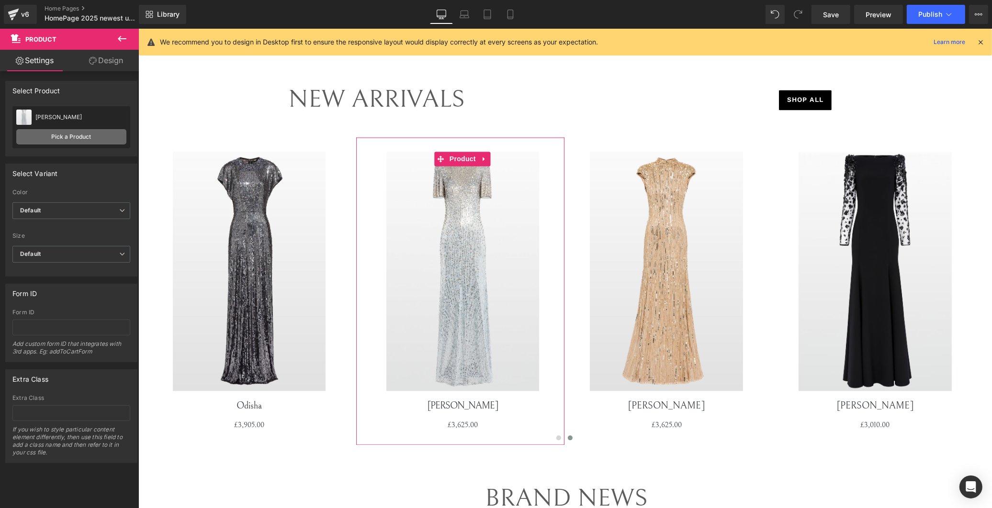
click at [47, 136] on link "Pick a Product" at bounding box center [71, 136] width 110 height 15
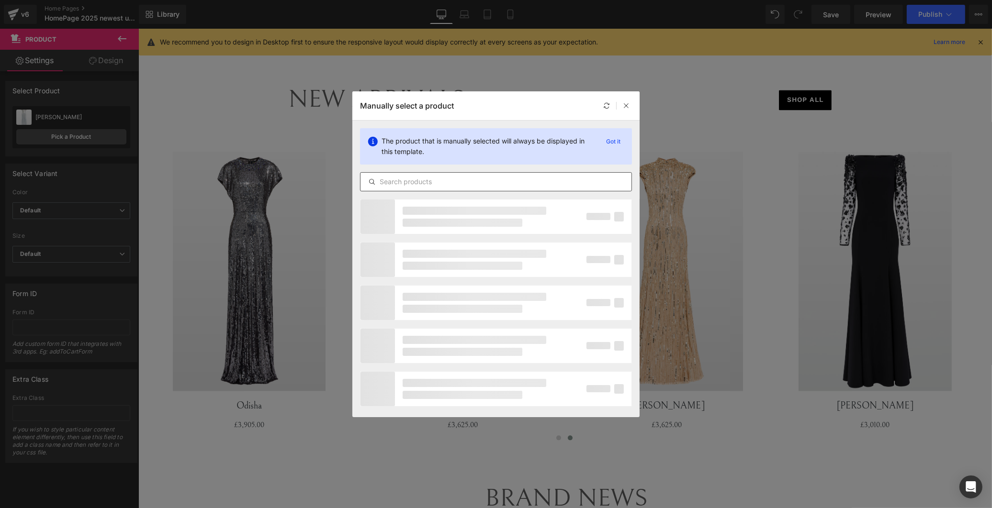
click at [390, 179] on input "text" at bounding box center [495, 181] width 271 height 11
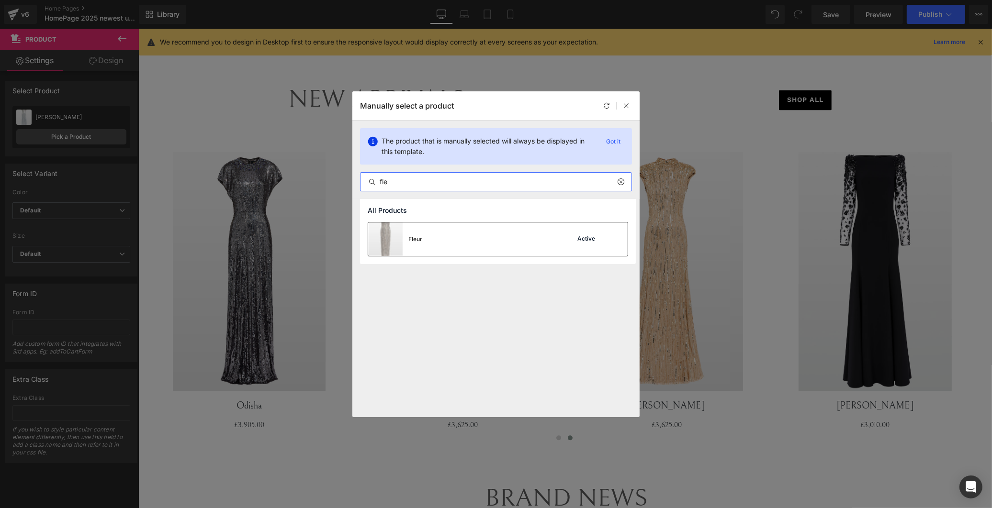
type input "fle"
click at [502, 246] on div "Fleur Active" at bounding box center [497, 239] width 259 height 33
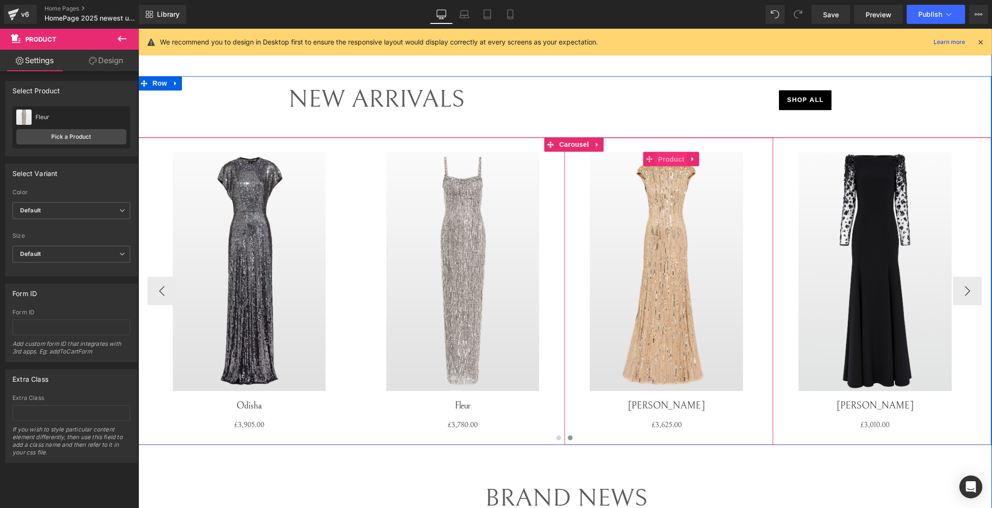
click at [528, 157] on span "Product" at bounding box center [670, 159] width 31 height 14
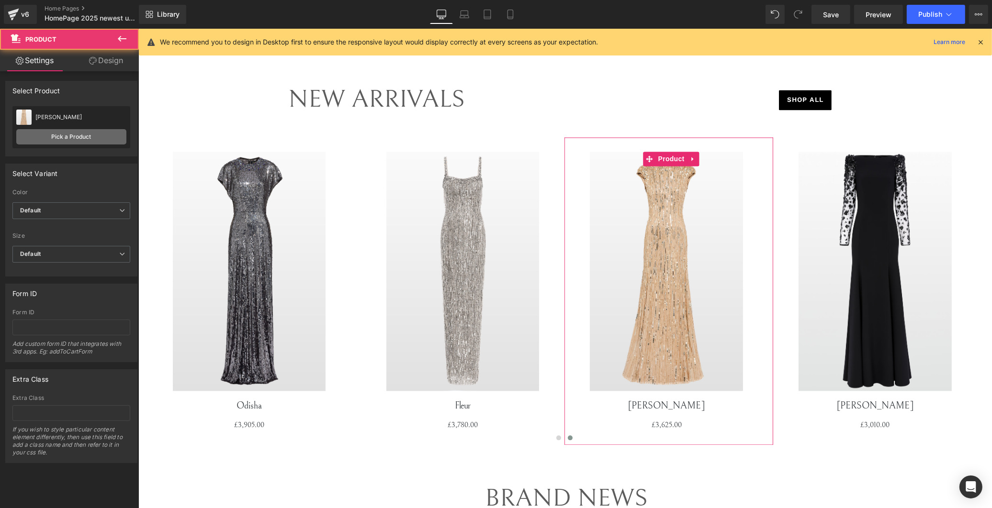
click at [57, 133] on link "Pick a Product" at bounding box center [71, 136] width 110 height 15
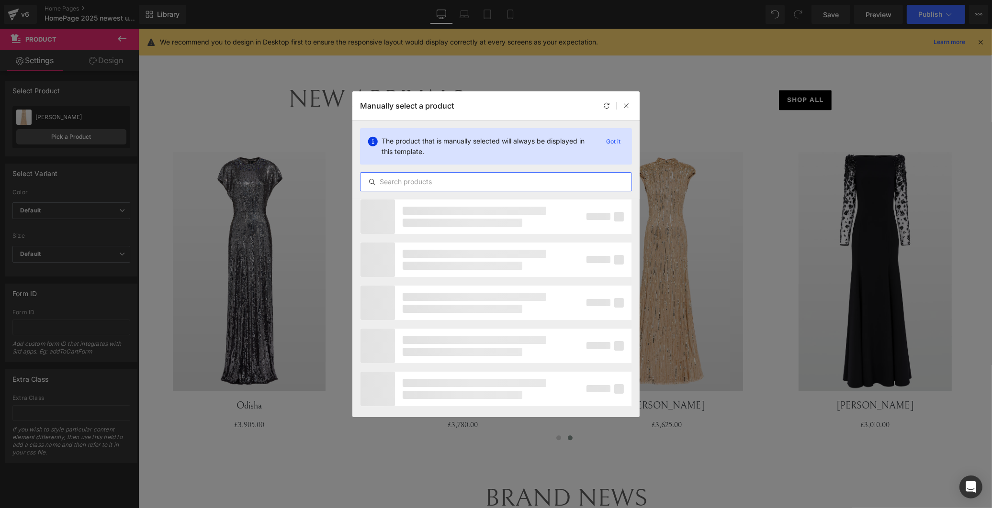
click at [418, 180] on input "text" at bounding box center [495, 181] width 271 height 11
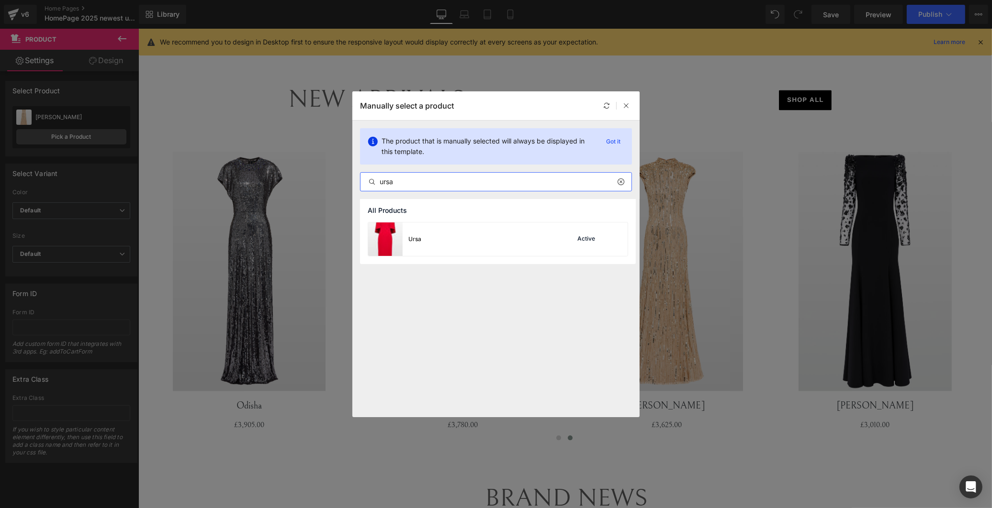
type input "ursa"
click at [496, 246] on div "Ursa Active" at bounding box center [497, 239] width 259 height 33
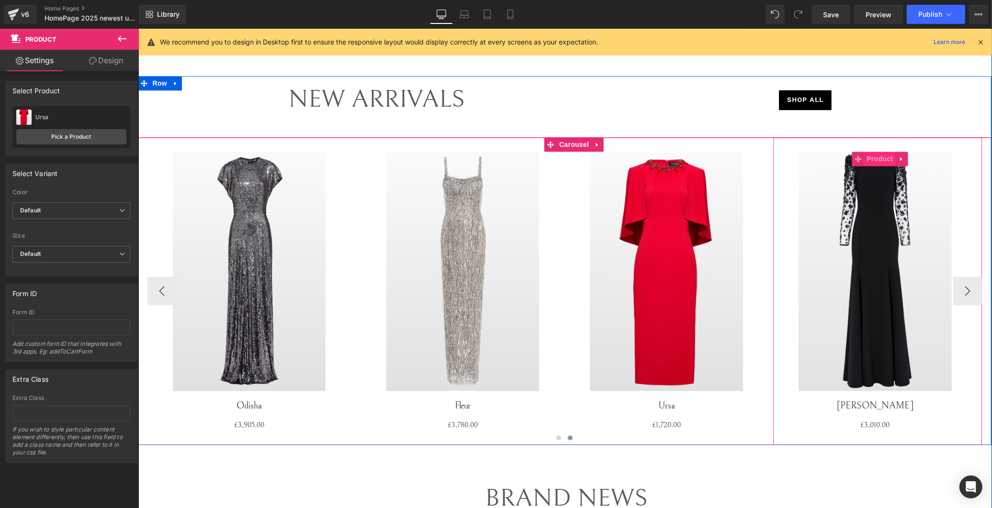
click at [528, 158] on span "Product" at bounding box center [878, 159] width 31 height 14
click at [528, 290] on button "›" at bounding box center [966, 291] width 29 height 29
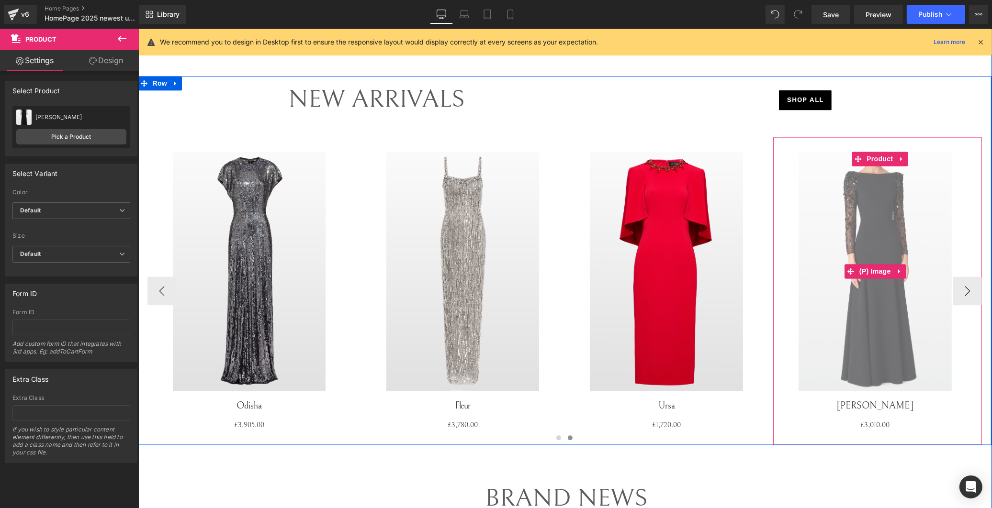
click at [528, 190] on img at bounding box center [874, 271] width 153 height 239
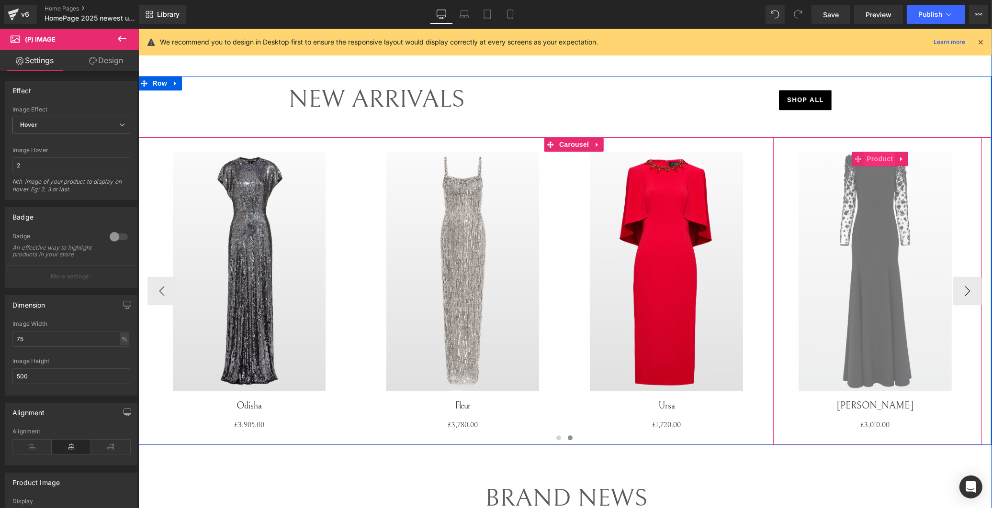
click at [528, 159] on span "Product" at bounding box center [878, 159] width 31 height 14
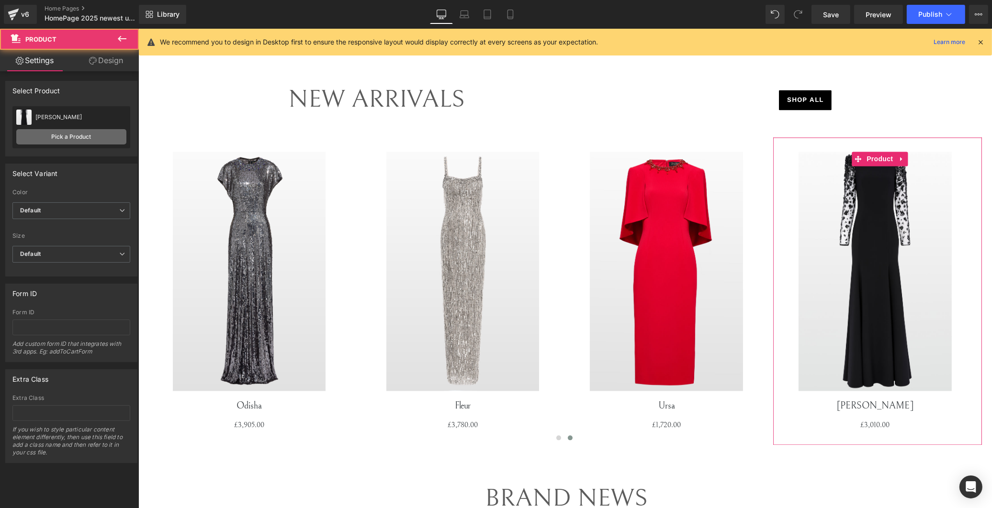
click at [57, 133] on link "Pick a Product" at bounding box center [71, 136] width 110 height 15
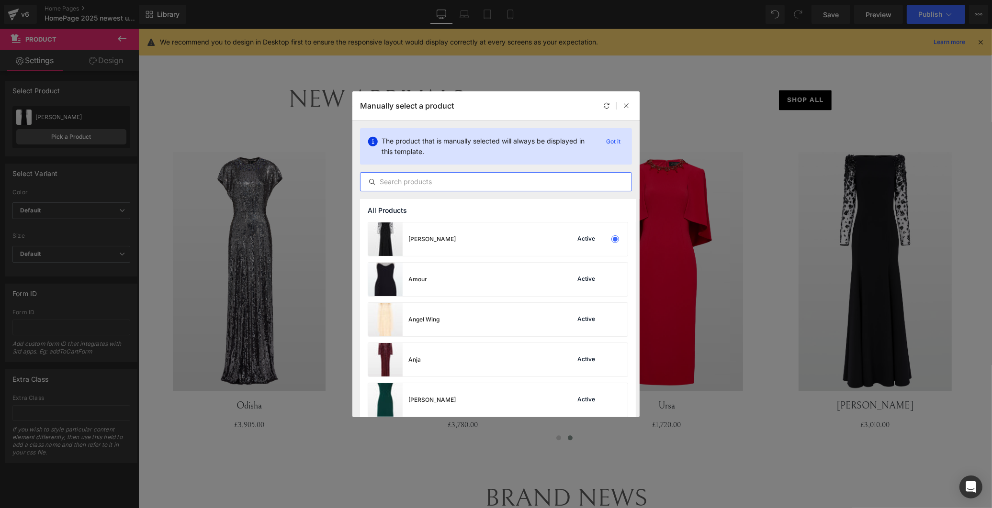
click at [517, 185] on input "text" at bounding box center [495, 181] width 271 height 11
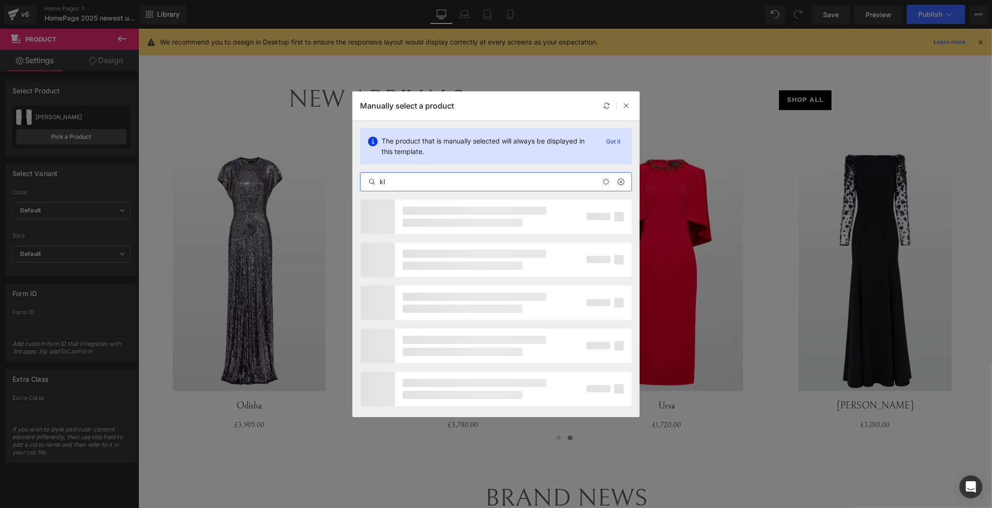
type input "k"
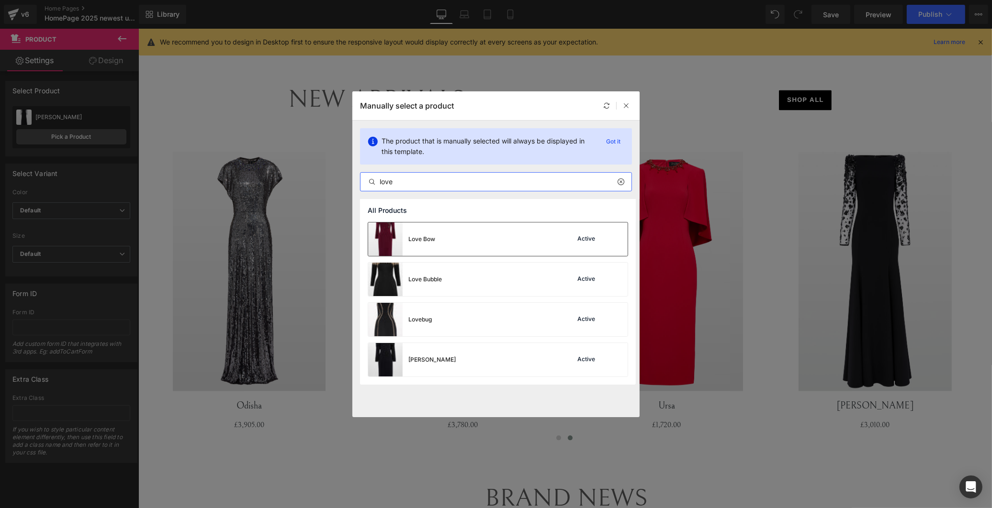
type input "love"
click at [487, 235] on div "Love Bow Active" at bounding box center [497, 239] width 259 height 33
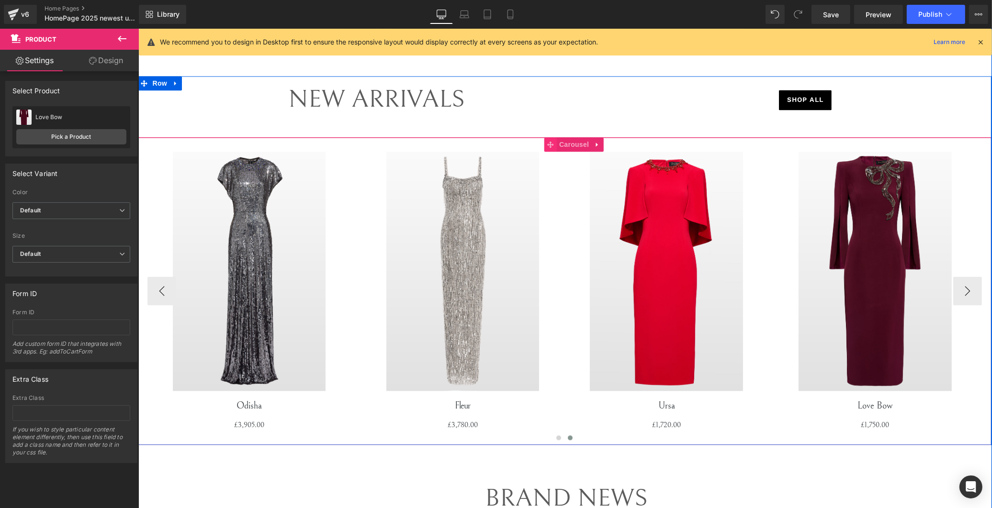
drag, startPoint x: 557, startPoint y: 144, endPoint x: 545, endPoint y: 145, distance: 12.5
click at [528, 144] on span "Carousel" at bounding box center [573, 144] width 34 height 14
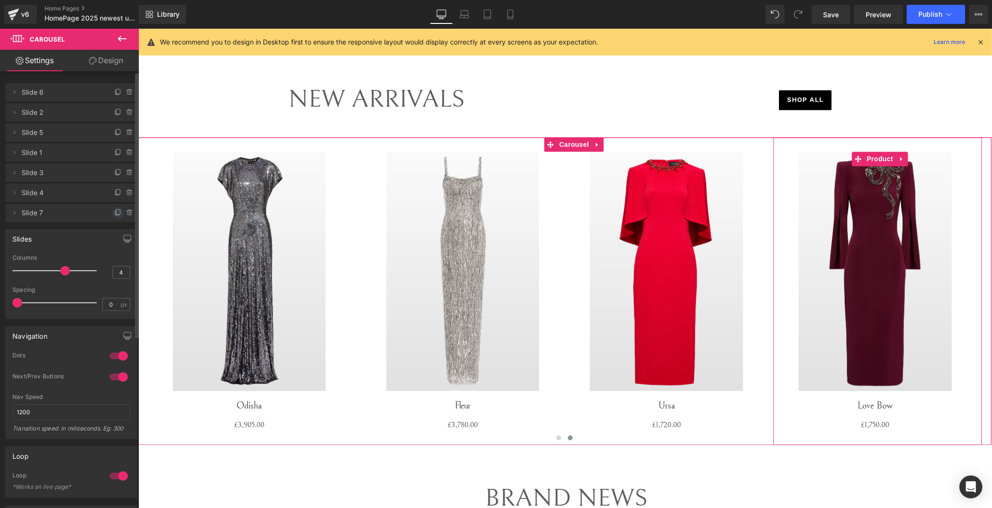
click at [114, 213] on icon at bounding box center [118, 213] width 8 height 8
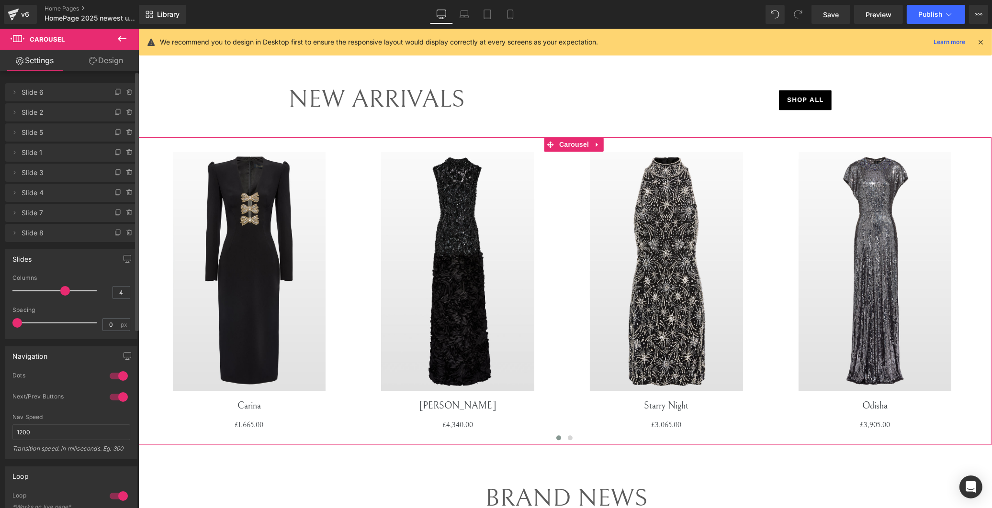
click at [42, 233] on span "Slide 8" at bounding box center [62, 233] width 80 height 18
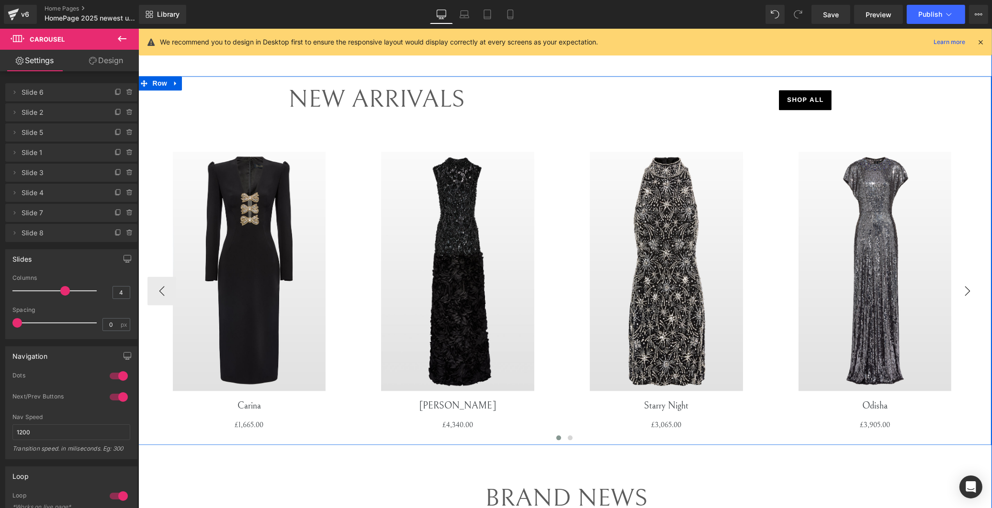
click at [528, 304] on button "›" at bounding box center [966, 291] width 29 height 29
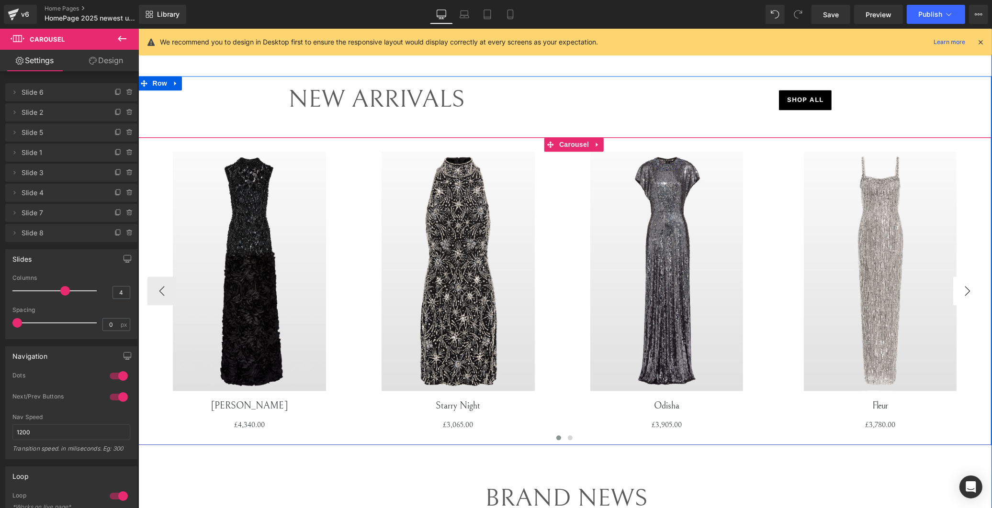
click at [528, 304] on button "›" at bounding box center [966, 291] width 29 height 29
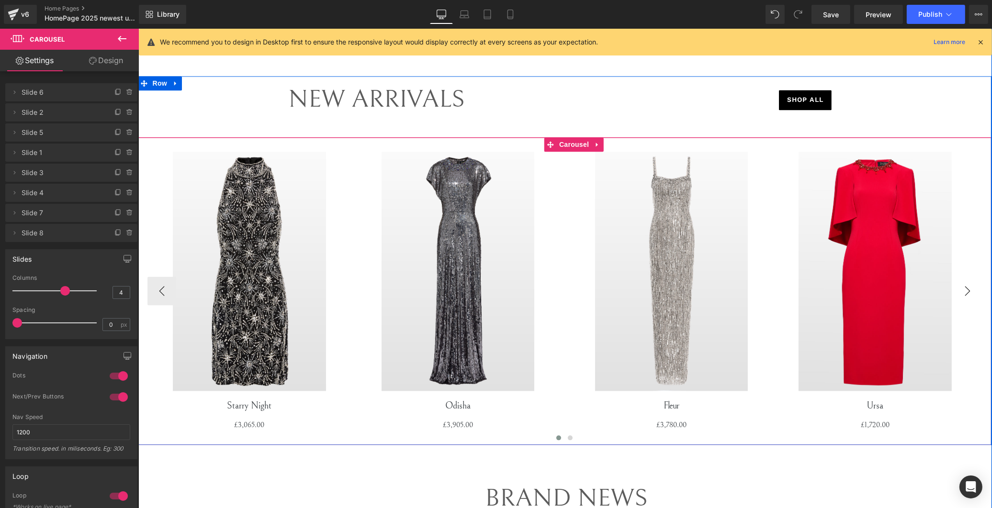
click at [528, 304] on button "›" at bounding box center [966, 291] width 29 height 29
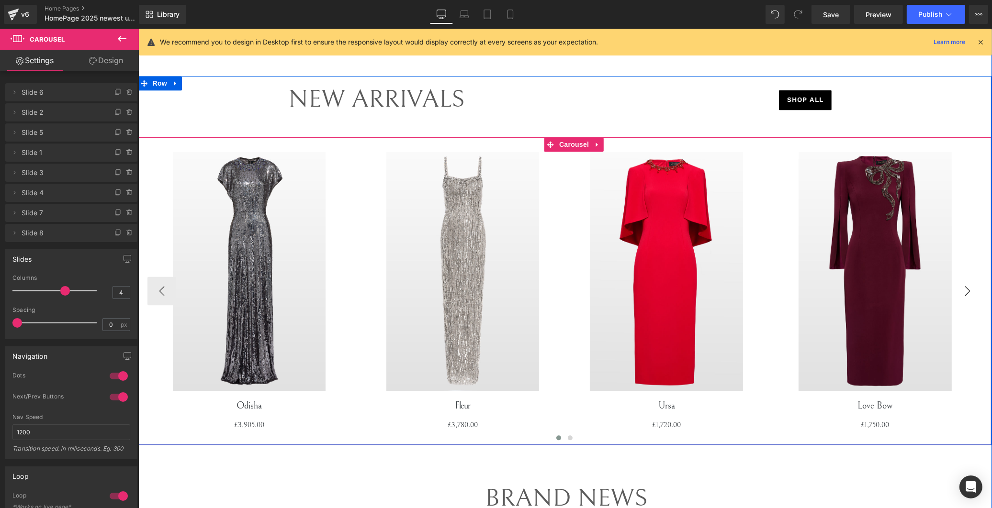
click at [528, 304] on button "›" at bounding box center [966, 291] width 29 height 29
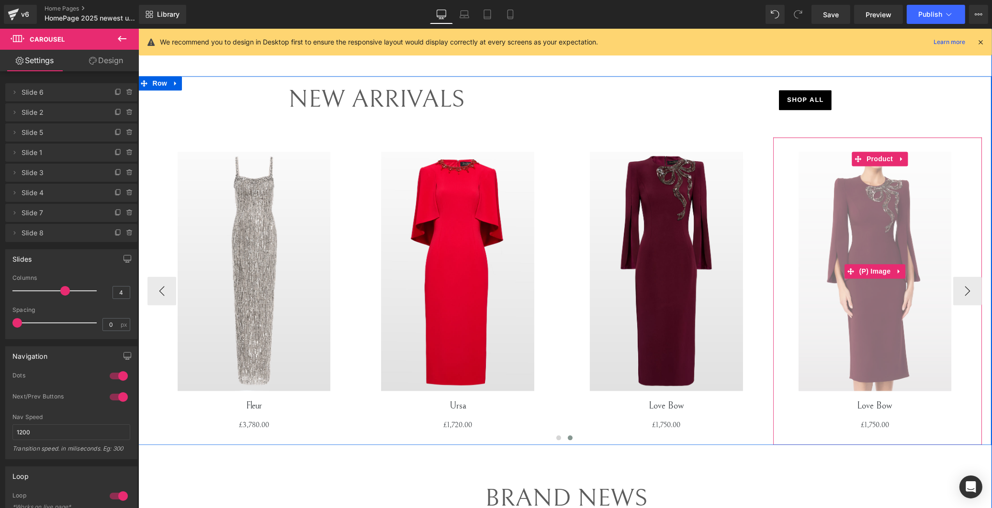
click at [528, 220] on img at bounding box center [874, 271] width 153 height 239
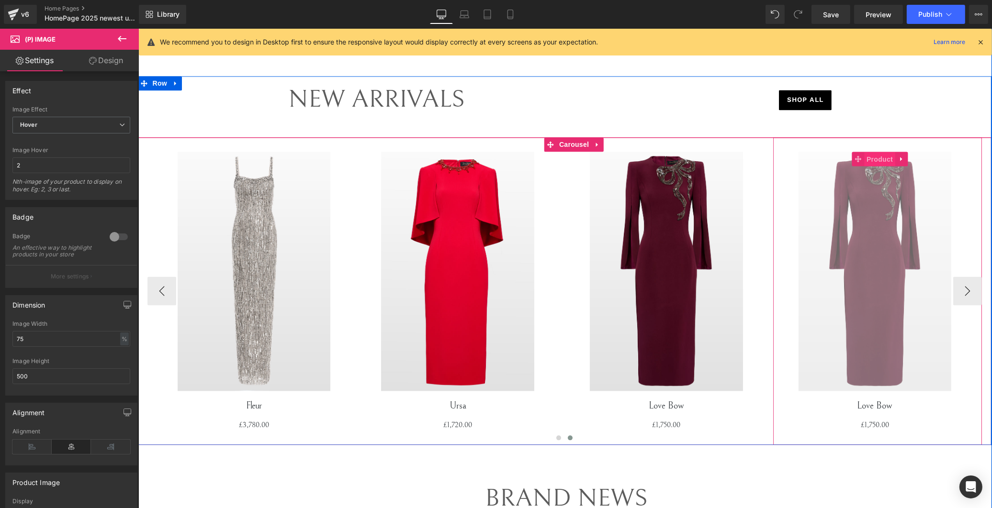
click at [528, 156] on span "Product" at bounding box center [878, 159] width 31 height 14
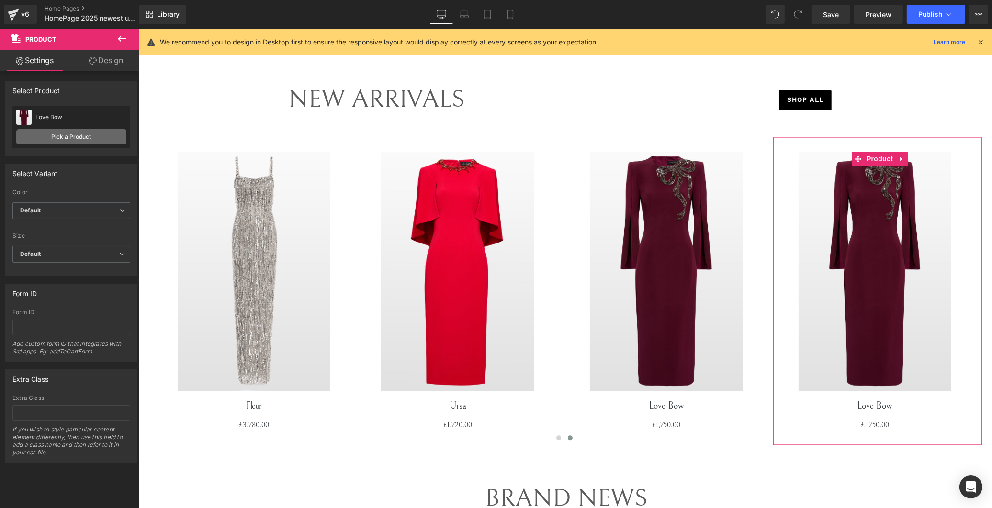
click at [68, 139] on link "Pick a Product" at bounding box center [71, 136] width 110 height 15
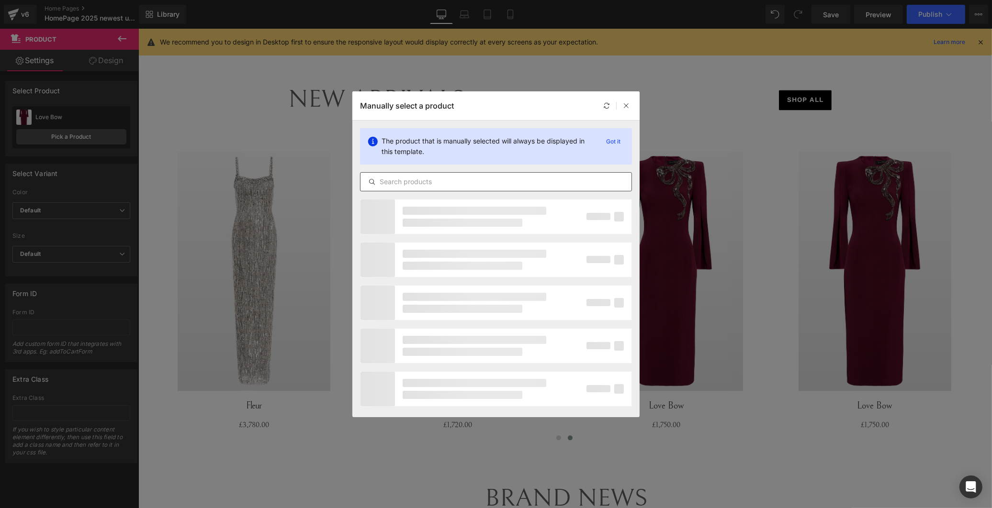
click at [441, 187] on input "text" at bounding box center [495, 181] width 271 height 11
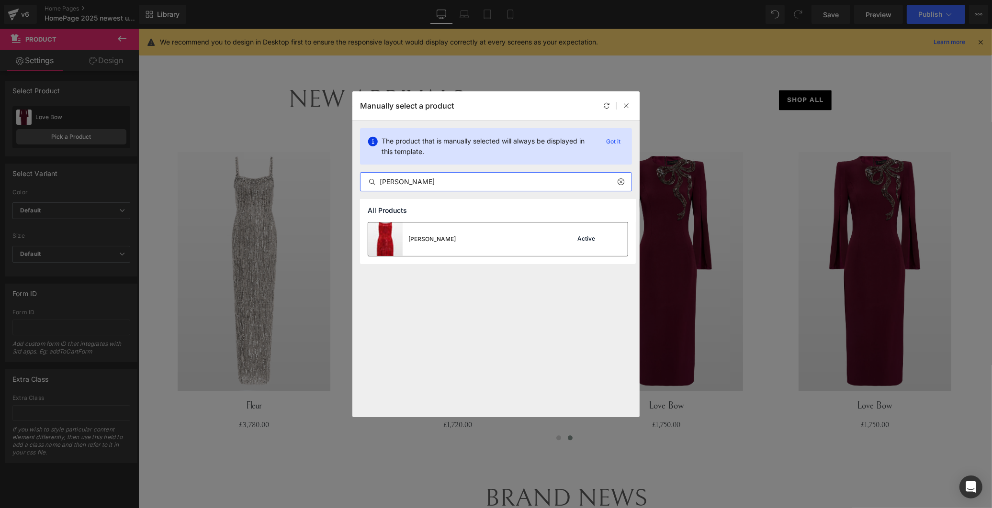
type input "[PERSON_NAME]"
click at [422, 237] on div "[PERSON_NAME] Active" at bounding box center [497, 239] width 259 height 33
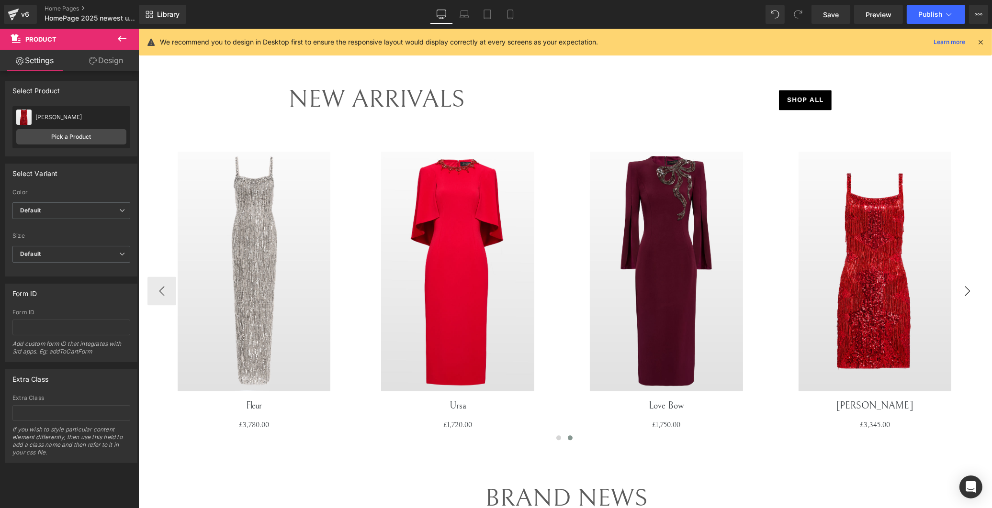
click at [528, 290] on button "›" at bounding box center [966, 291] width 29 height 29
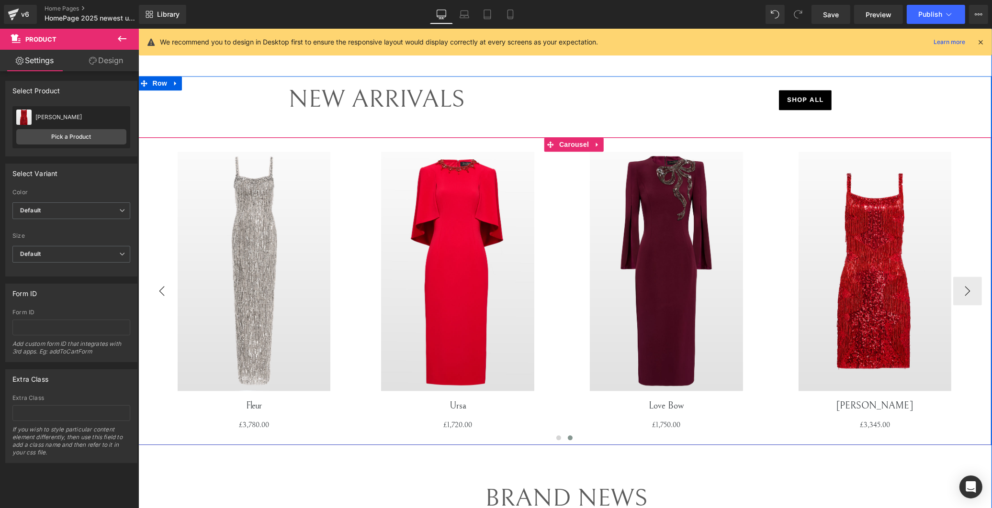
click at [153, 286] on button "‹" at bounding box center [161, 291] width 29 height 29
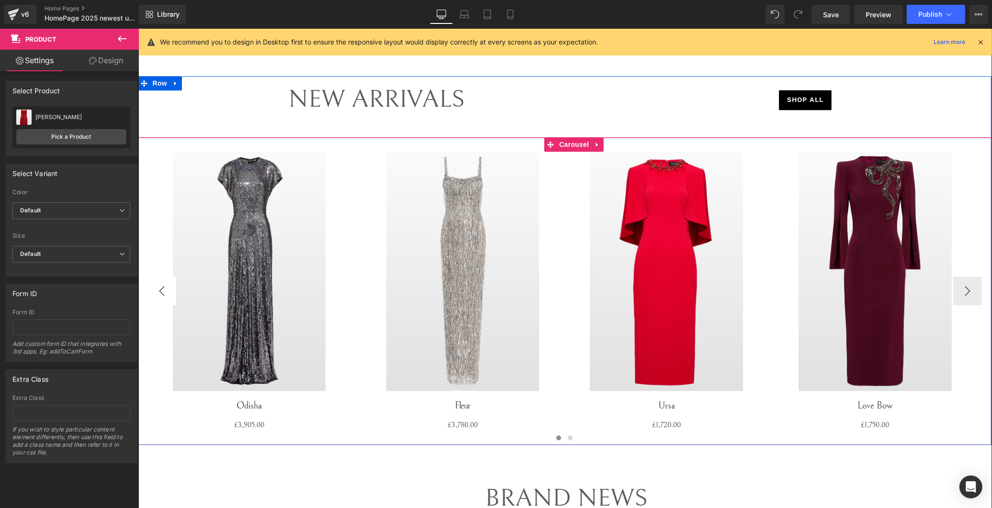
click at [153, 286] on button "‹" at bounding box center [161, 291] width 29 height 29
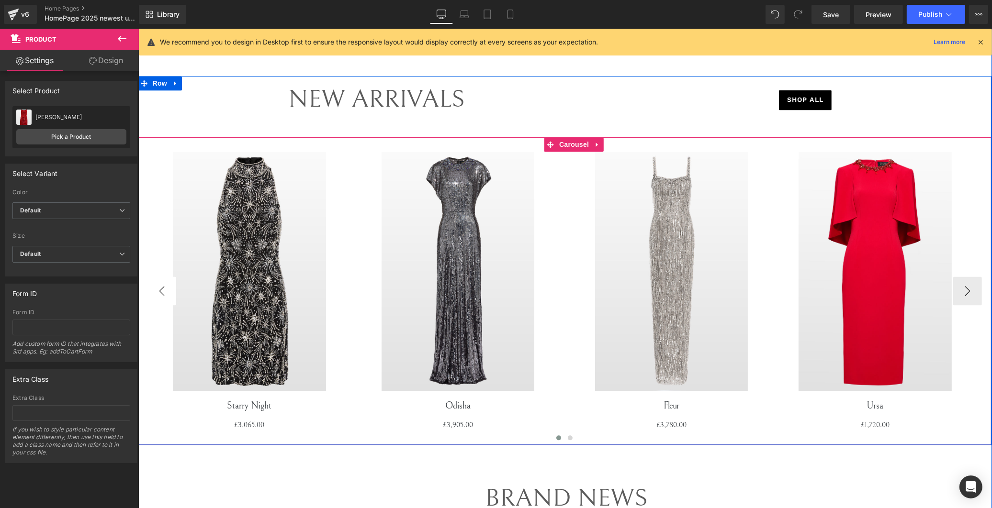
click at [152, 286] on button "‹" at bounding box center [161, 291] width 29 height 29
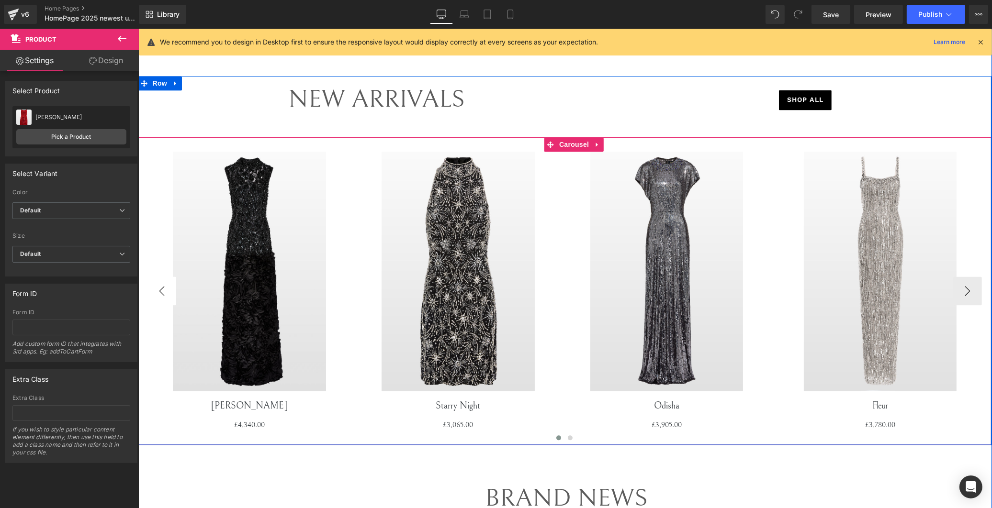
click at [151, 286] on button "‹" at bounding box center [161, 291] width 29 height 29
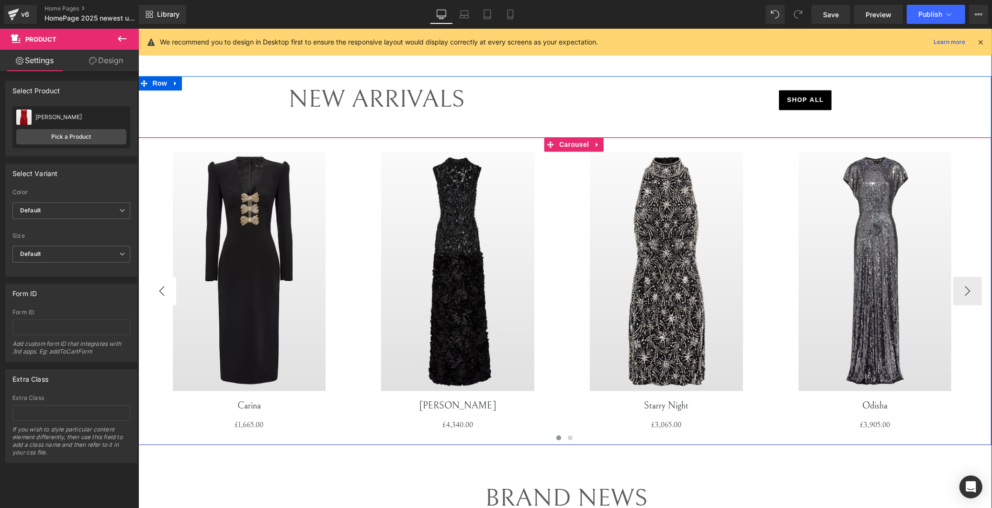
click at [150, 286] on button "‹" at bounding box center [161, 291] width 29 height 29
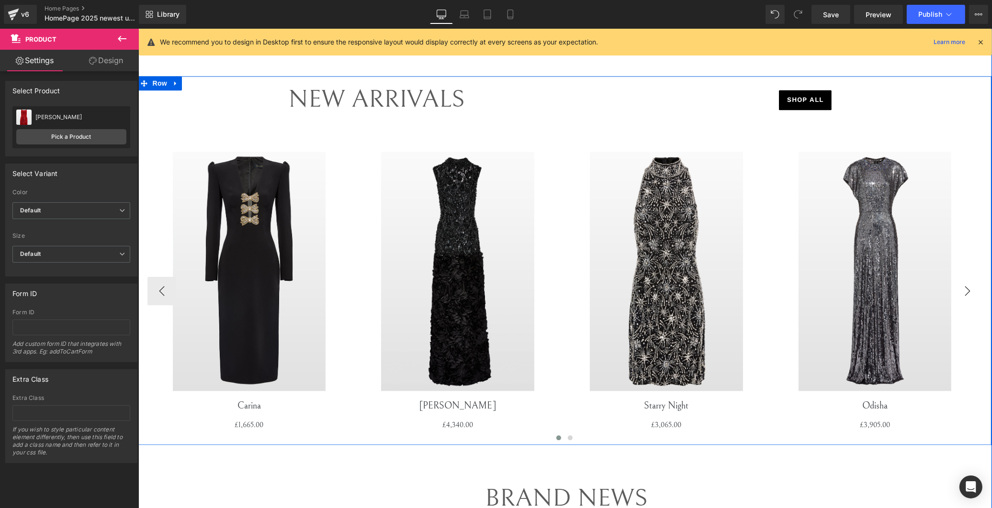
click at [528, 293] on button "›" at bounding box center [966, 291] width 29 height 29
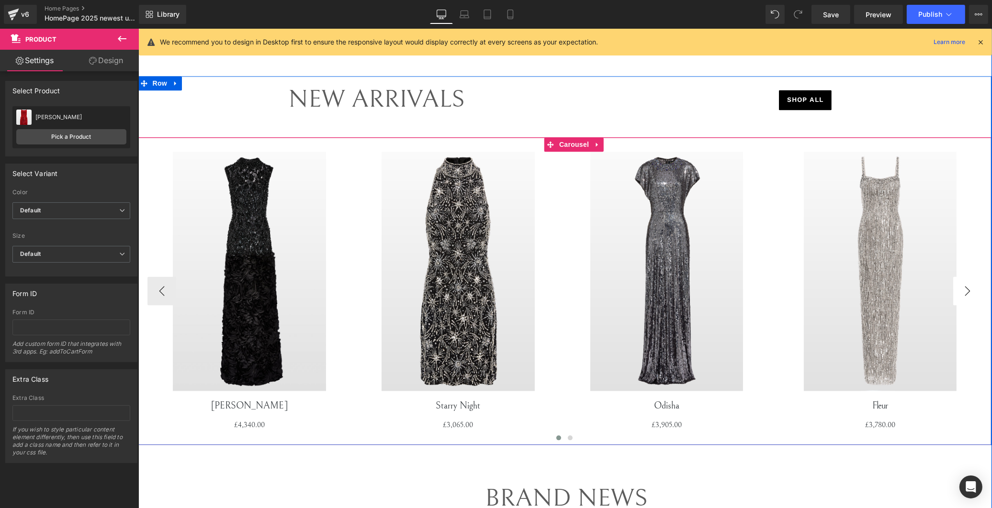
click at [528, 293] on button "›" at bounding box center [966, 291] width 29 height 29
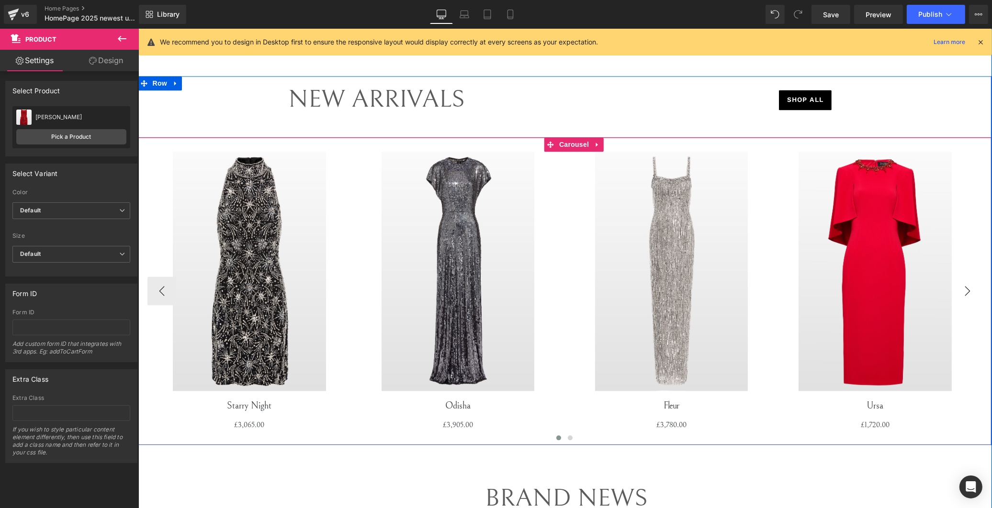
click at [528, 293] on button "›" at bounding box center [966, 291] width 29 height 29
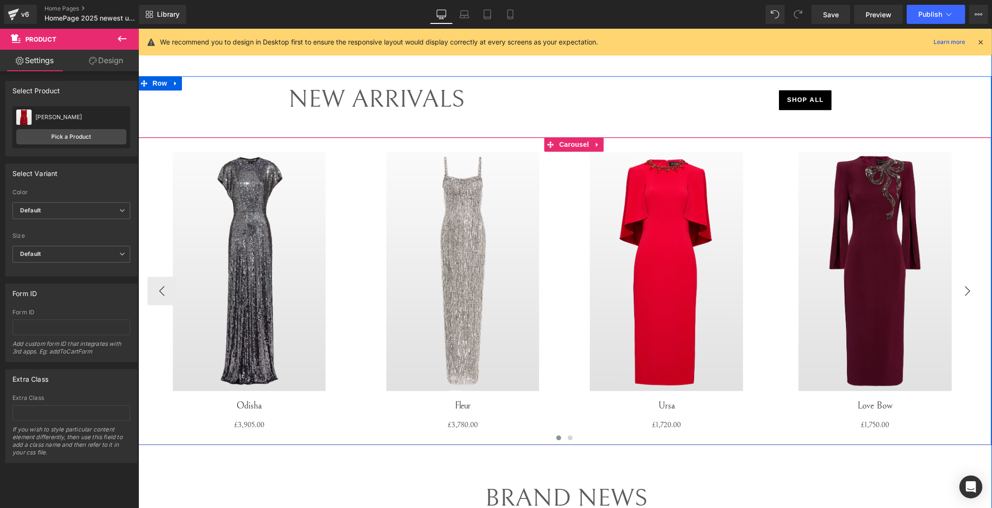
click at [528, 293] on button "›" at bounding box center [966, 291] width 29 height 29
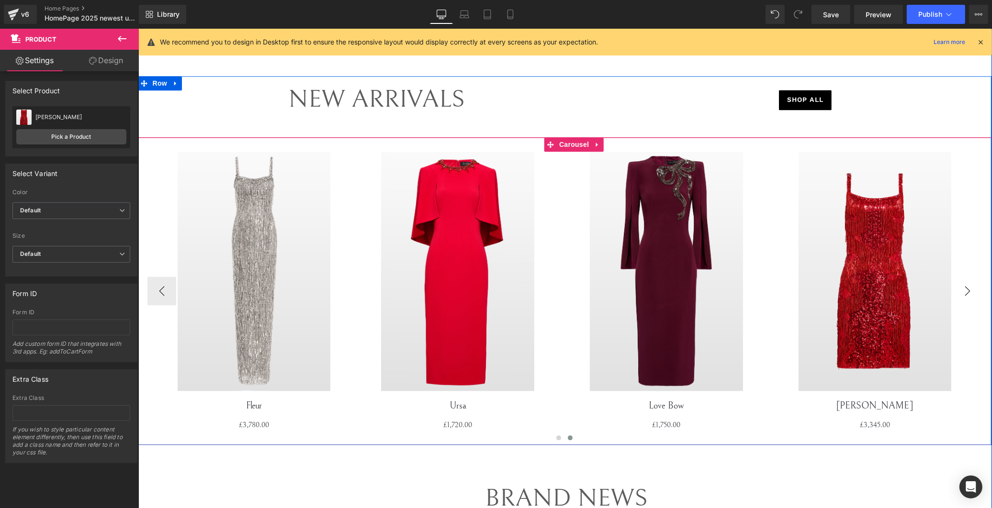
click at [528, 293] on button "›" at bounding box center [966, 291] width 29 height 29
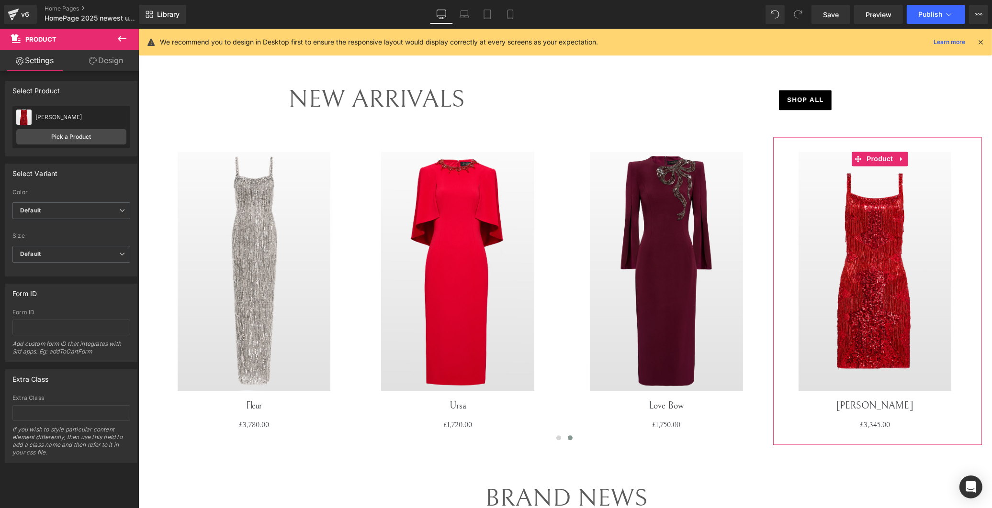
click at [106, 61] on link "Design" at bounding box center [105, 61] width 69 height 22
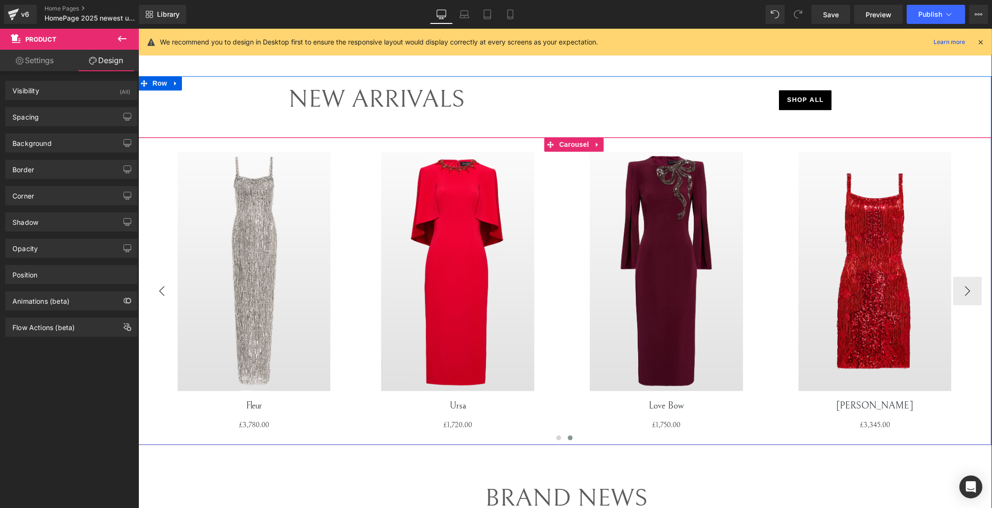
click at [160, 289] on button "‹" at bounding box center [161, 291] width 29 height 29
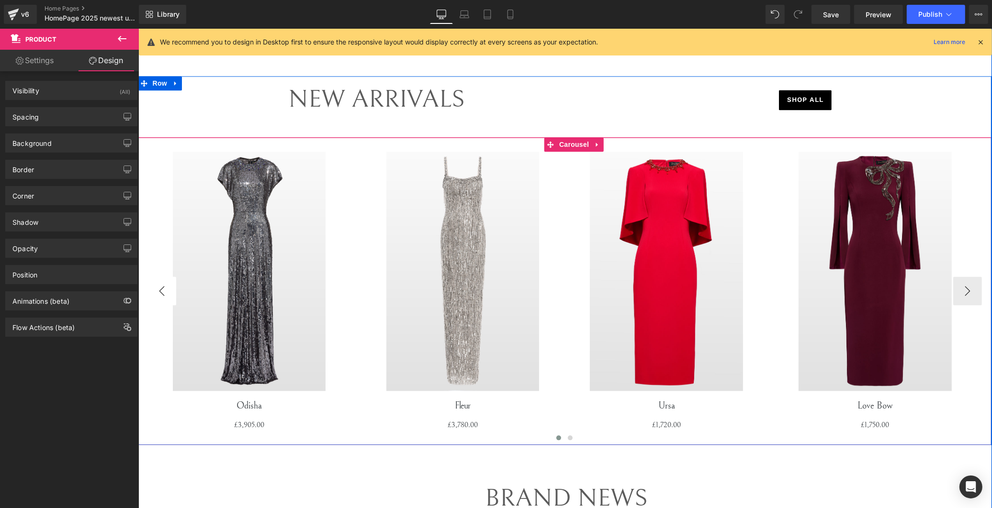
click at [160, 289] on button "‹" at bounding box center [161, 291] width 29 height 29
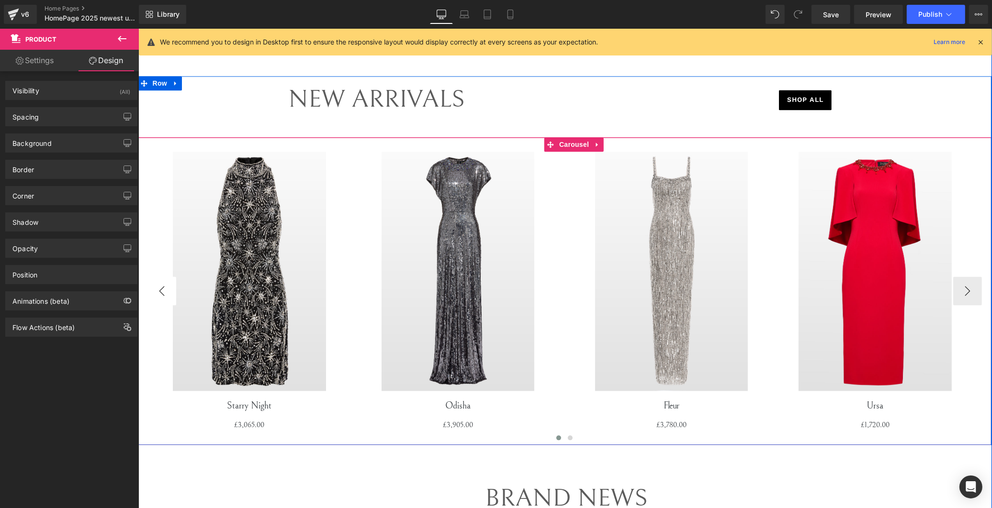
click at [160, 289] on button "‹" at bounding box center [161, 291] width 29 height 29
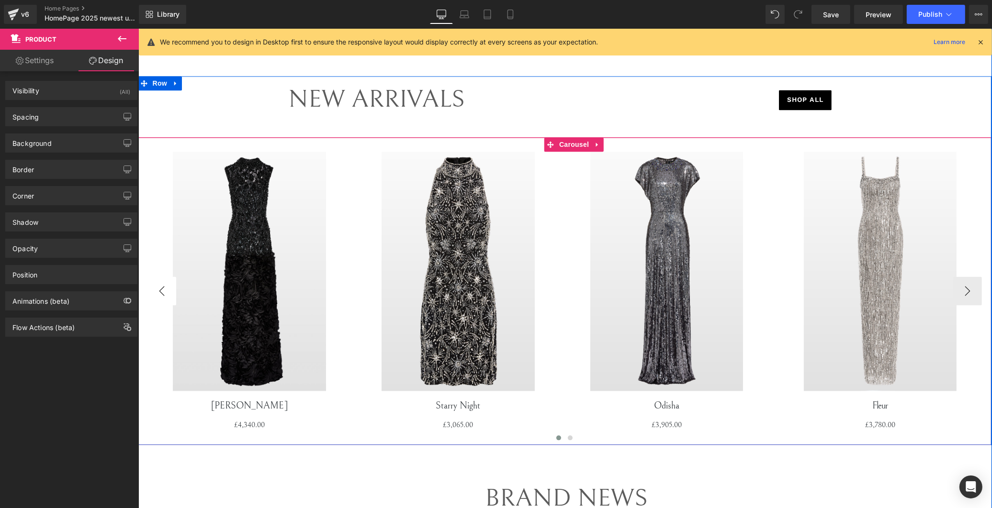
click at [160, 289] on button "‹" at bounding box center [161, 291] width 29 height 29
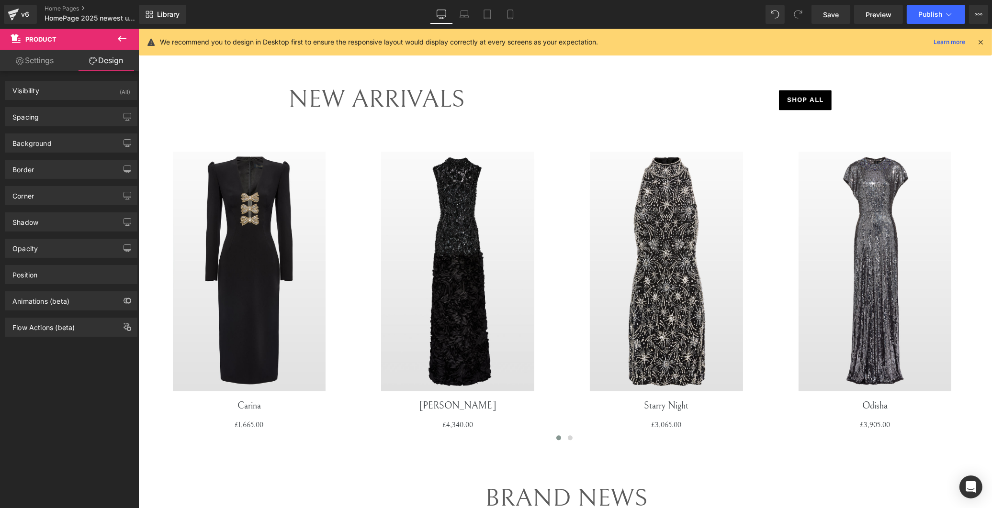
click at [49, 63] on link "Settings" at bounding box center [34, 61] width 69 height 22
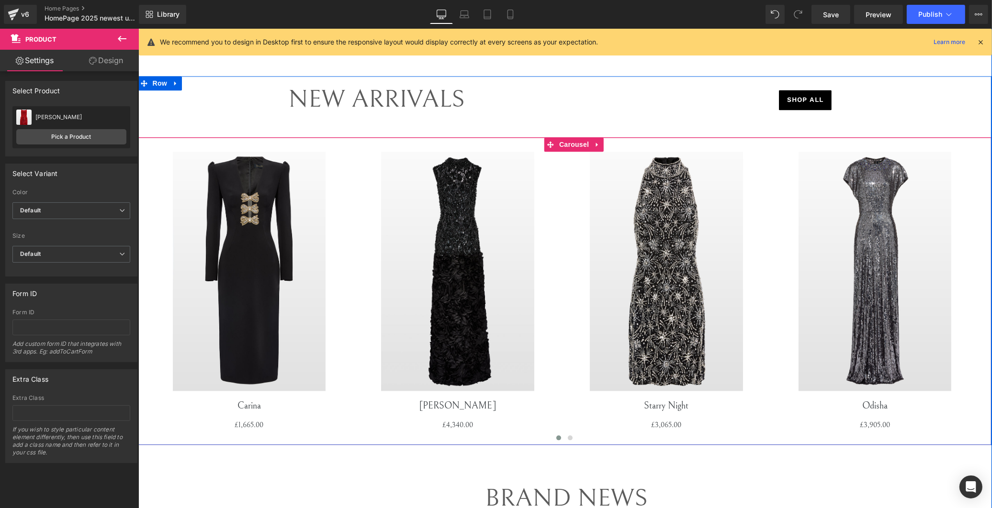
drag, startPoint x: 568, startPoint y: 145, endPoint x: 404, endPoint y: 134, distance: 164.5
click at [528, 145] on span "Carousel" at bounding box center [573, 144] width 34 height 14
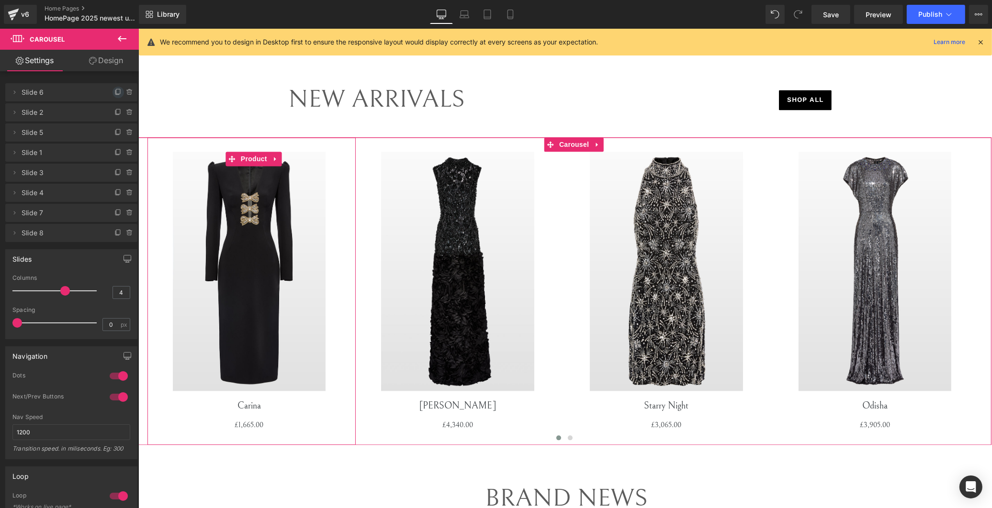
click at [114, 90] on icon at bounding box center [118, 93] width 8 height 8
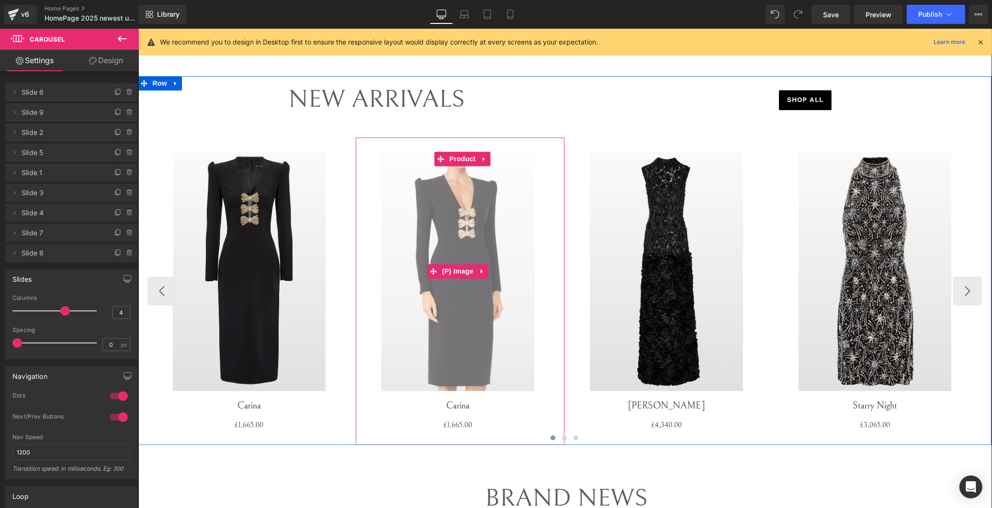
click at [458, 243] on img at bounding box center [456, 271] width 153 height 239
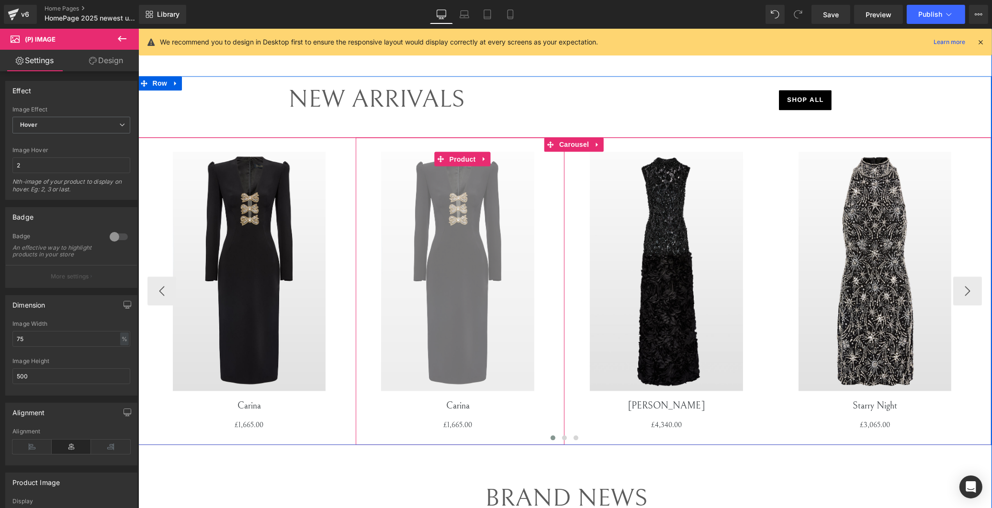
drag, startPoint x: 458, startPoint y: 159, endPoint x: 316, endPoint y: 145, distance: 143.3
click at [458, 159] on span "Product" at bounding box center [462, 159] width 31 height 14
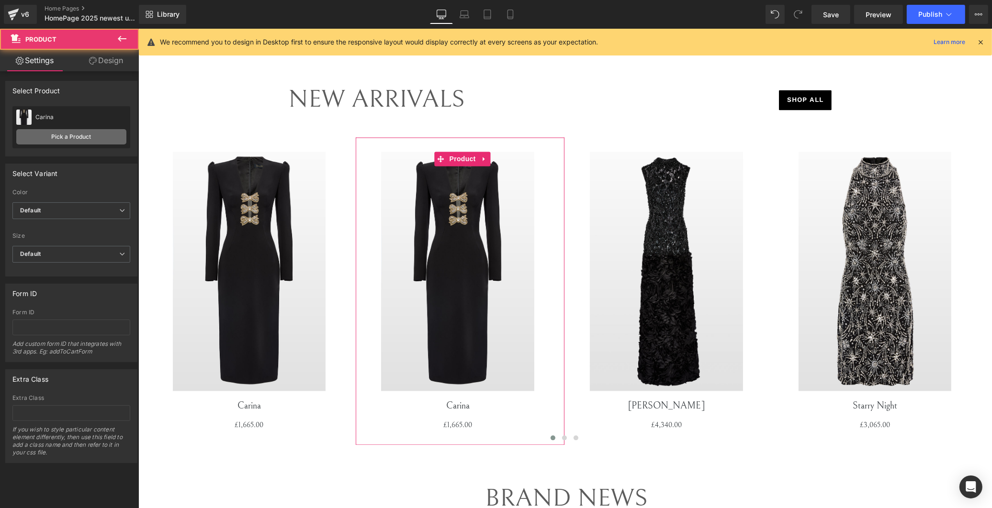
click at [78, 133] on link "Pick a Product" at bounding box center [71, 136] width 110 height 15
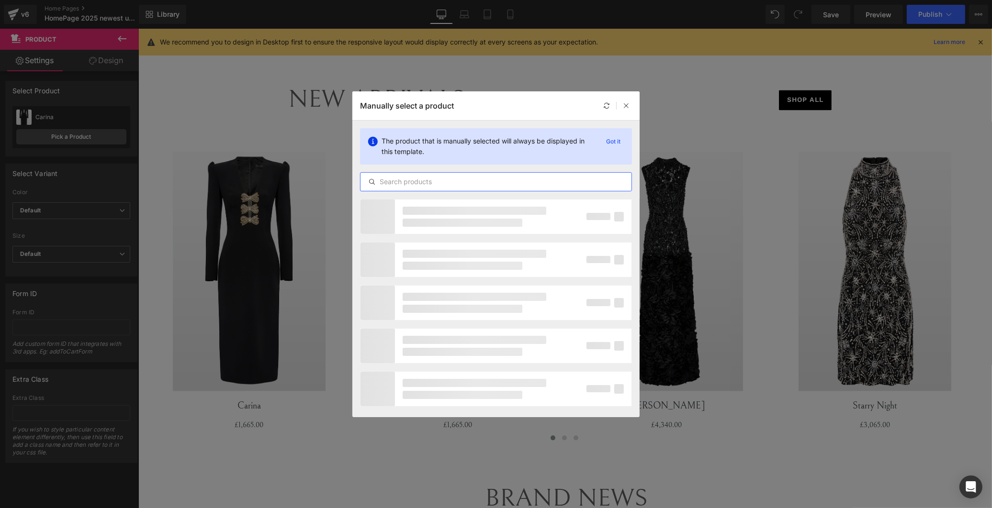
click at [425, 181] on input "text" at bounding box center [495, 181] width 271 height 11
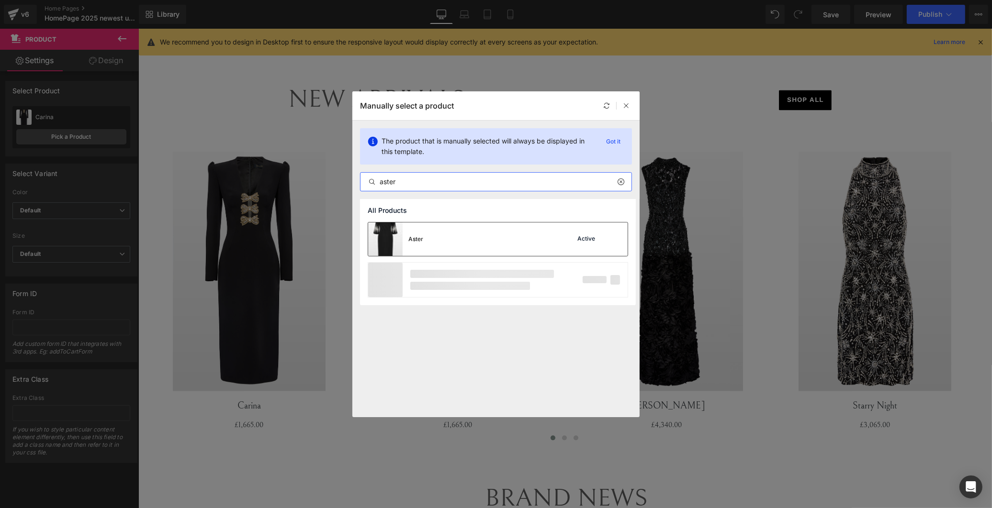
type input "aster"
click at [434, 231] on div "Aster Active" at bounding box center [497, 239] width 259 height 33
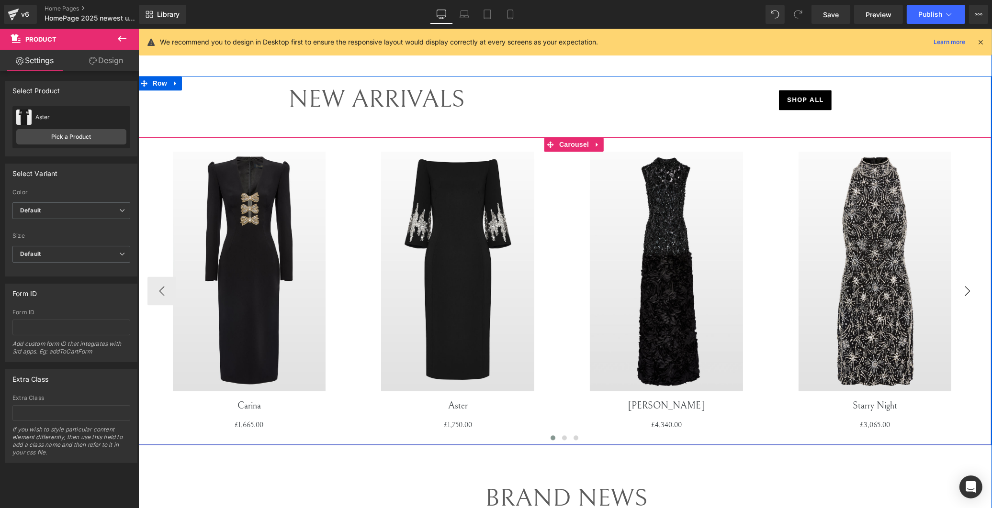
click at [528, 290] on button "›" at bounding box center [966, 291] width 29 height 29
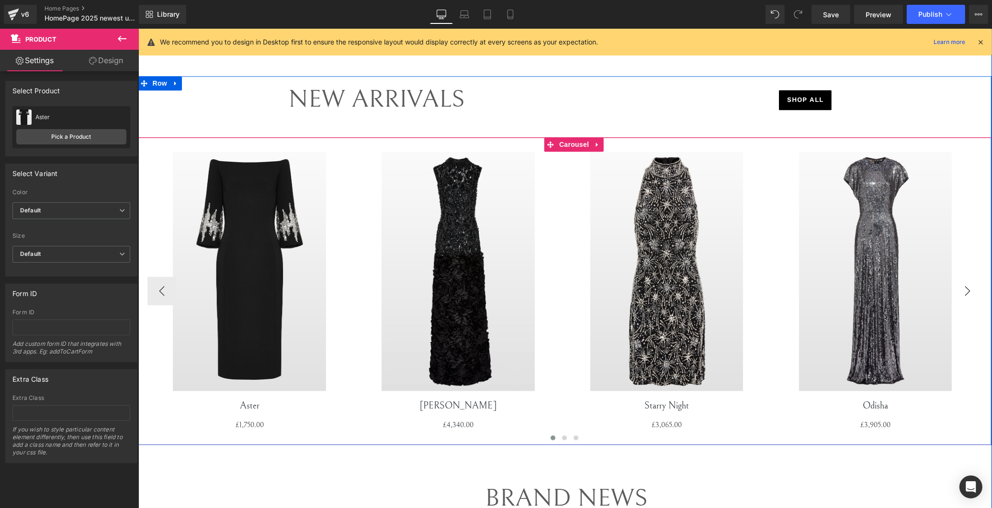
click at [528, 290] on button "›" at bounding box center [966, 291] width 29 height 29
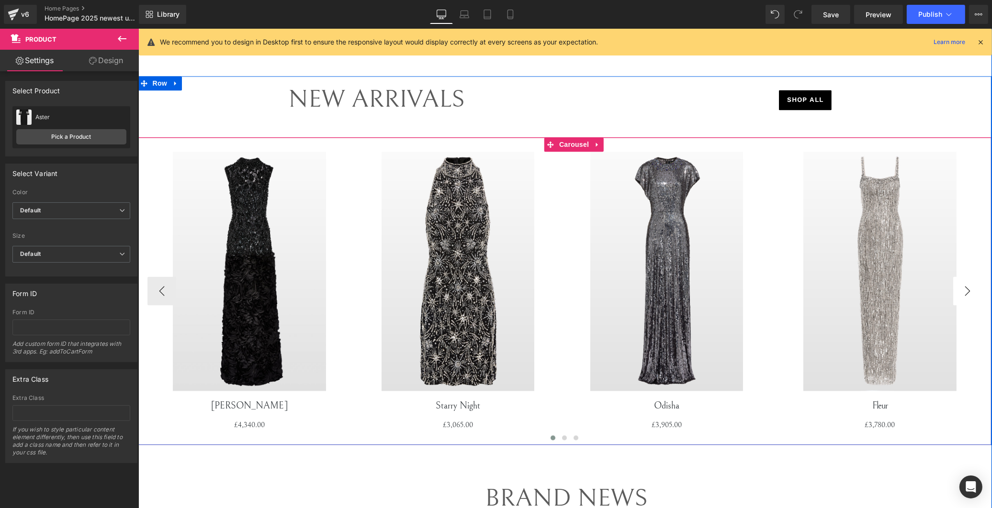
click at [528, 290] on button "›" at bounding box center [966, 291] width 29 height 29
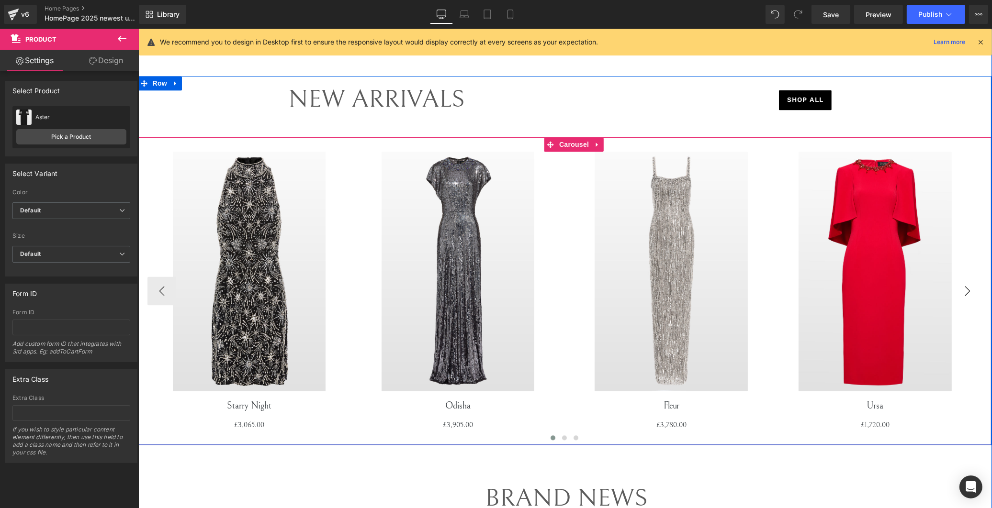
click at [528, 290] on button "›" at bounding box center [966, 291] width 29 height 29
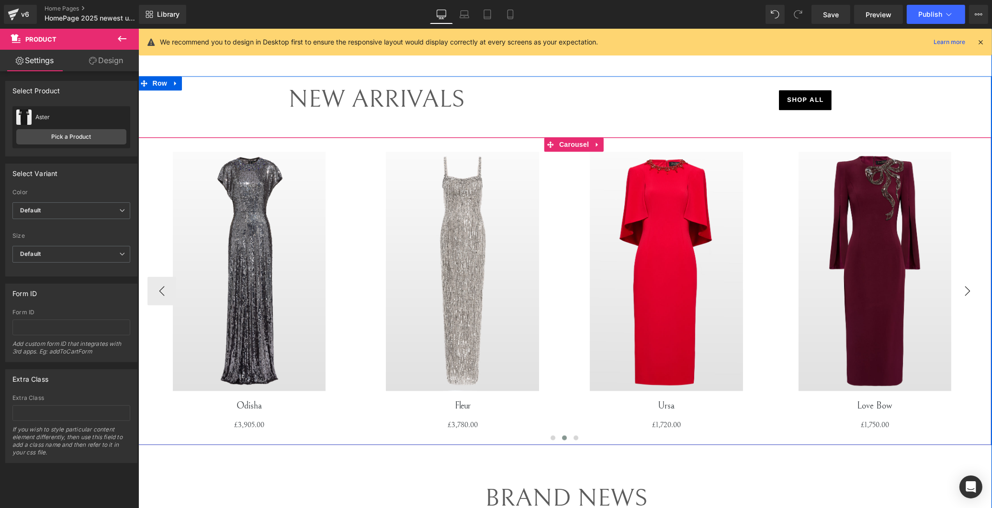
click at [528, 290] on button "›" at bounding box center [966, 291] width 29 height 29
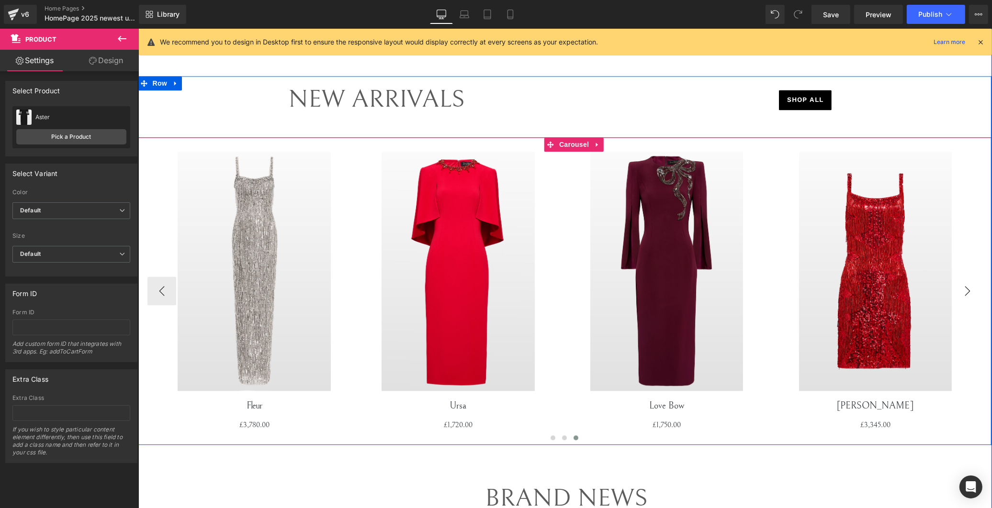
click at [528, 290] on button "›" at bounding box center [966, 291] width 29 height 29
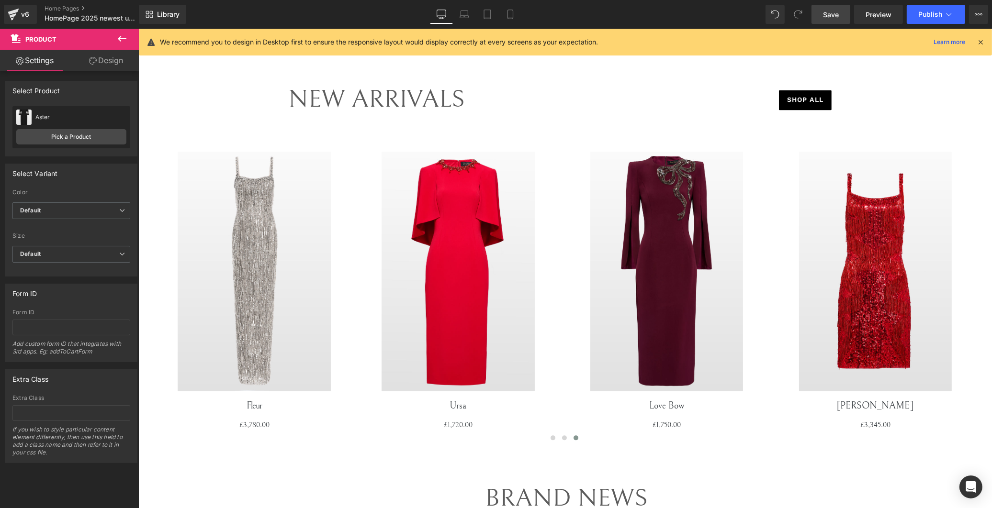
click at [528, 11] on span "Save" at bounding box center [831, 15] width 16 height 10
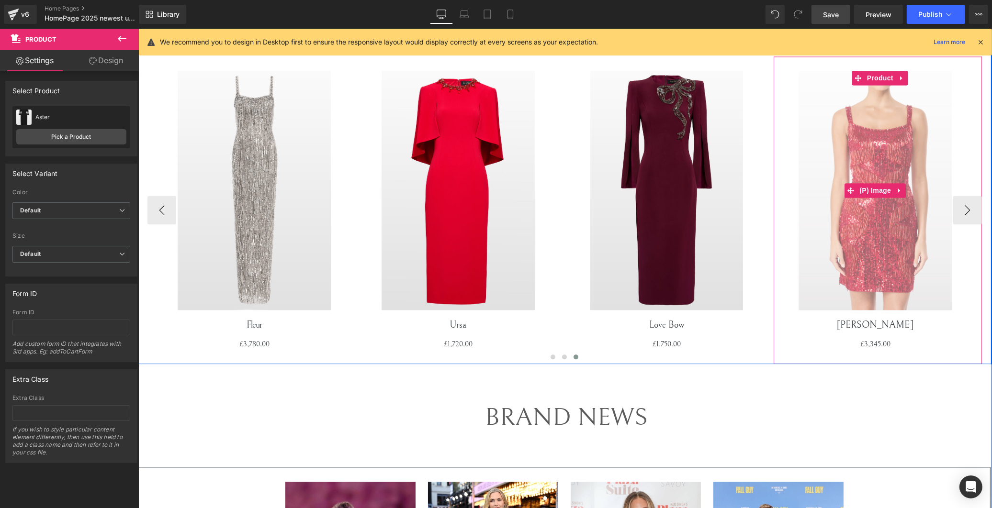
scroll to position [2552, 0]
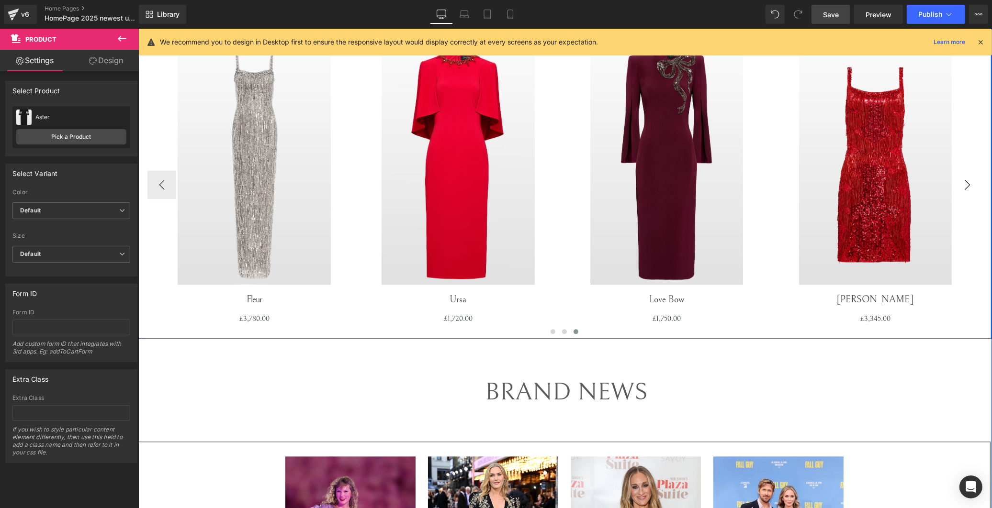
click at [528, 188] on button "›" at bounding box center [966, 184] width 29 height 29
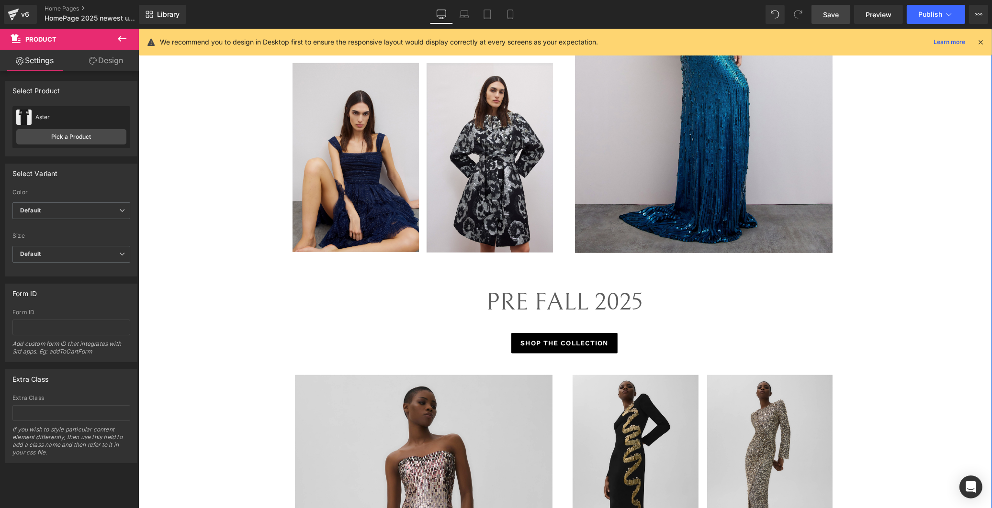
scroll to position [638, 0]
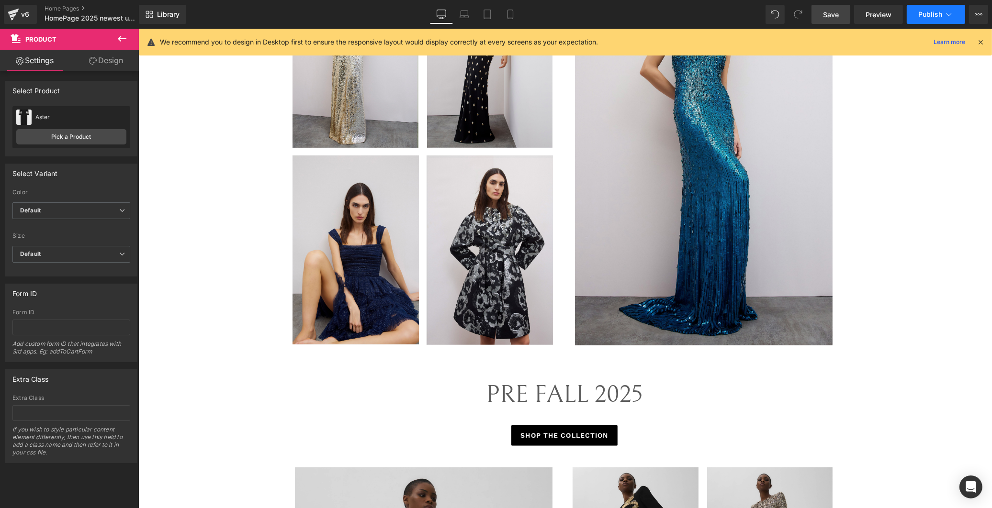
click at [528, 5] on button "Publish" at bounding box center [935, 14] width 58 height 19
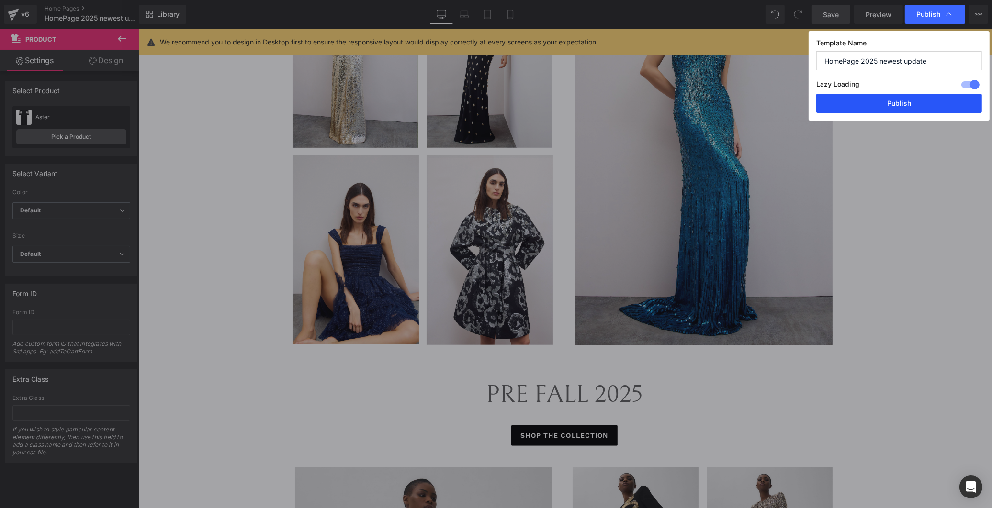
click at [528, 98] on button "Publish" at bounding box center [899, 103] width 166 height 19
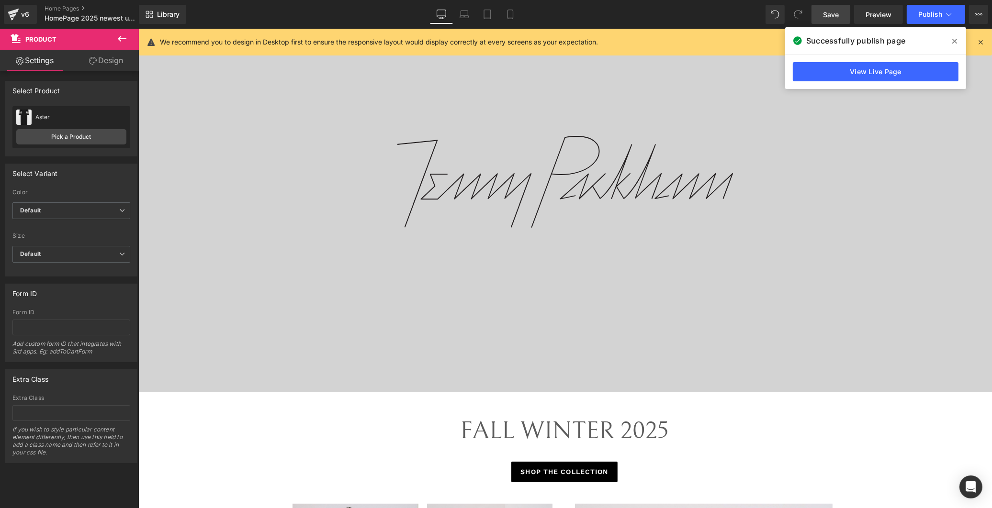
scroll to position [0, 0]
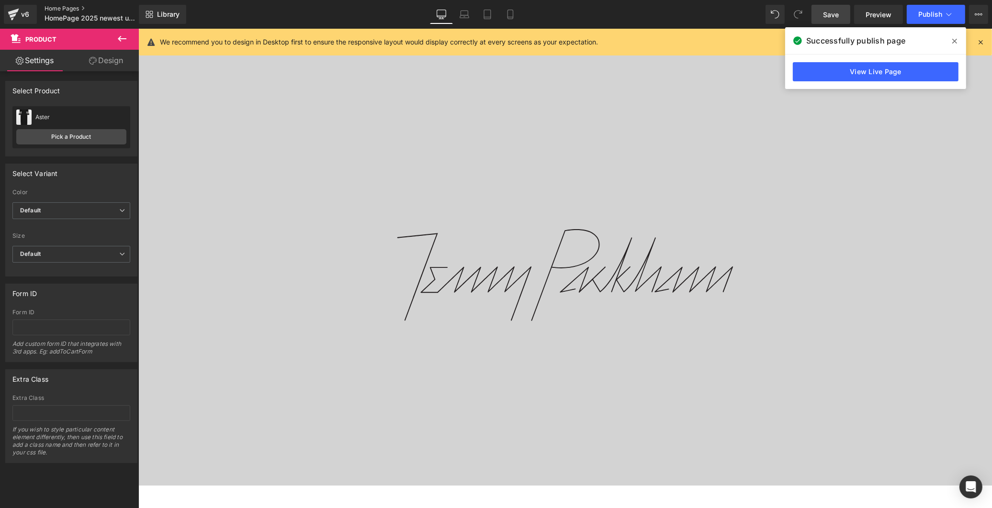
click at [66, 6] on link "Home Pages" at bounding box center [100, 9] width 110 height 8
